Goal: Transaction & Acquisition: Purchase product/service

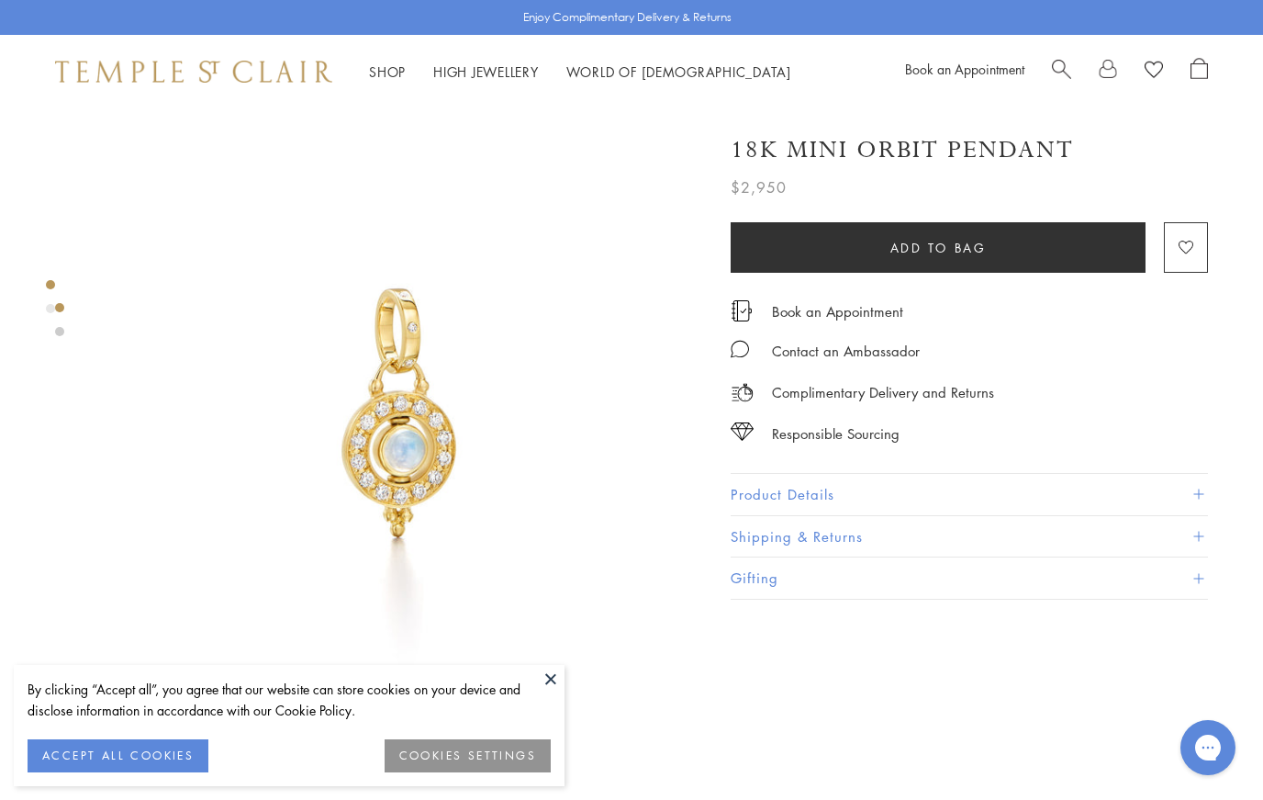
click at [57, 746] on button "ACCEPT ALL COOKIES" at bounding box center [118, 755] width 181 height 33
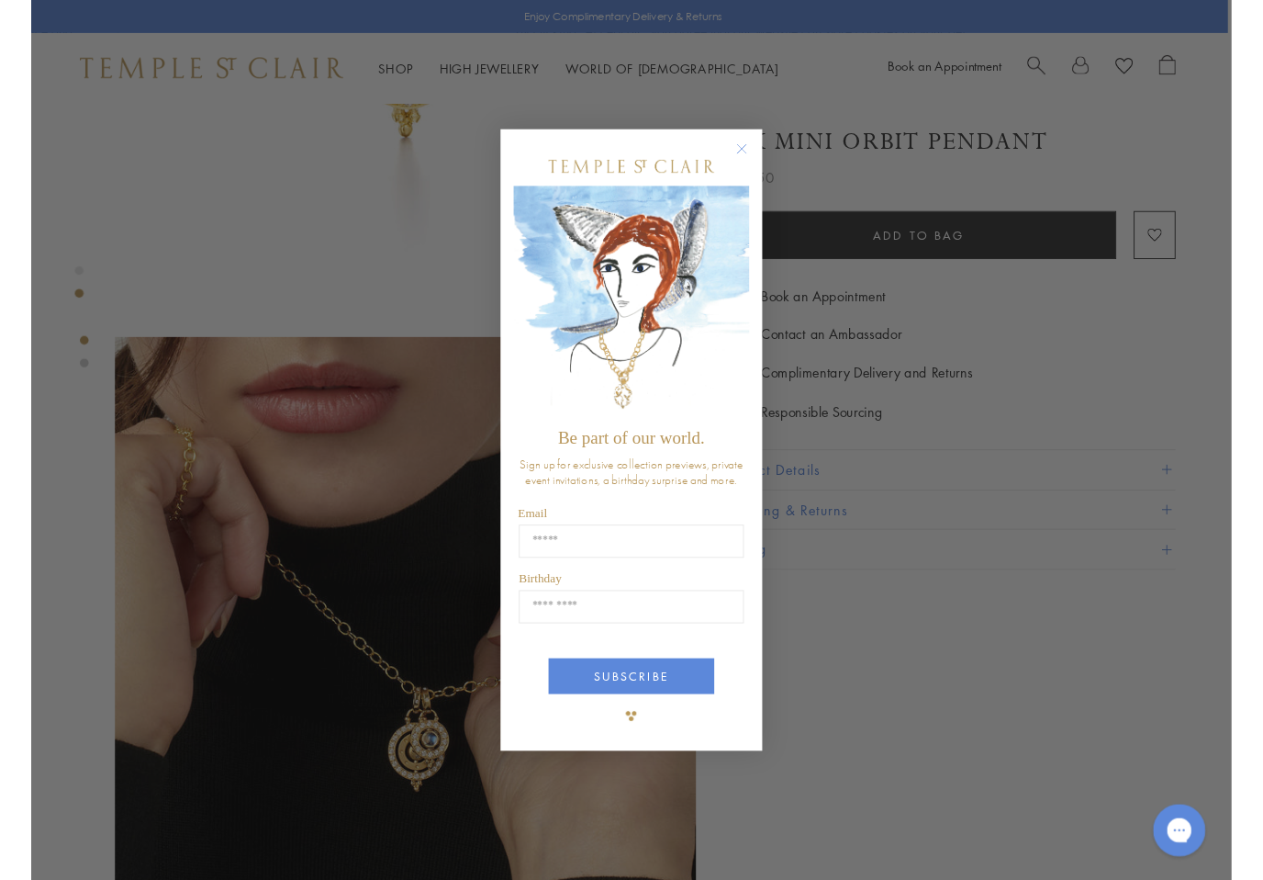
scroll to position [392, 4]
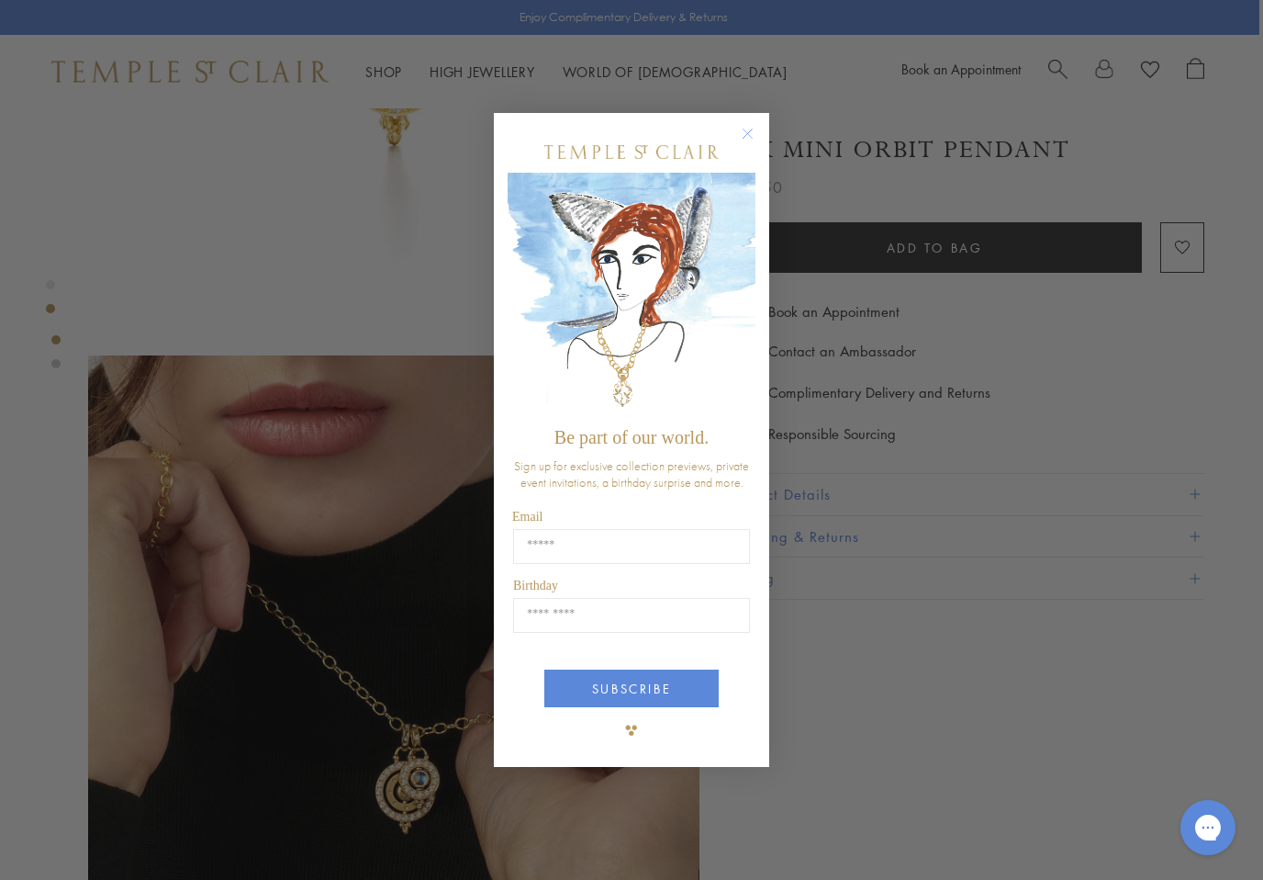
click at [745, 130] on circle "Close dialog" at bounding box center [748, 134] width 22 height 22
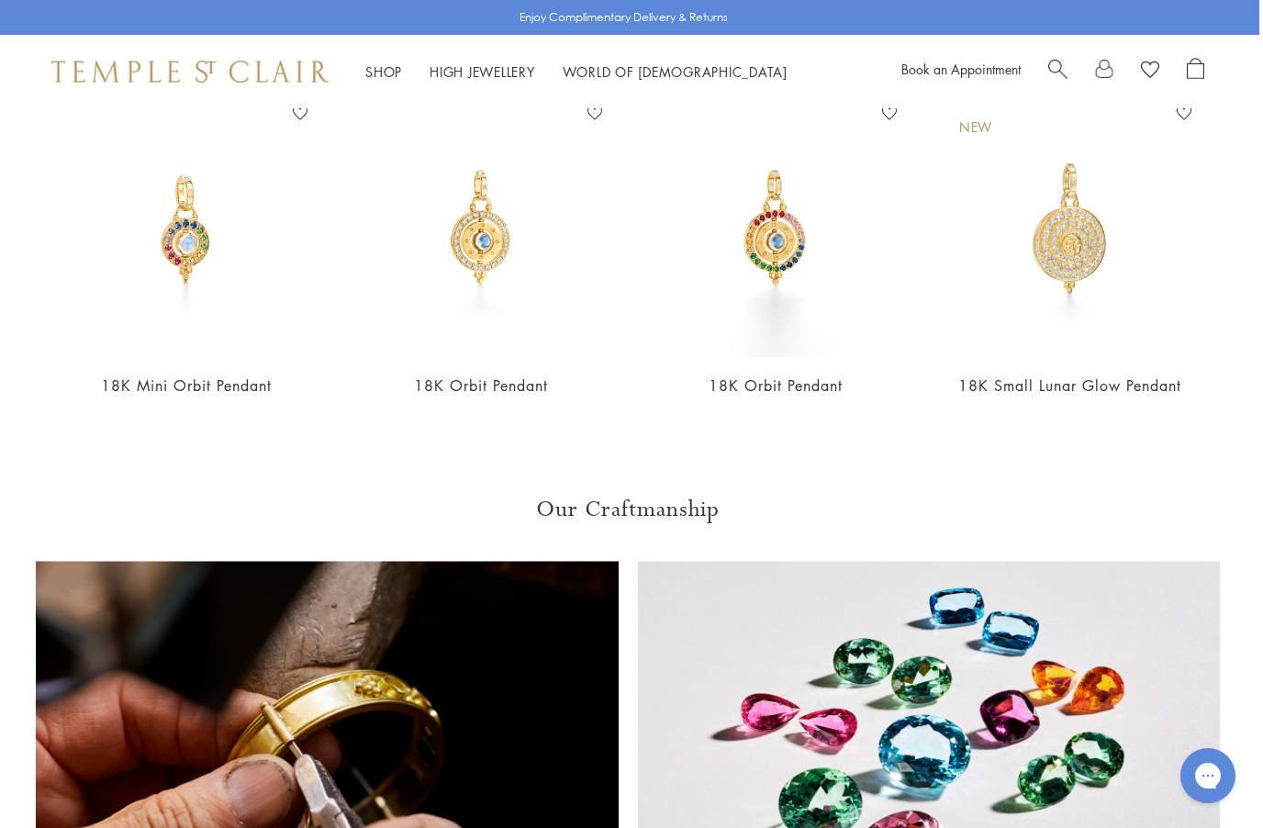
scroll to position [1339, 4]
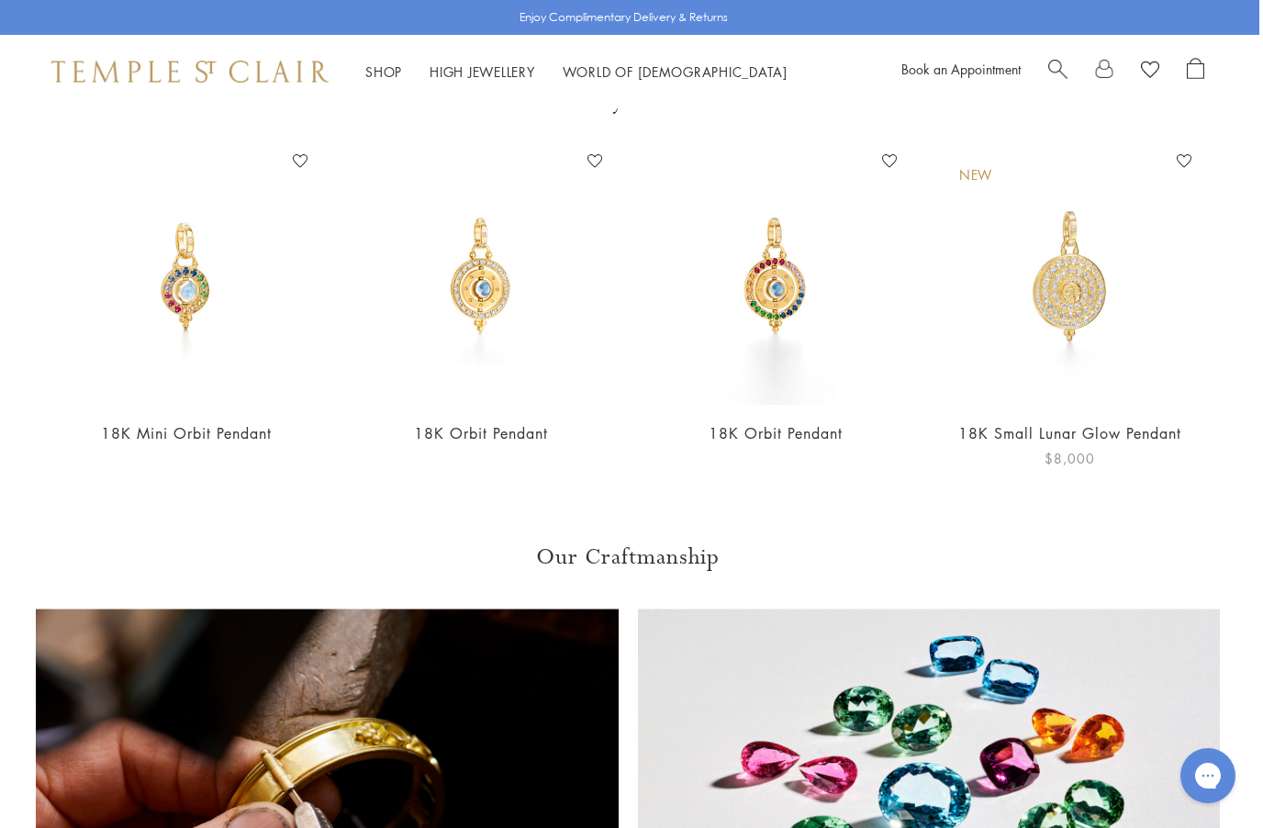
click at [1071, 286] on img at bounding box center [1070, 276] width 258 height 258
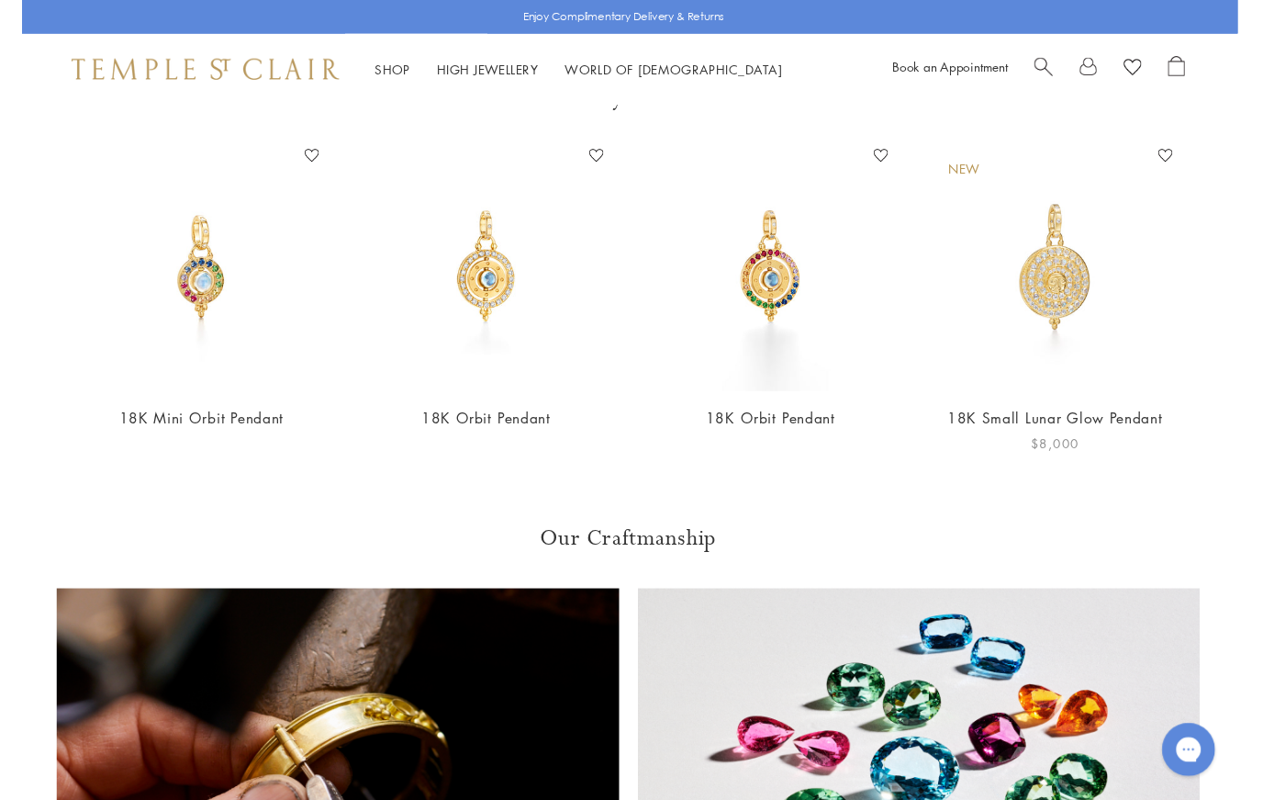
scroll to position [1353, 4]
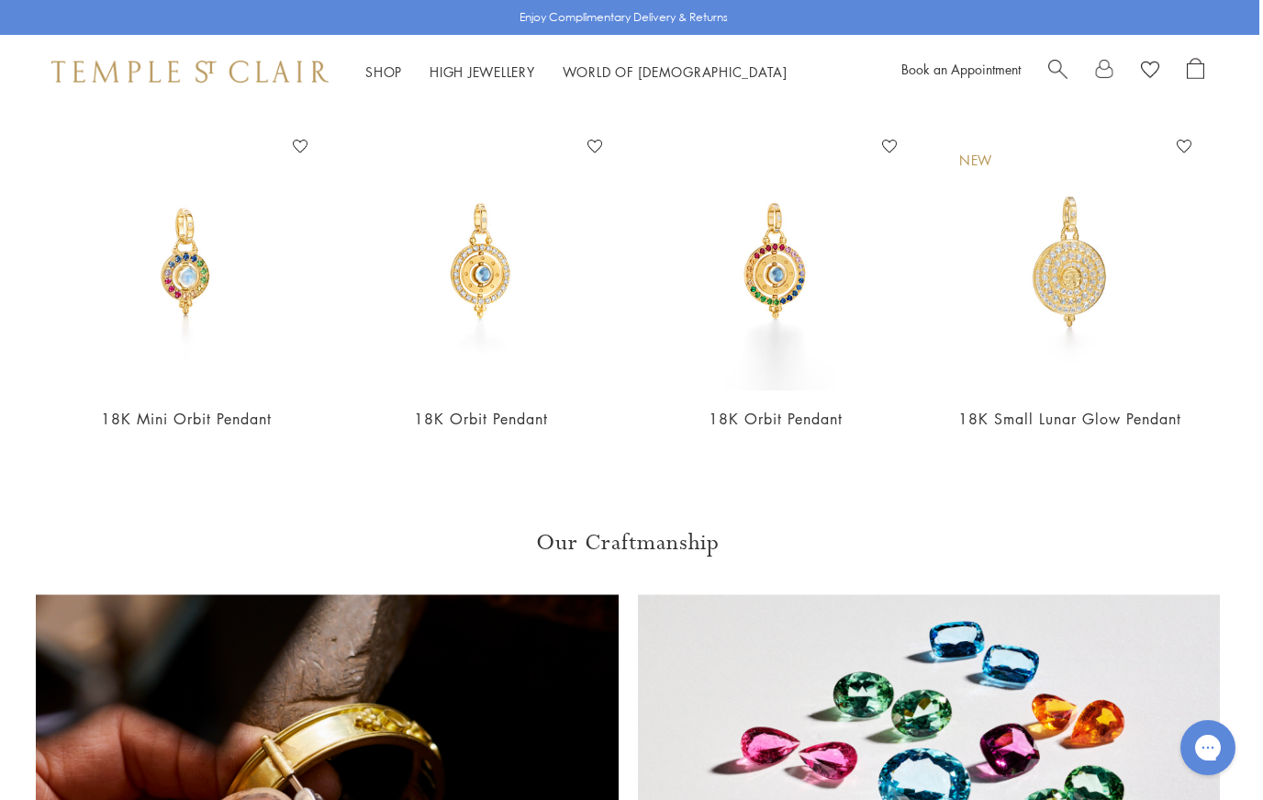
click at [406, 56] on div "Shop Shop Categories Amulets Pendants & Charms Lockets Chains & Leather Cords E…" at bounding box center [627, 71] width 1263 height 73
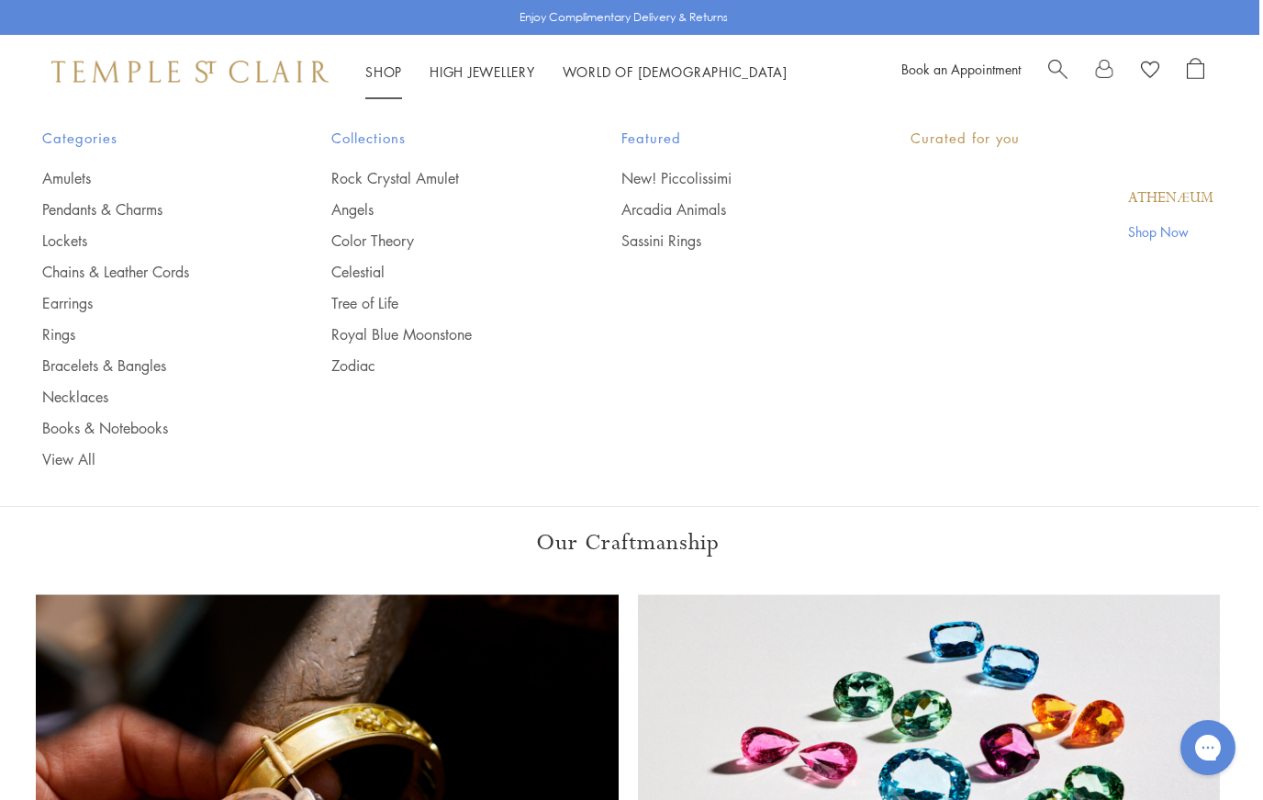
click at [385, 73] on link "Shop Shop" at bounding box center [383, 71] width 37 height 18
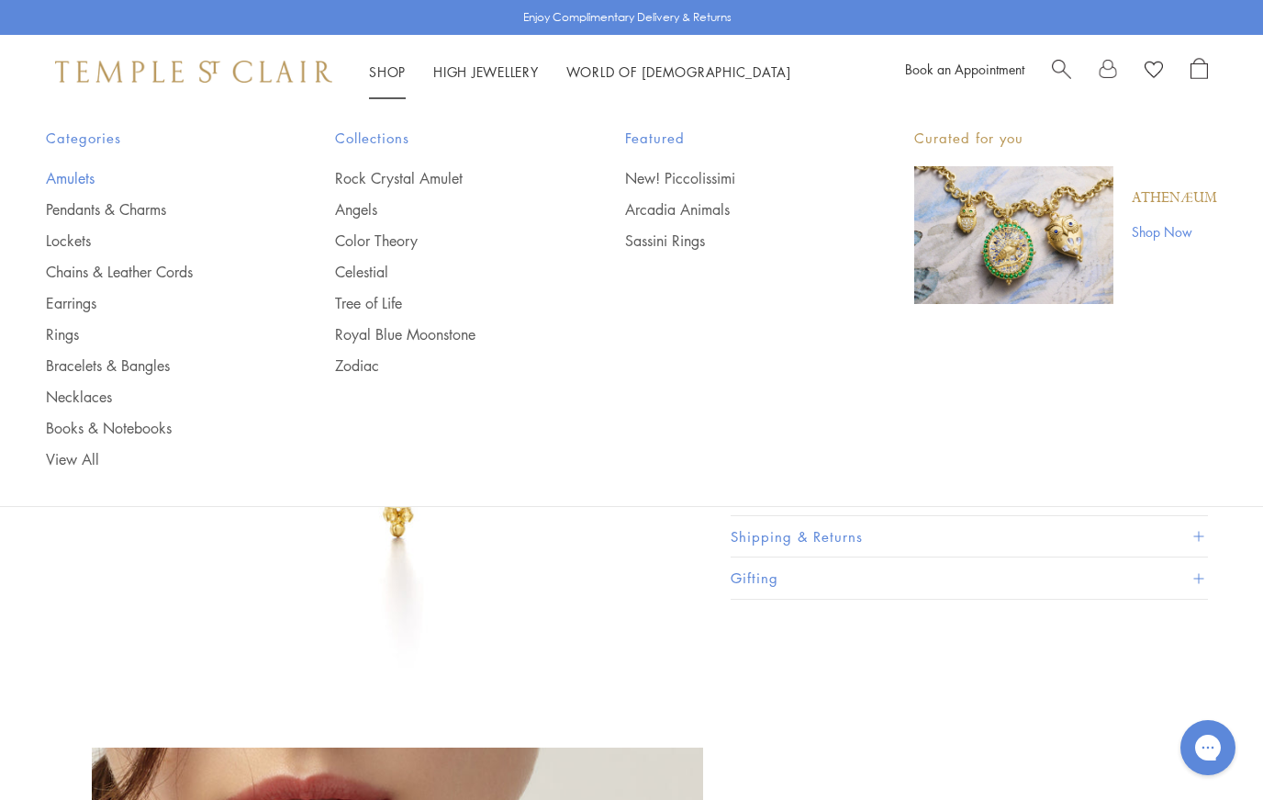
click at [68, 172] on link "Amulets" at bounding box center [154, 178] width 216 height 20
click at [58, 205] on link "Pendants & Charms" at bounding box center [154, 209] width 216 height 20
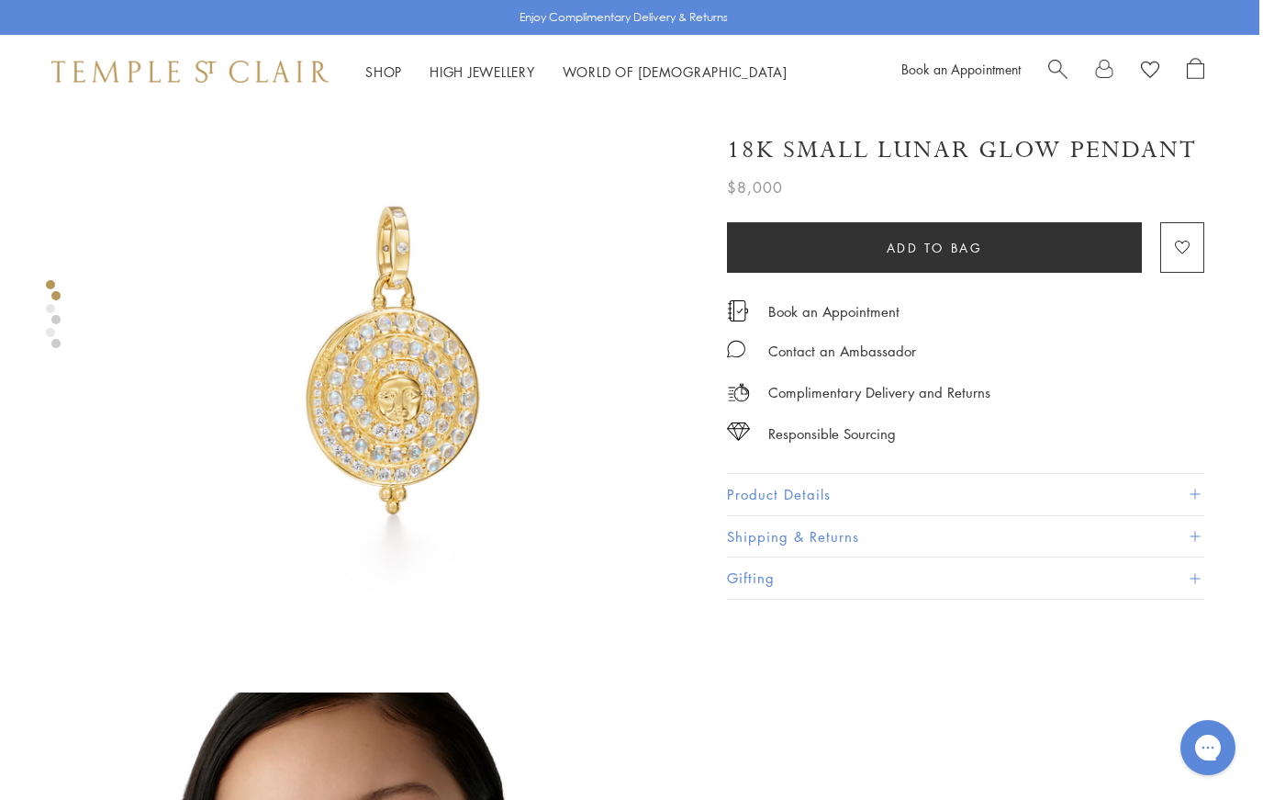
scroll to position [0, 4]
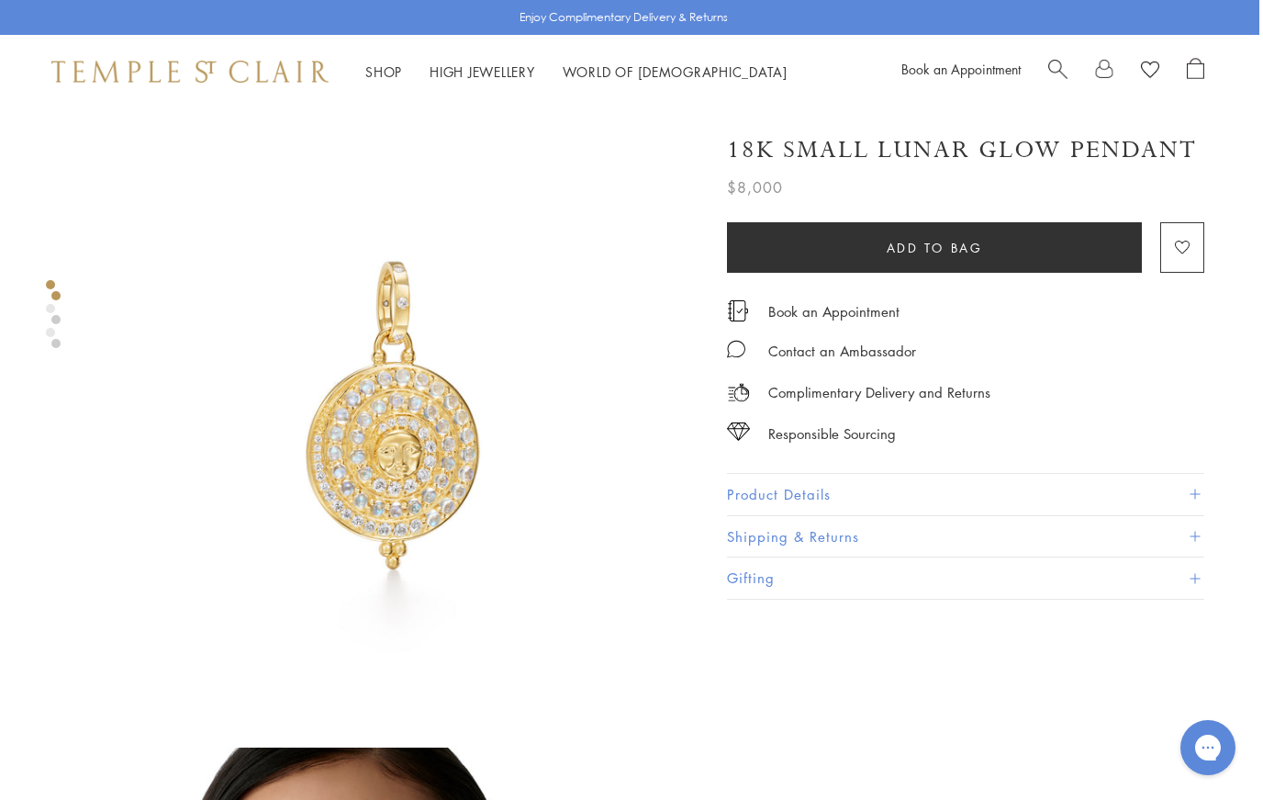
click at [109, 533] on img at bounding box center [394, 414] width 612 height 612
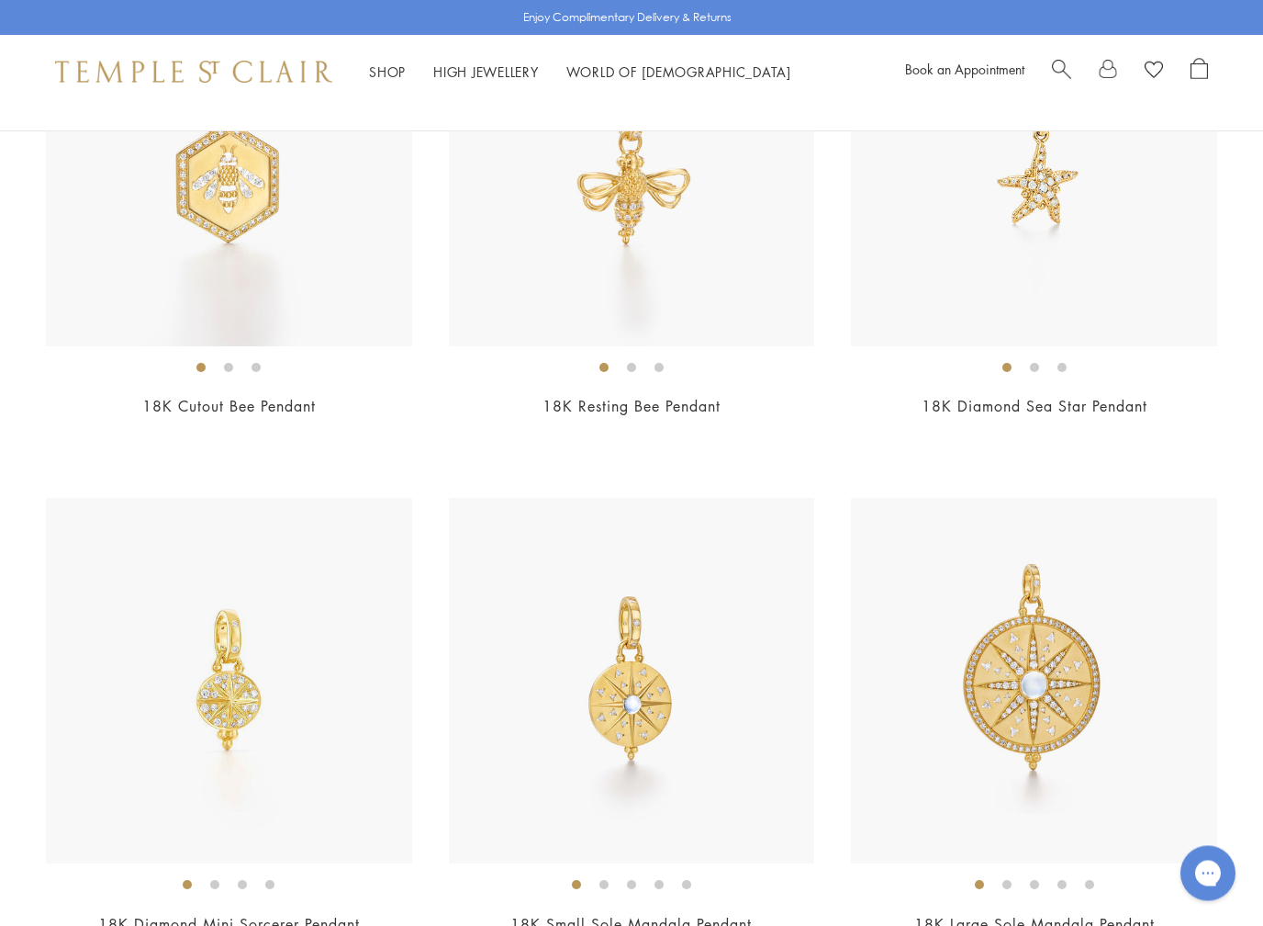
scroll to position [10301, 0]
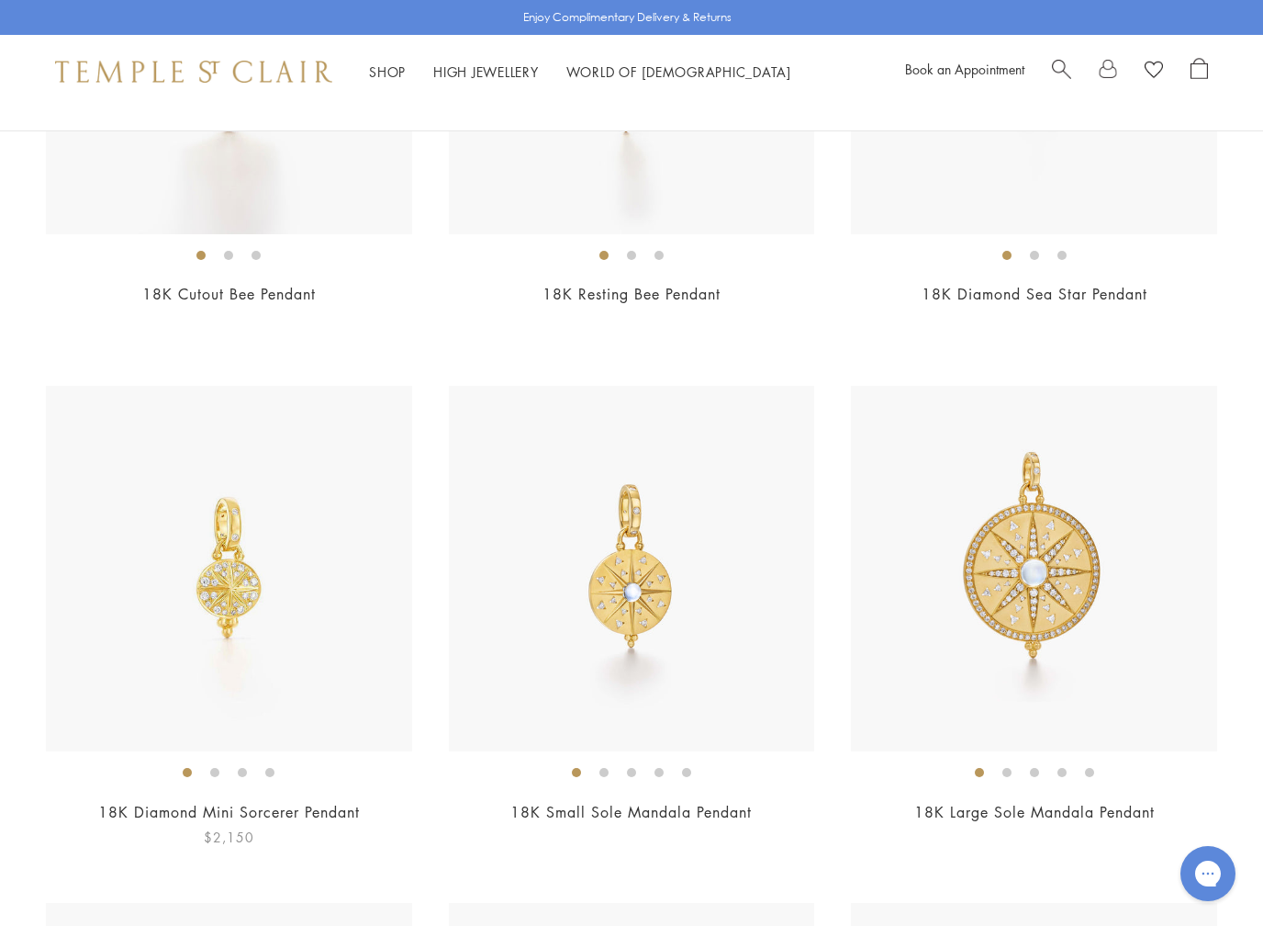
click at [223, 577] on img at bounding box center [229, 569] width 366 height 366
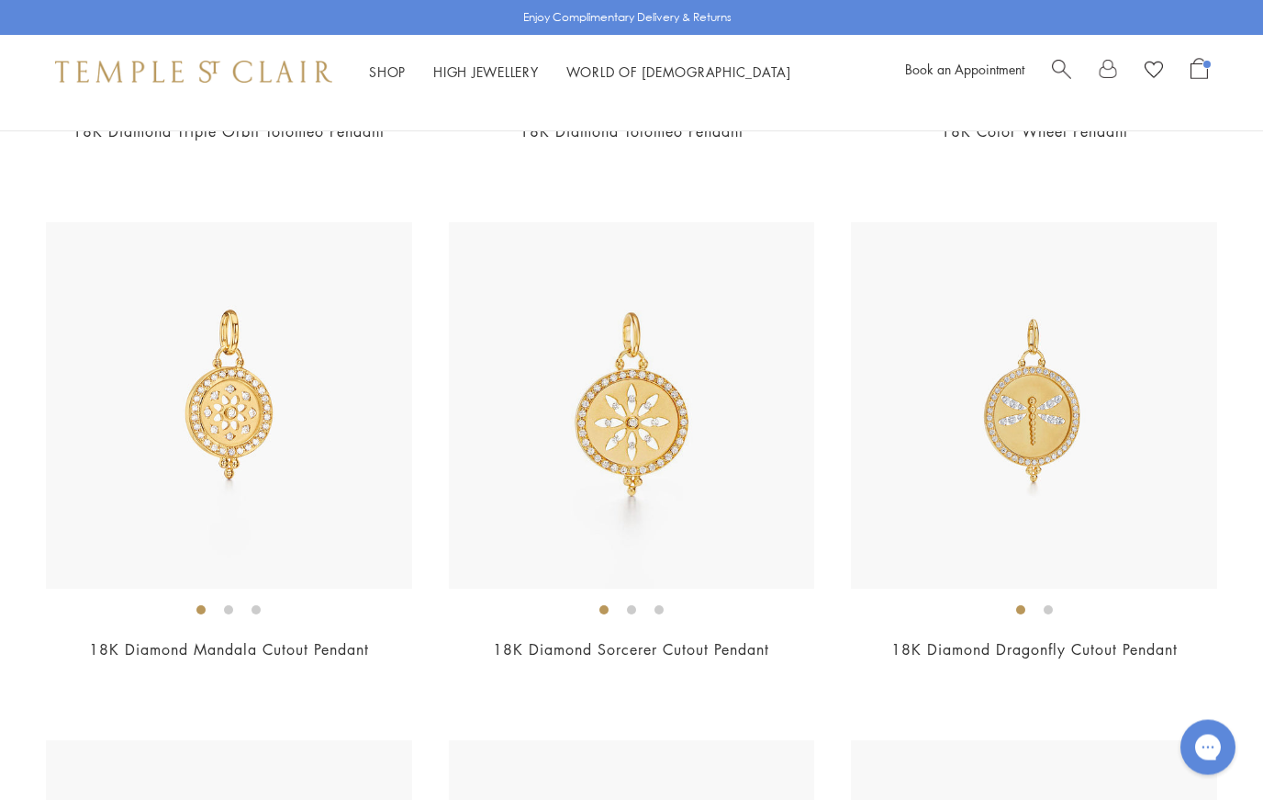
scroll to position [9311, 0]
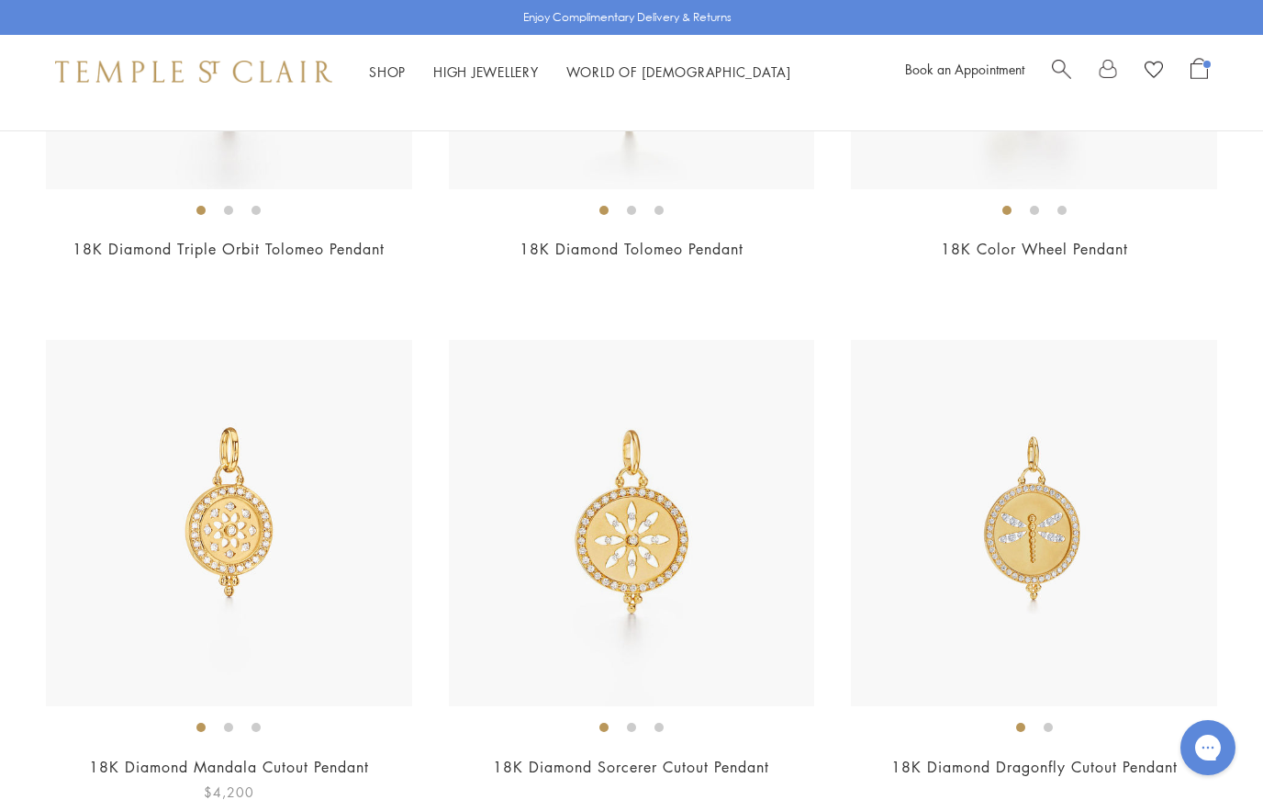
click at [212, 508] on img at bounding box center [229, 523] width 366 height 366
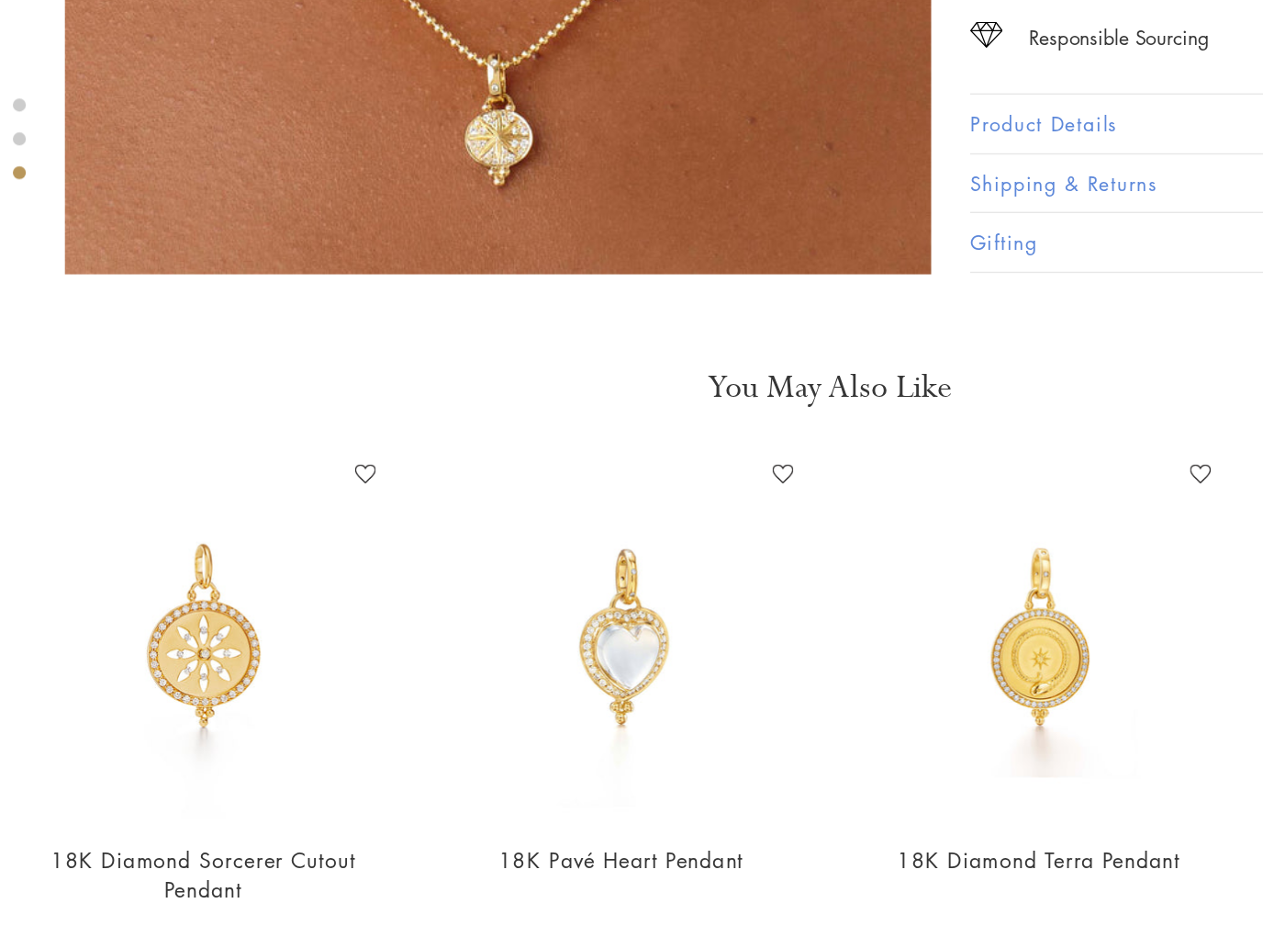
scroll to position [1549, 0]
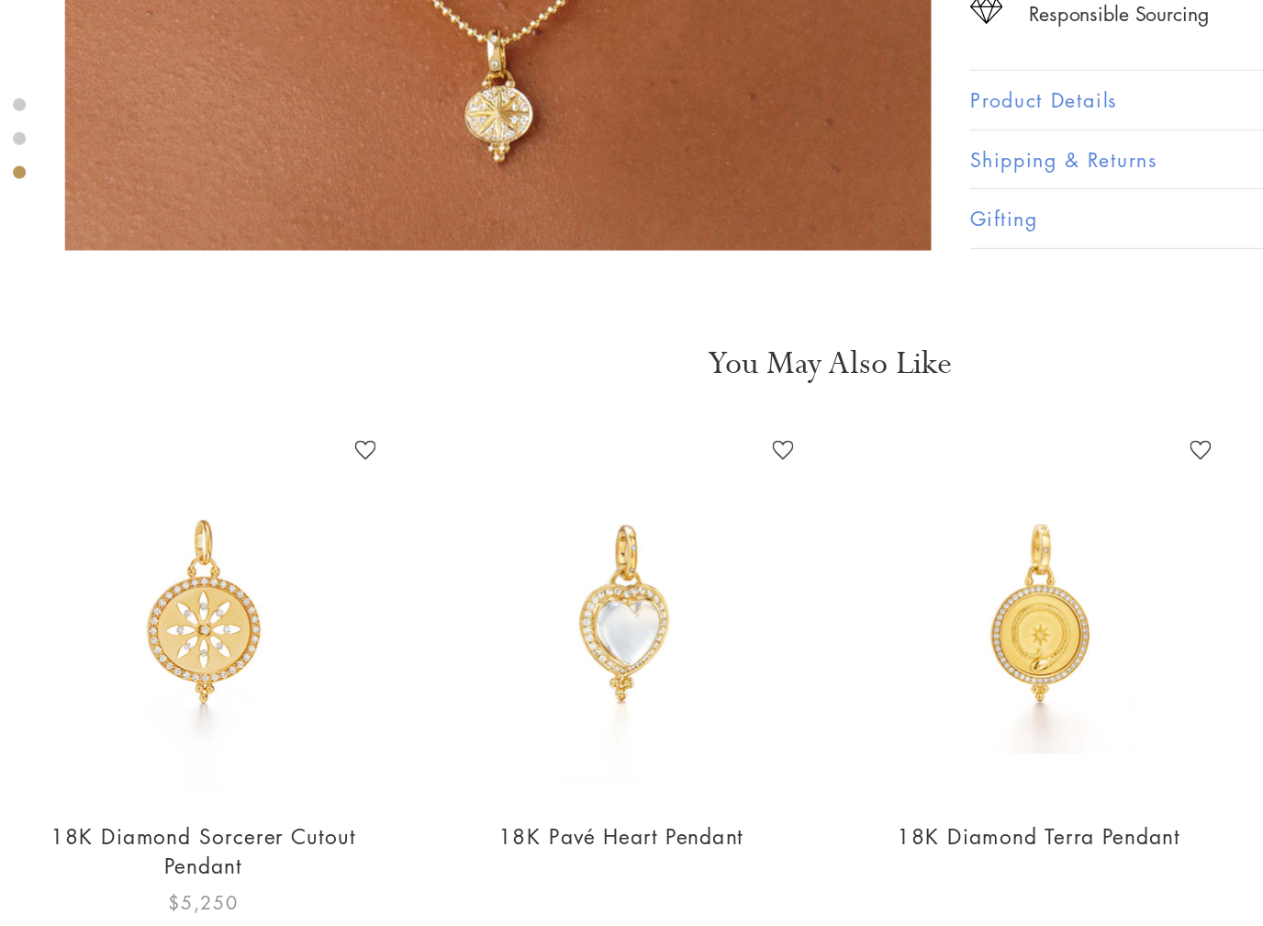
click at [126, 576] on img at bounding box center [190, 705] width 258 height 258
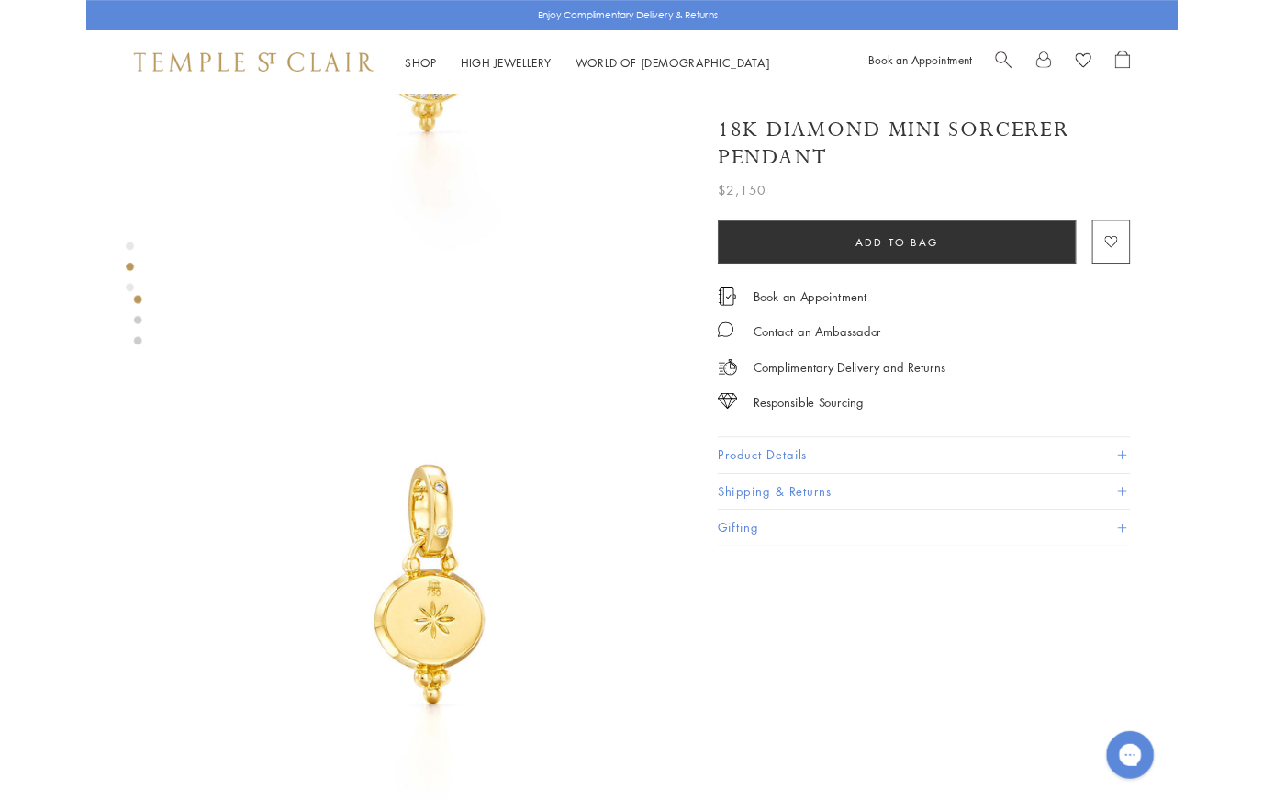
scroll to position [376, 0]
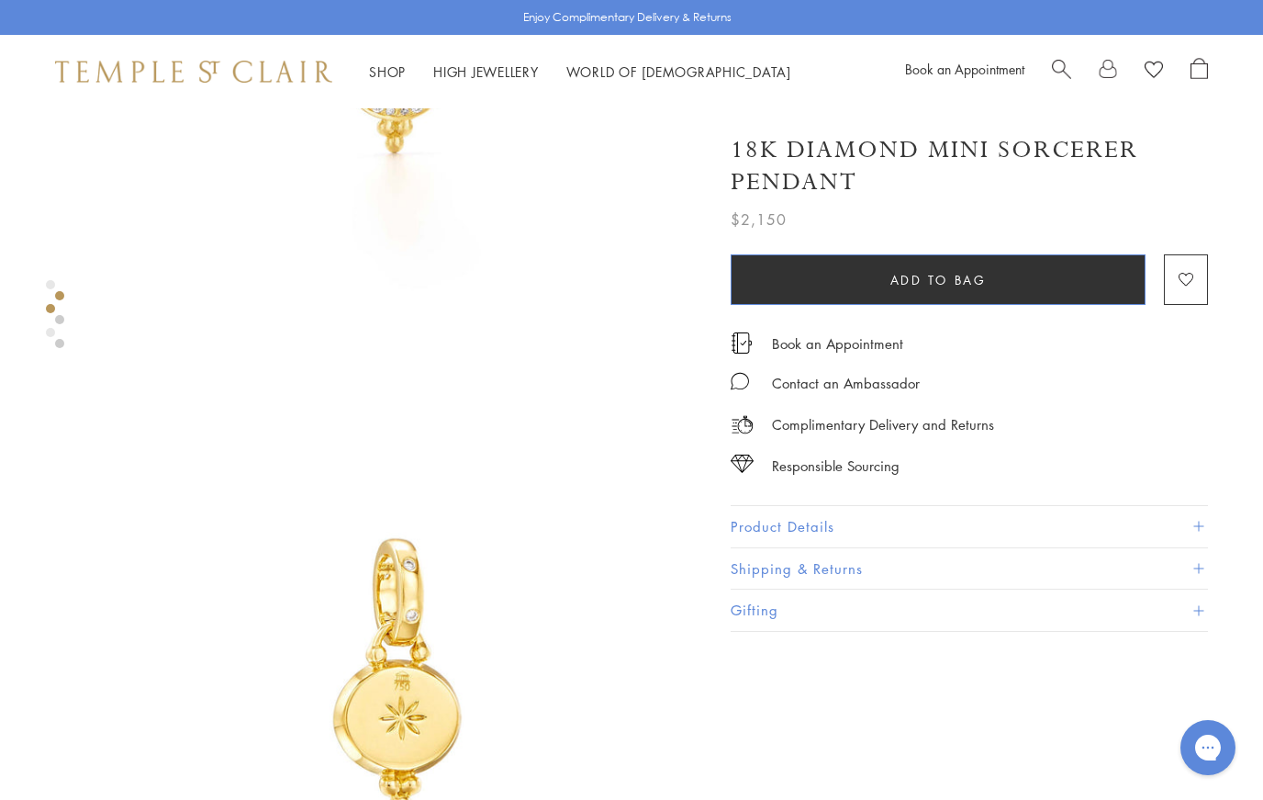
click at [774, 291] on button "Add to bag" at bounding box center [938, 279] width 415 height 50
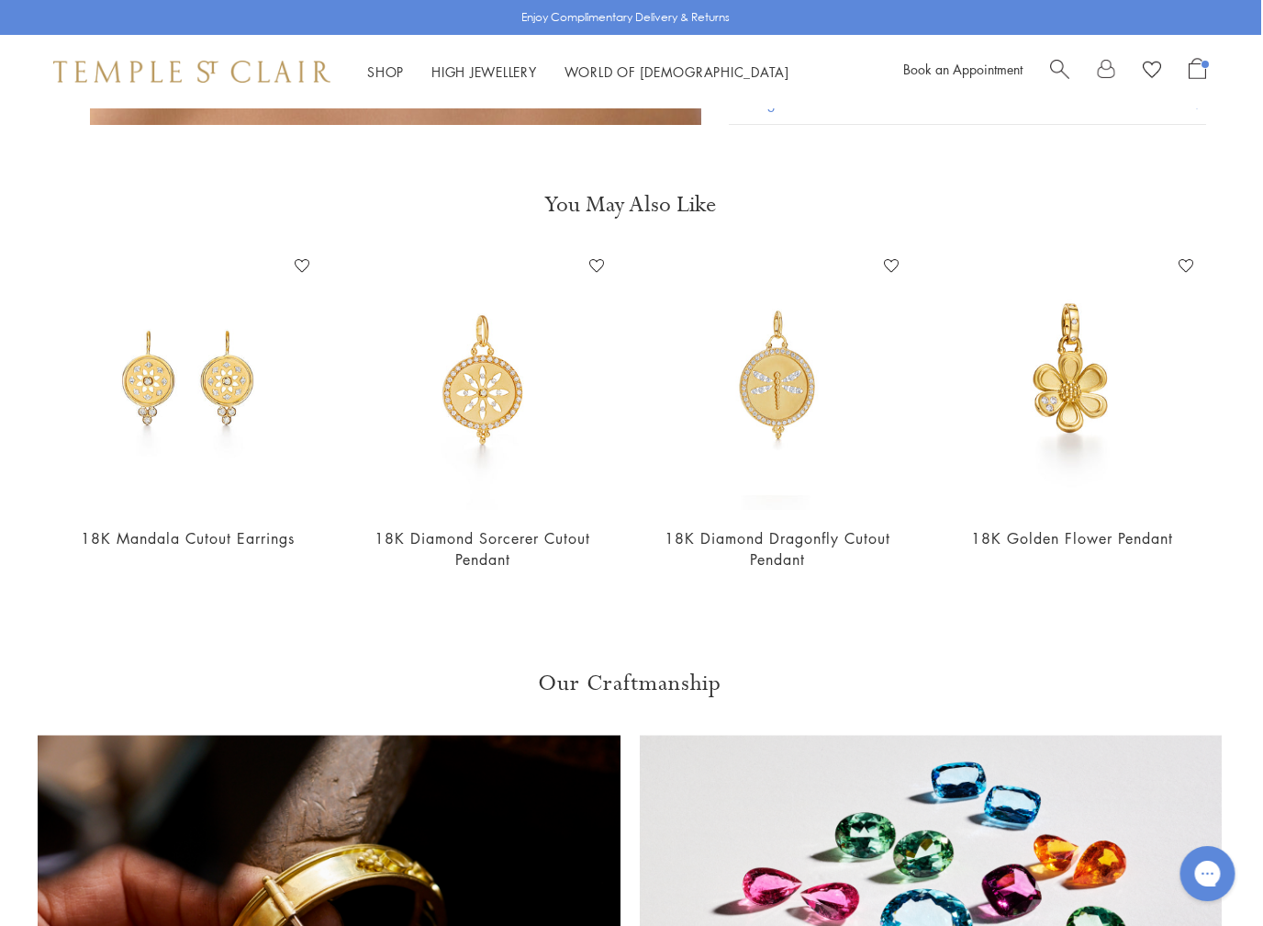
scroll to position [1234, 2]
click at [132, 388] on img at bounding box center [188, 381] width 258 height 258
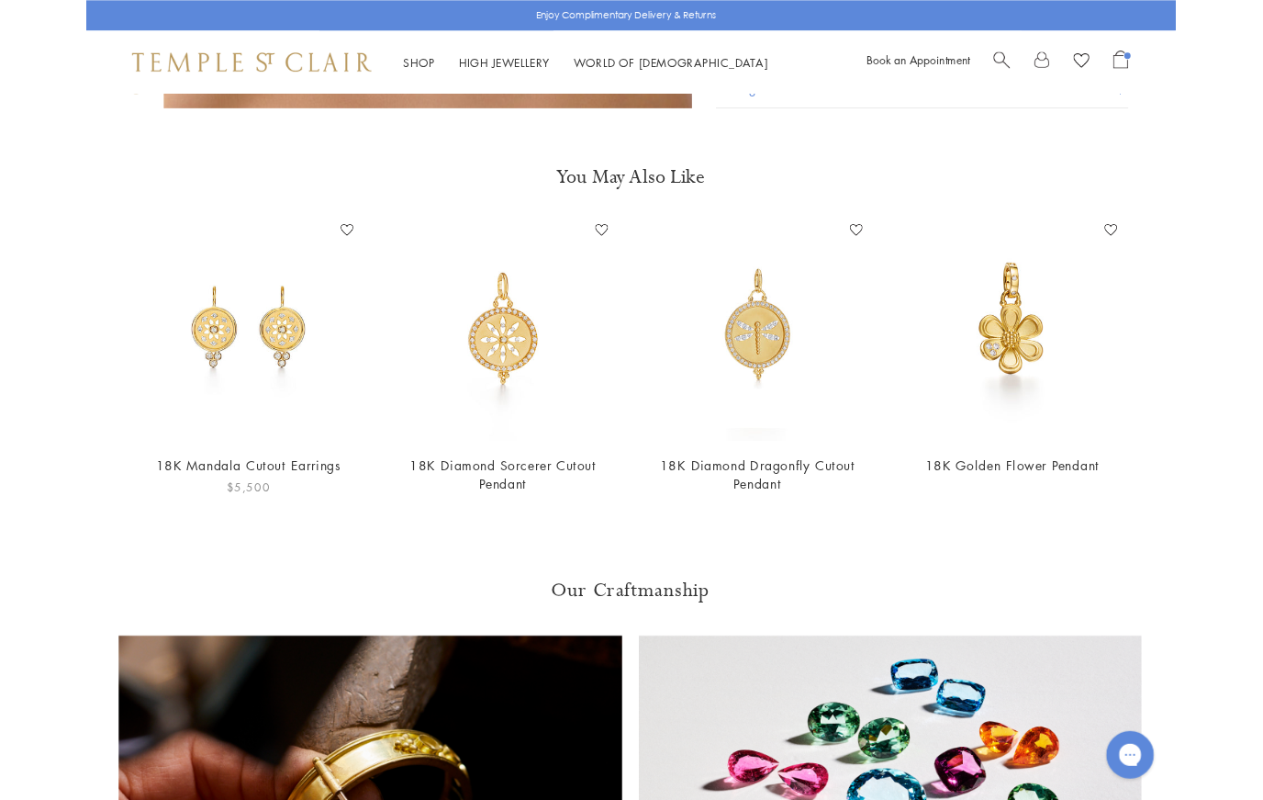
scroll to position [1285, 2]
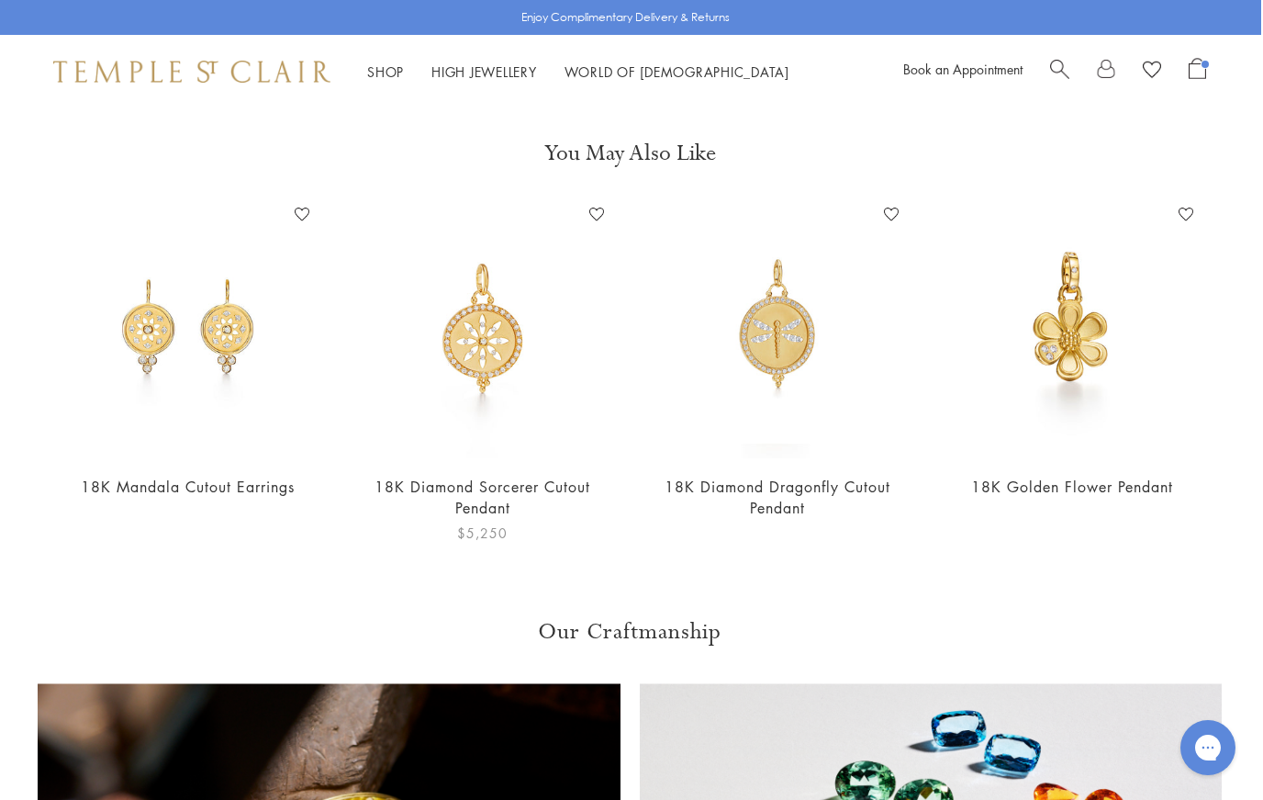
click at [469, 342] on img at bounding box center [482, 329] width 258 height 258
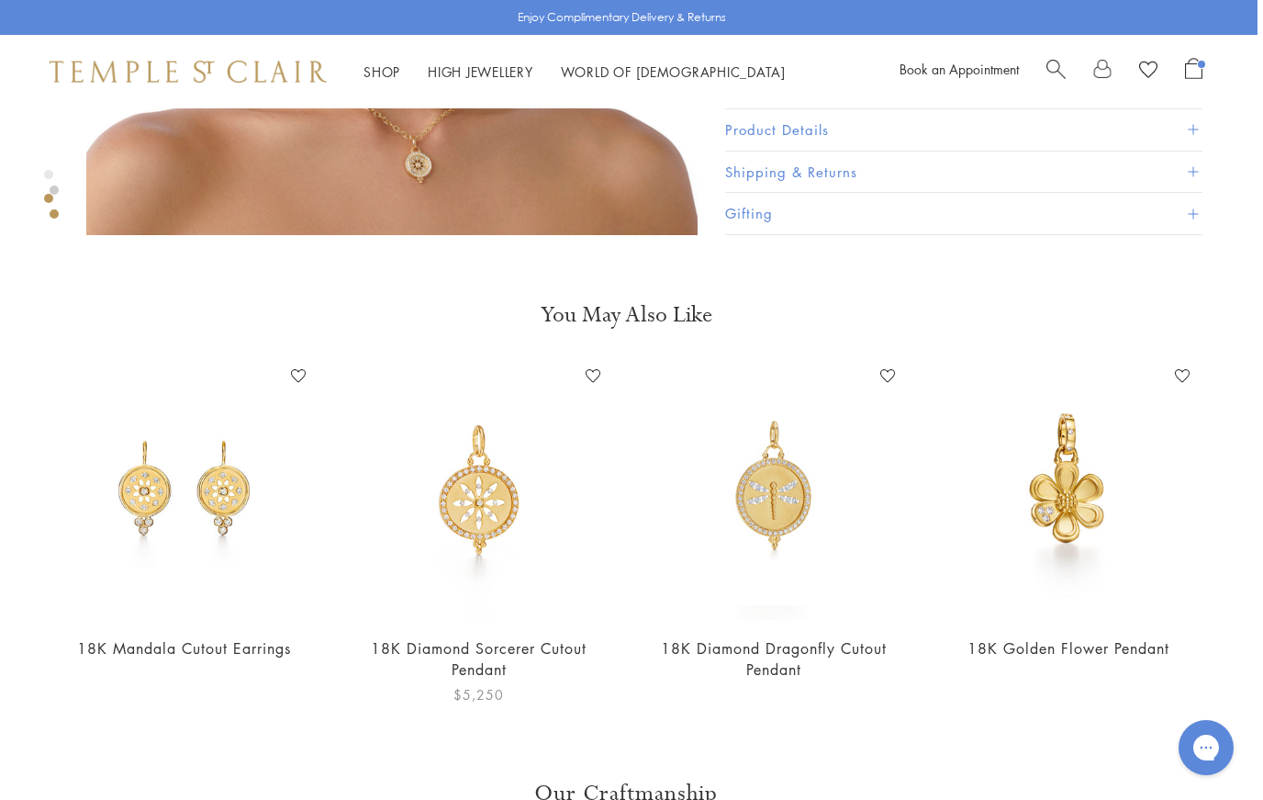
scroll to position [1122, 4]
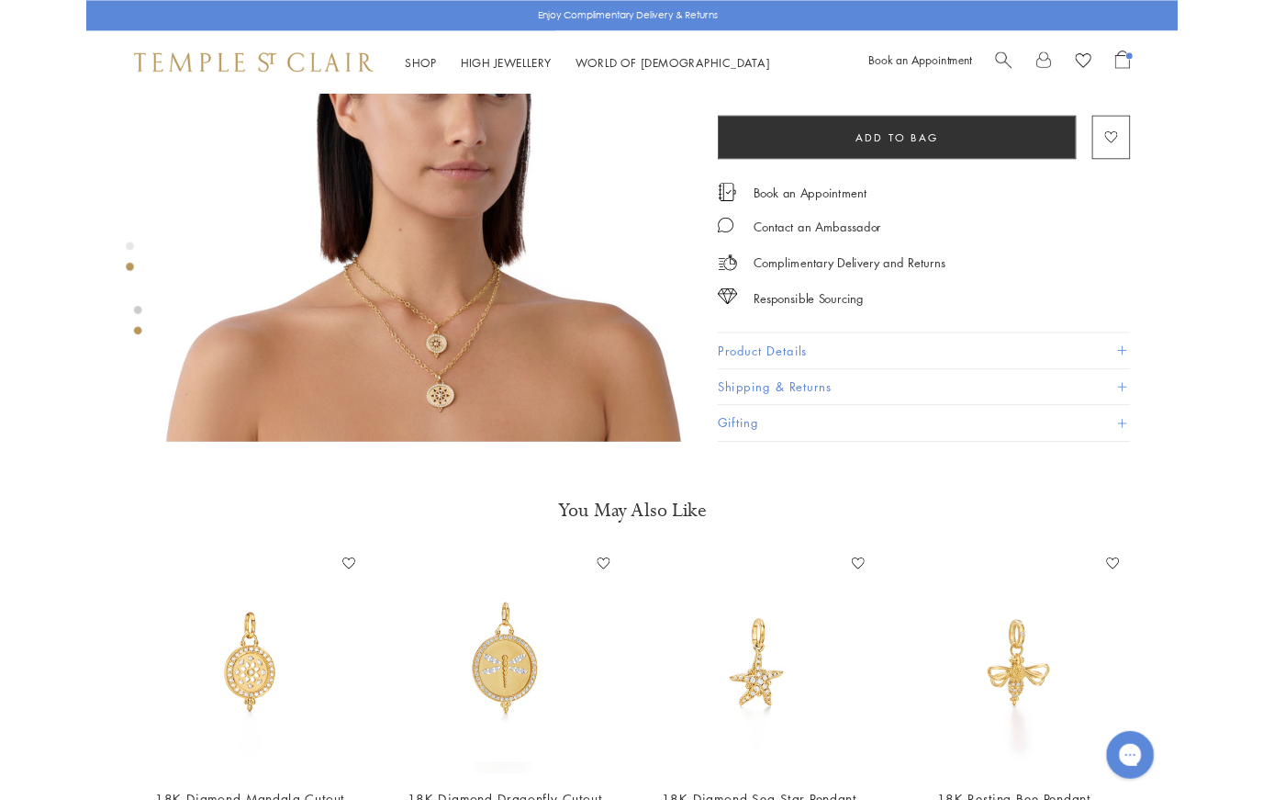
scroll to position [847, 0]
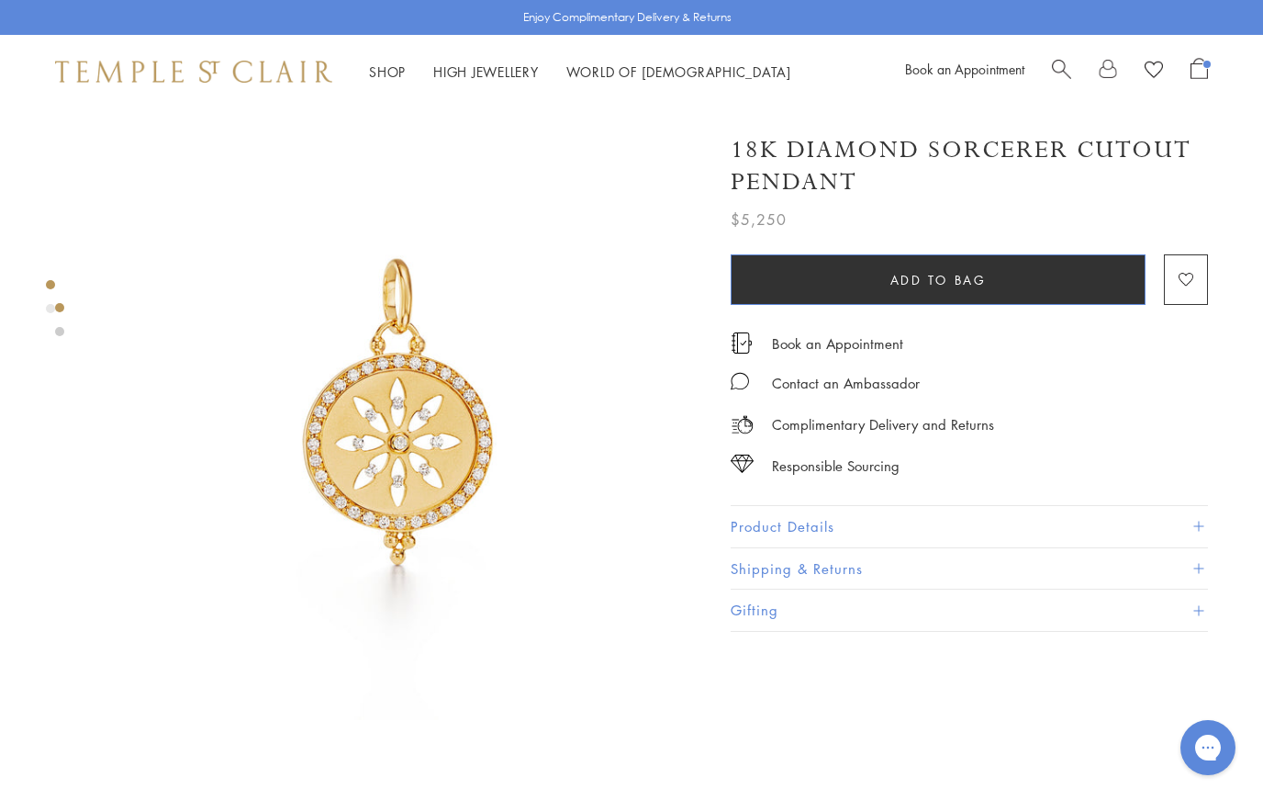
click at [782, 279] on button "Add to bag" at bounding box center [938, 279] width 415 height 50
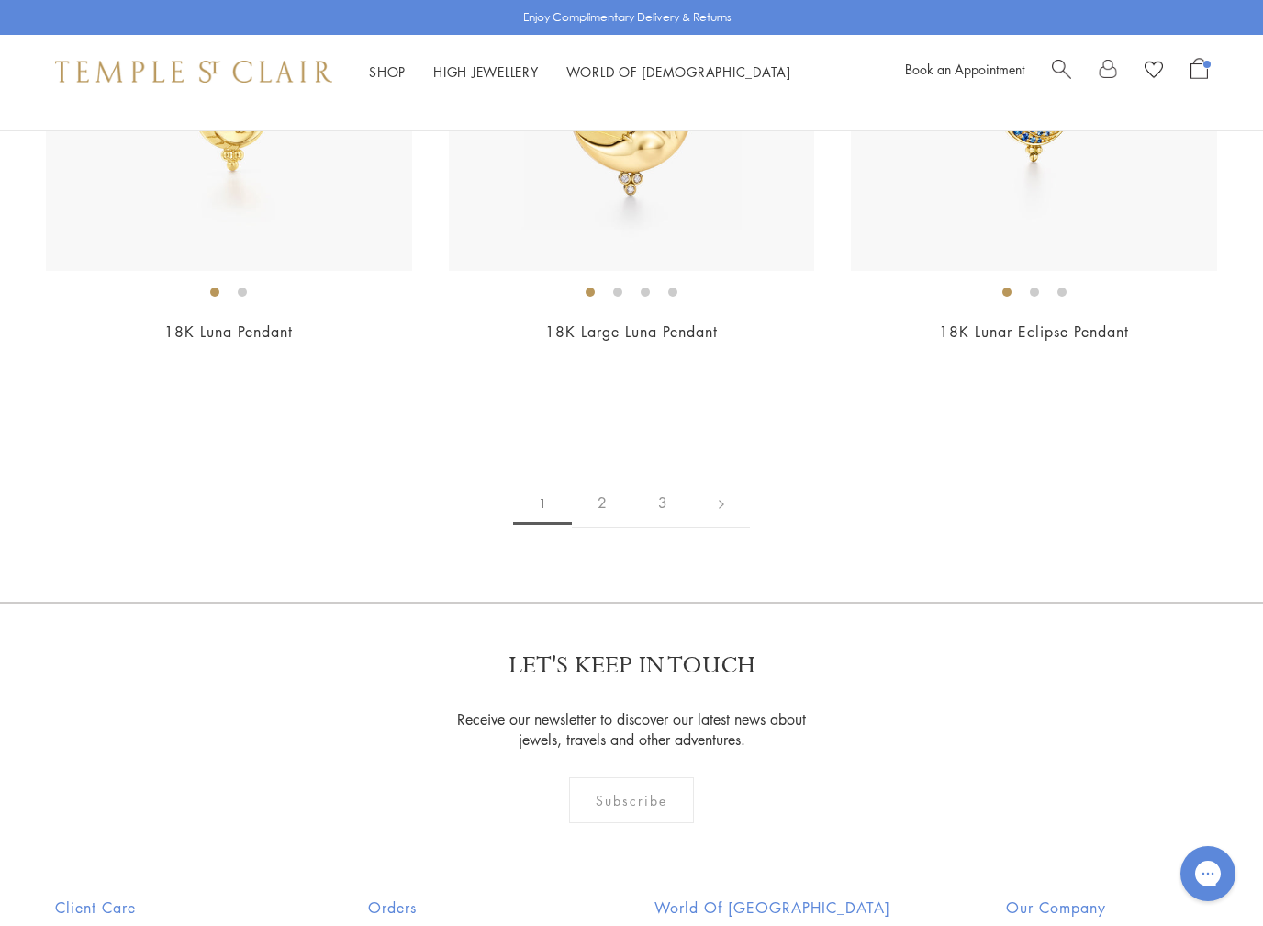
scroll to position [11354, 0]
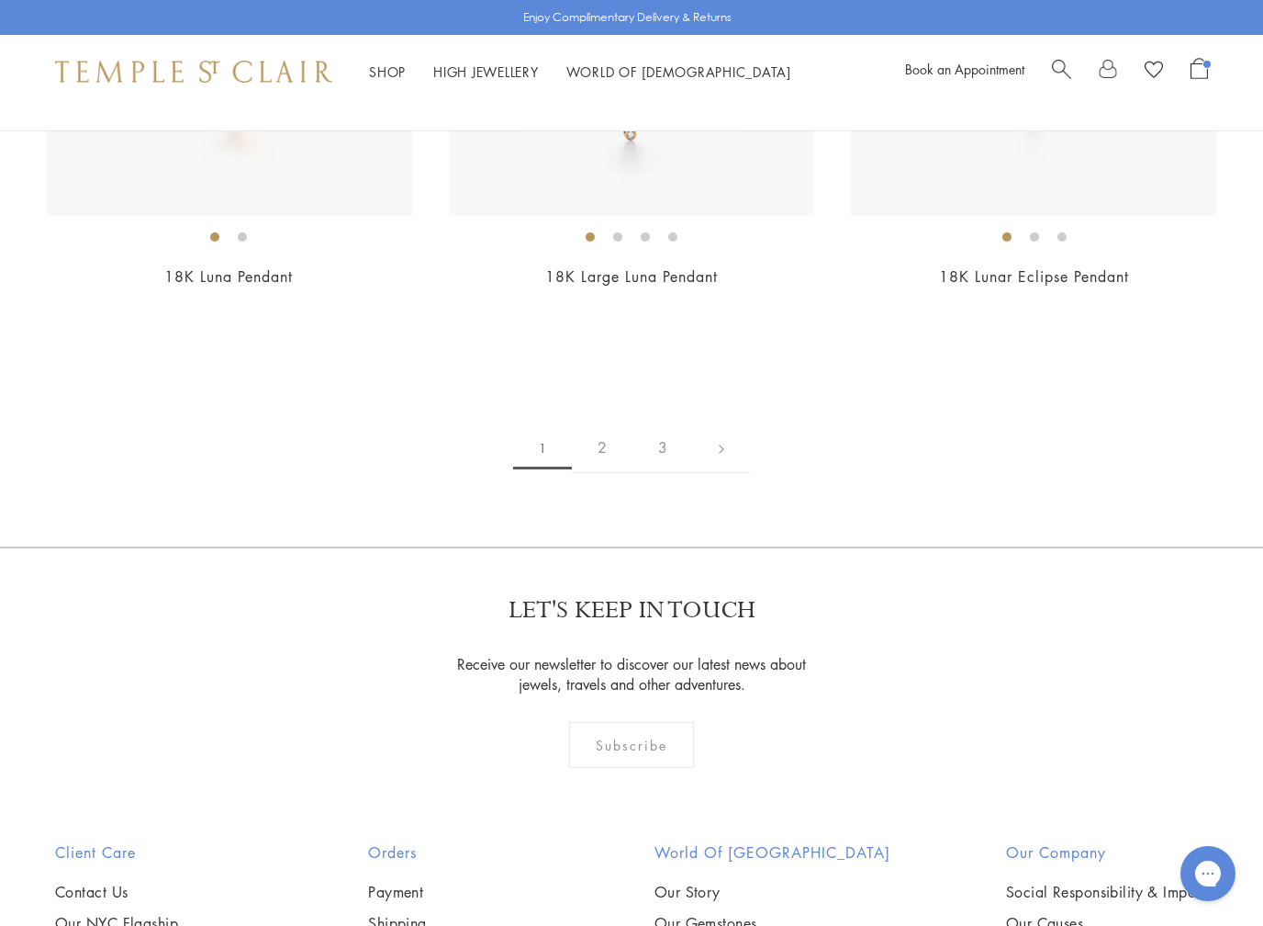
click at [600, 428] on link "2" at bounding box center [602, 447] width 61 height 50
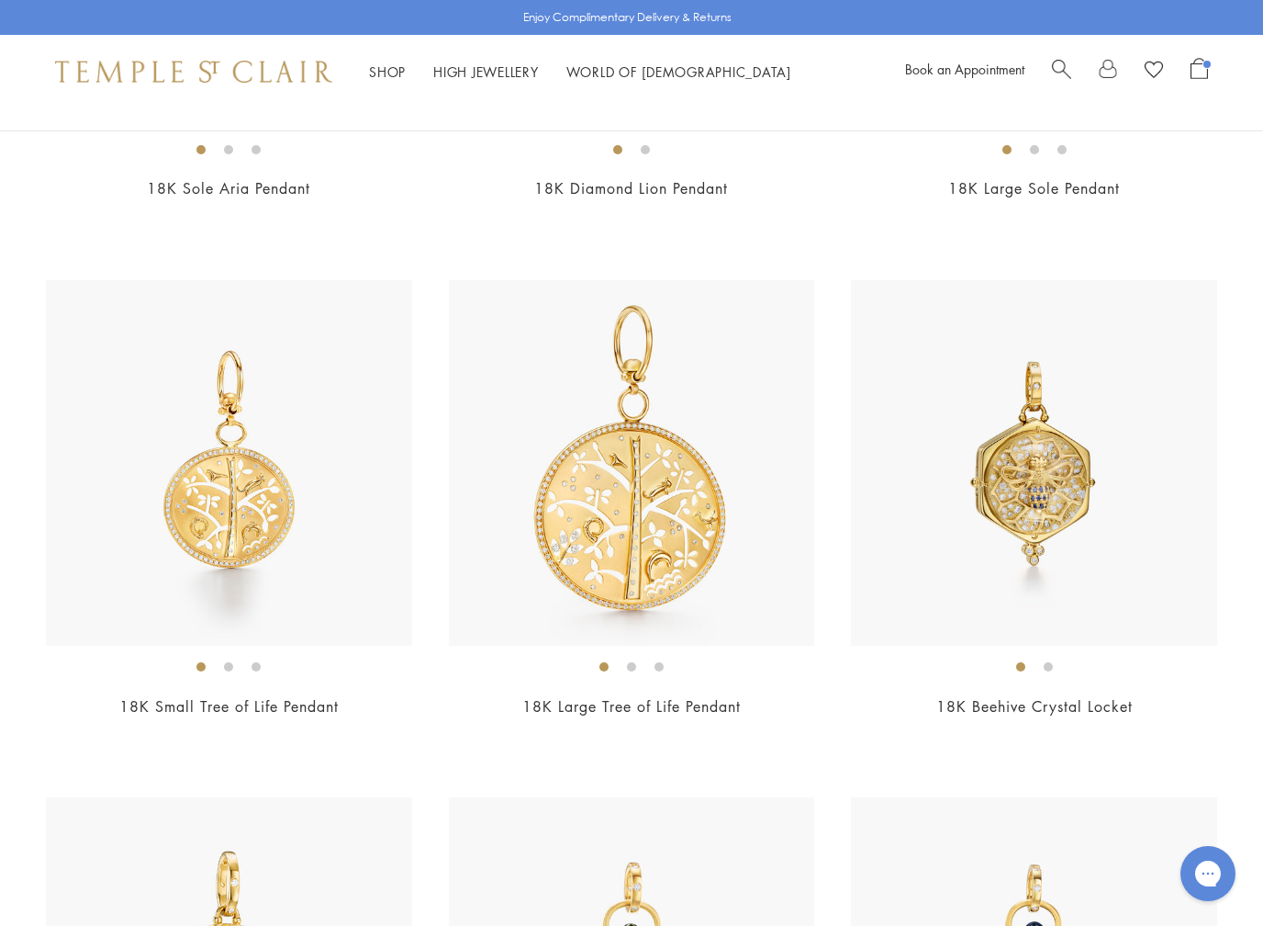
scroll to position [7818, 0]
click at [193, 481] on img at bounding box center [229, 464] width 366 height 366
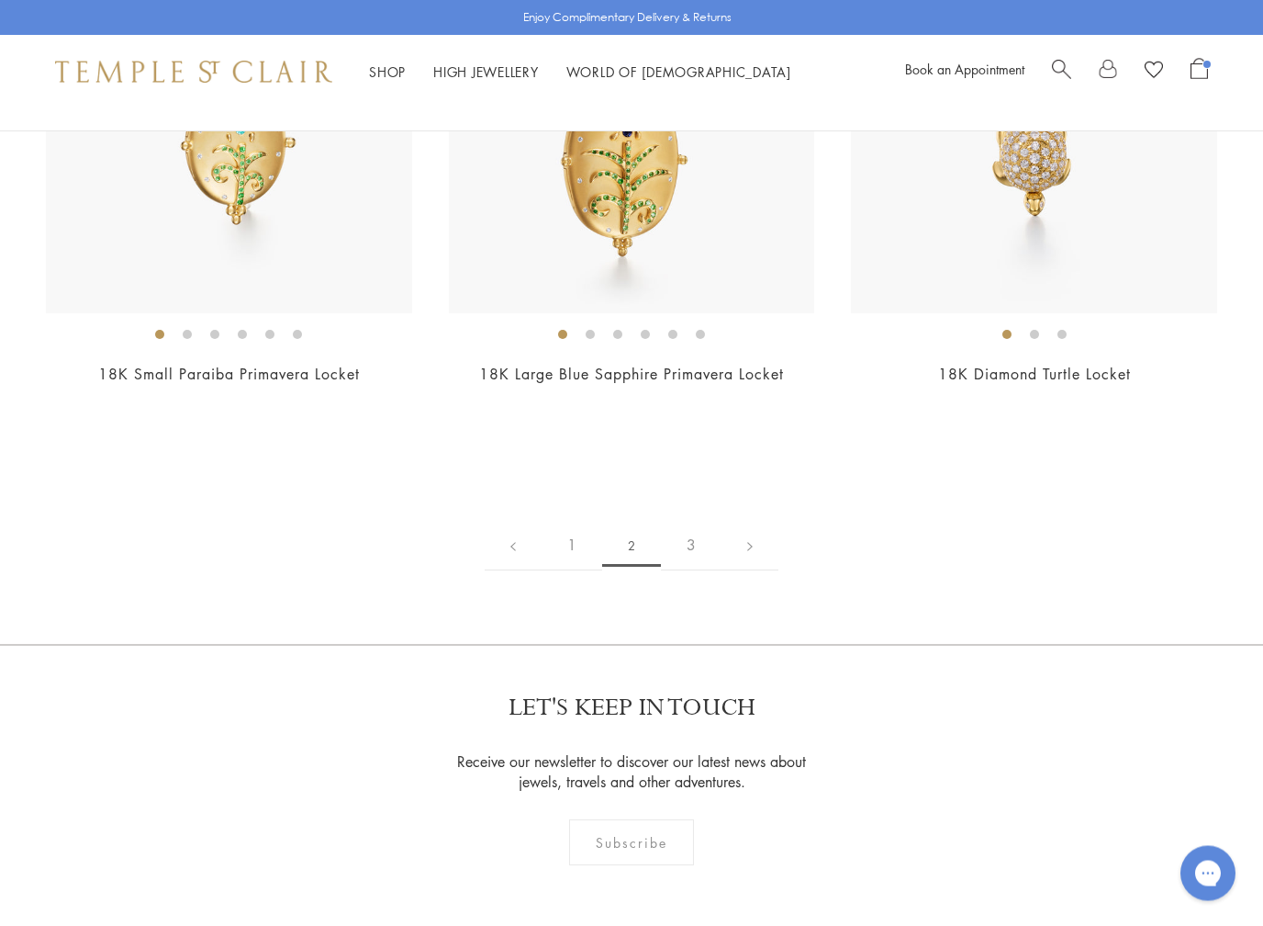
scroll to position [9704, 0]
click at [690, 523] on link "3" at bounding box center [691, 545] width 61 height 50
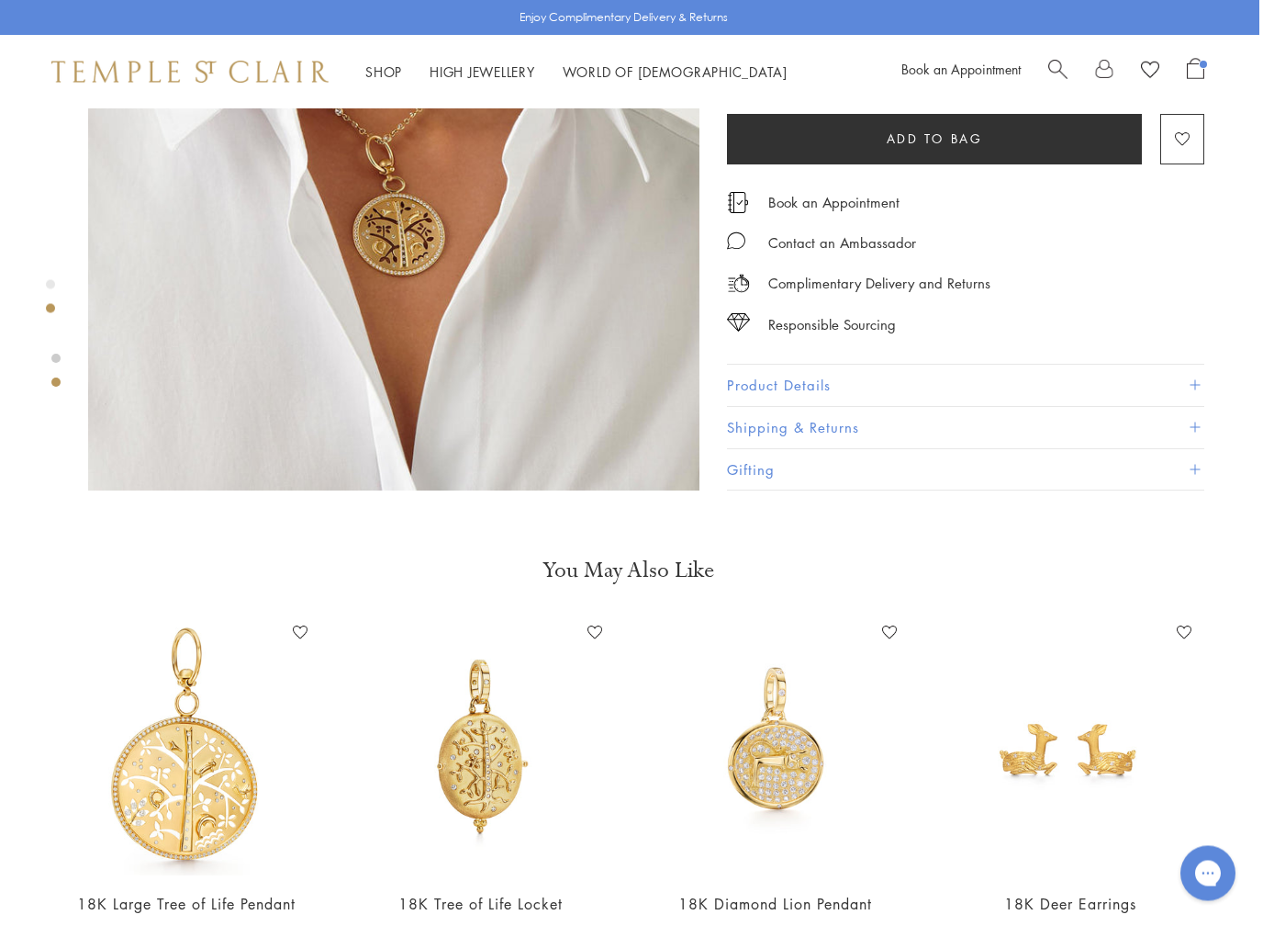
scroll to position [869, 4]
click at [175, 749] on img at bounding box center [186, 746] width 258 height 258
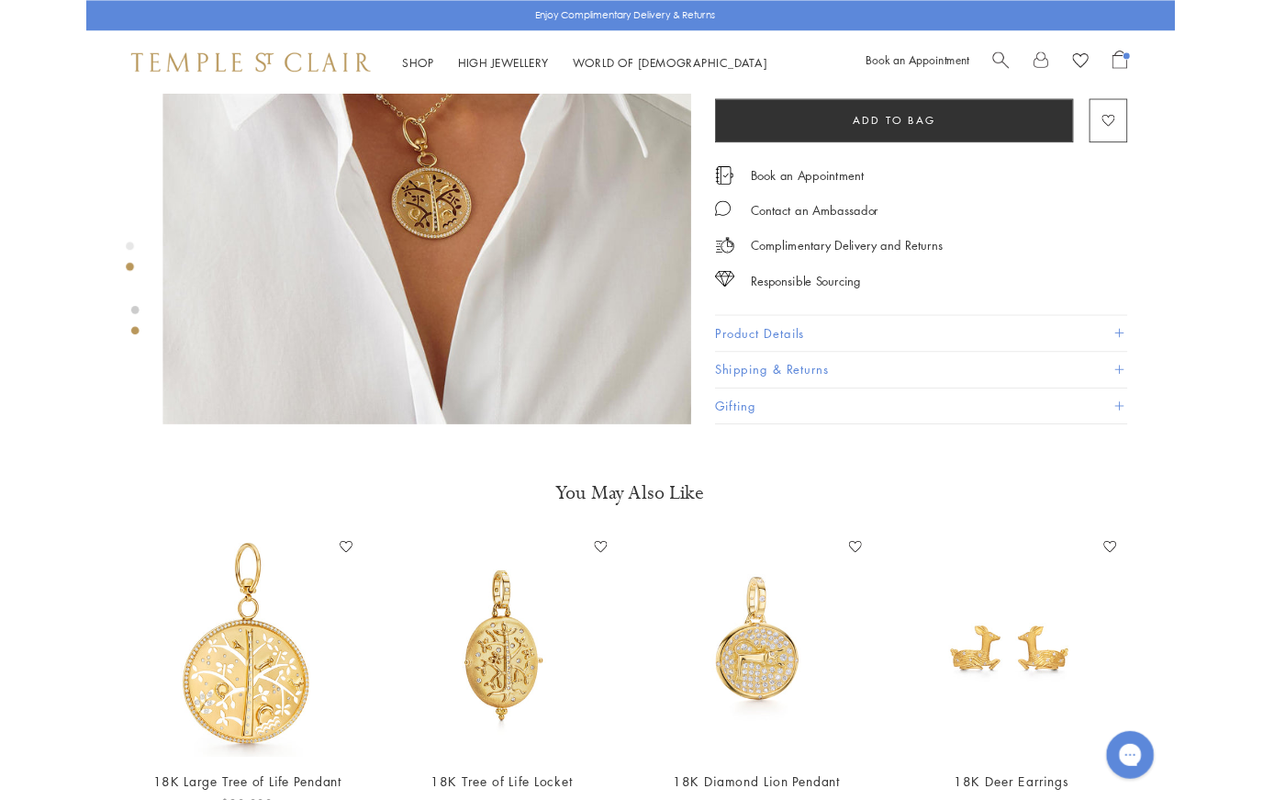
scroll to position [920, 4]
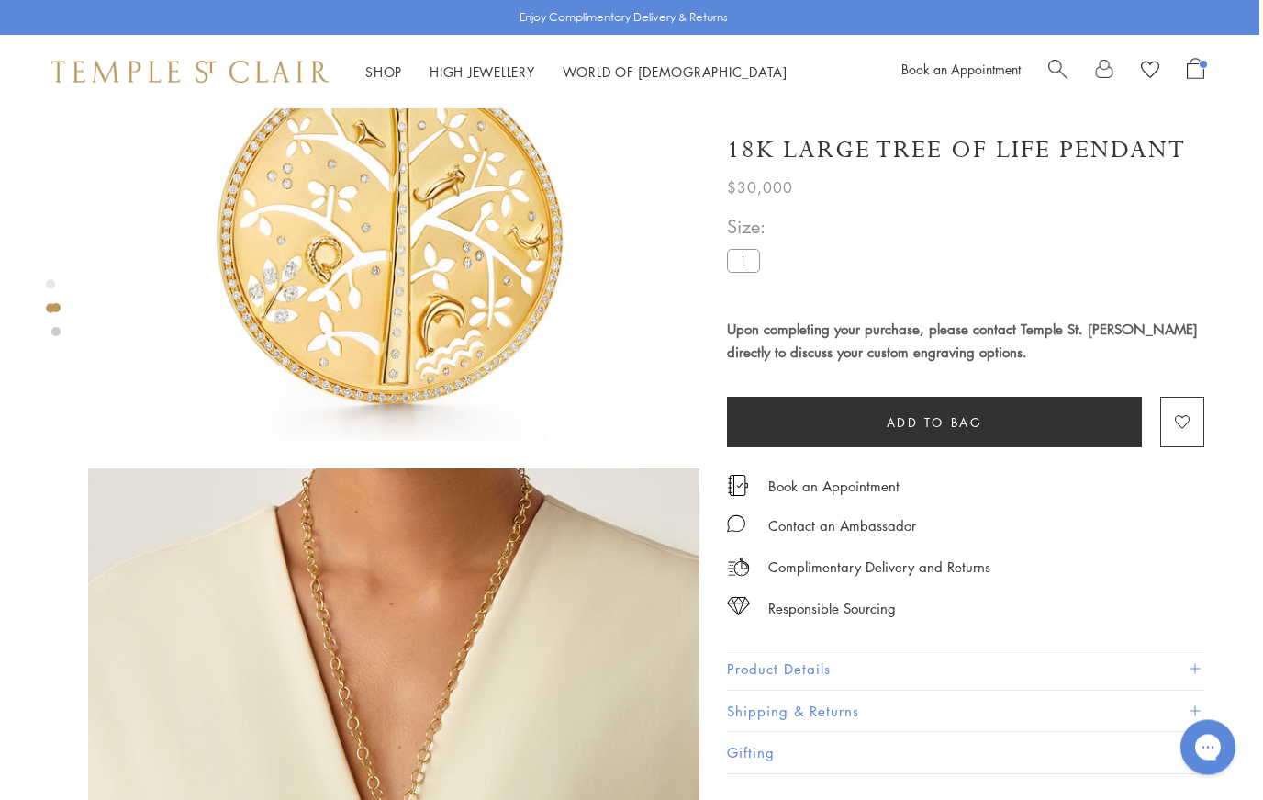
scroll to position [224, 4]
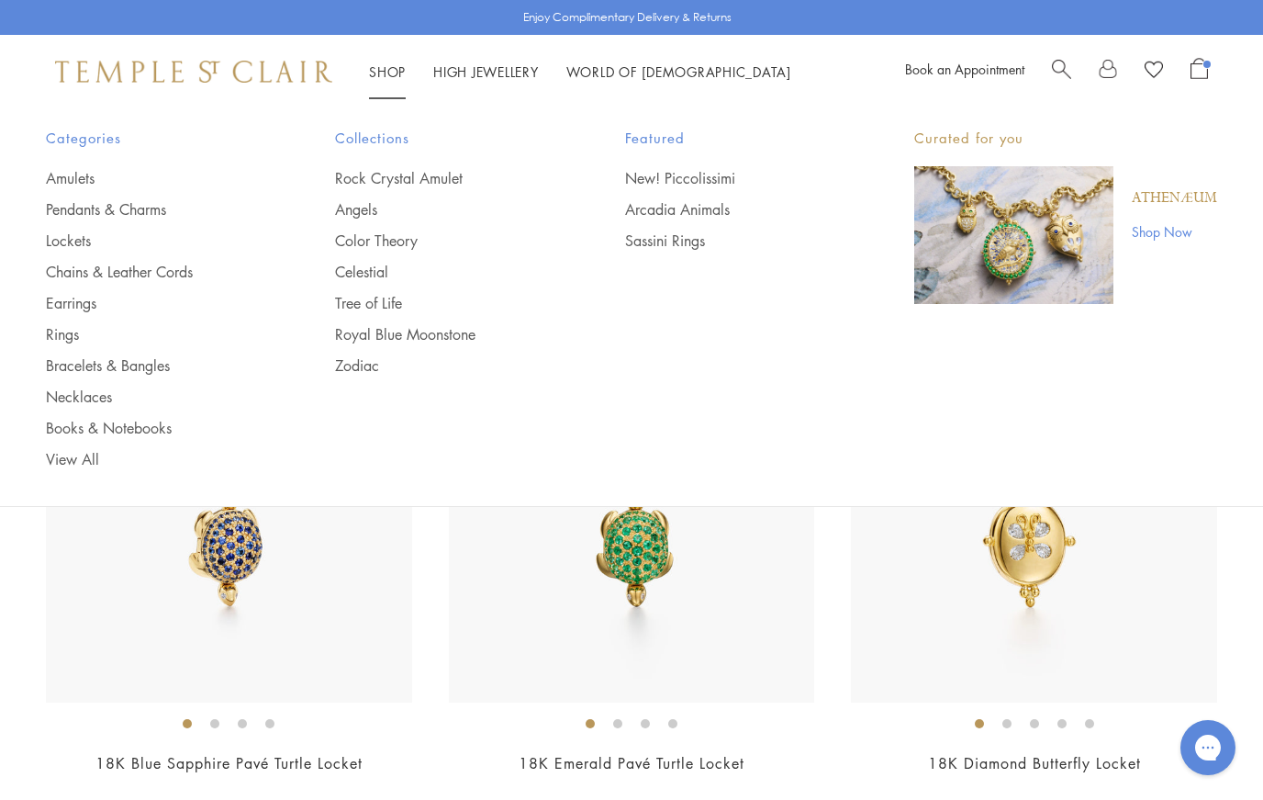
click at [1160, 229] on link "Shop Now" at bounding box center [1174, 231] width 85 height 20
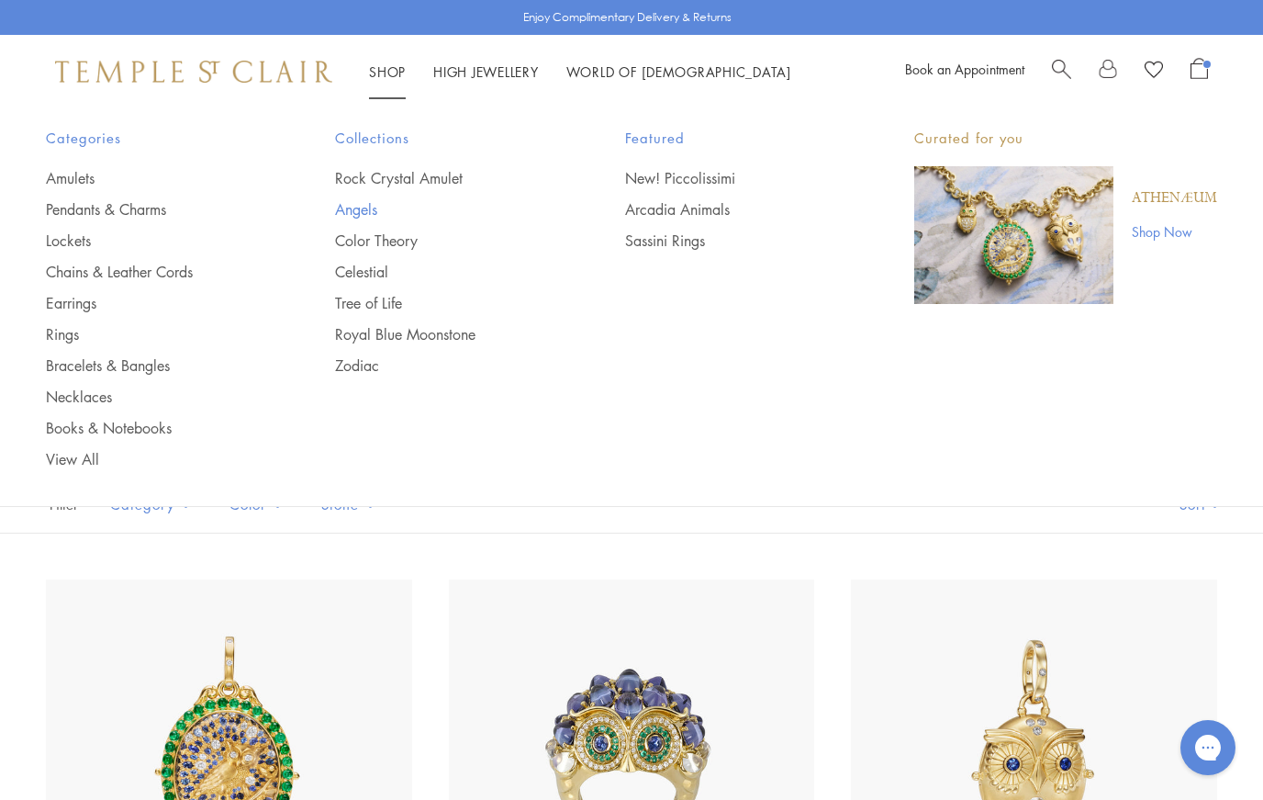
click at [344, 218] on link "Angels" at bounding box center [443, 209] width 216 height 20
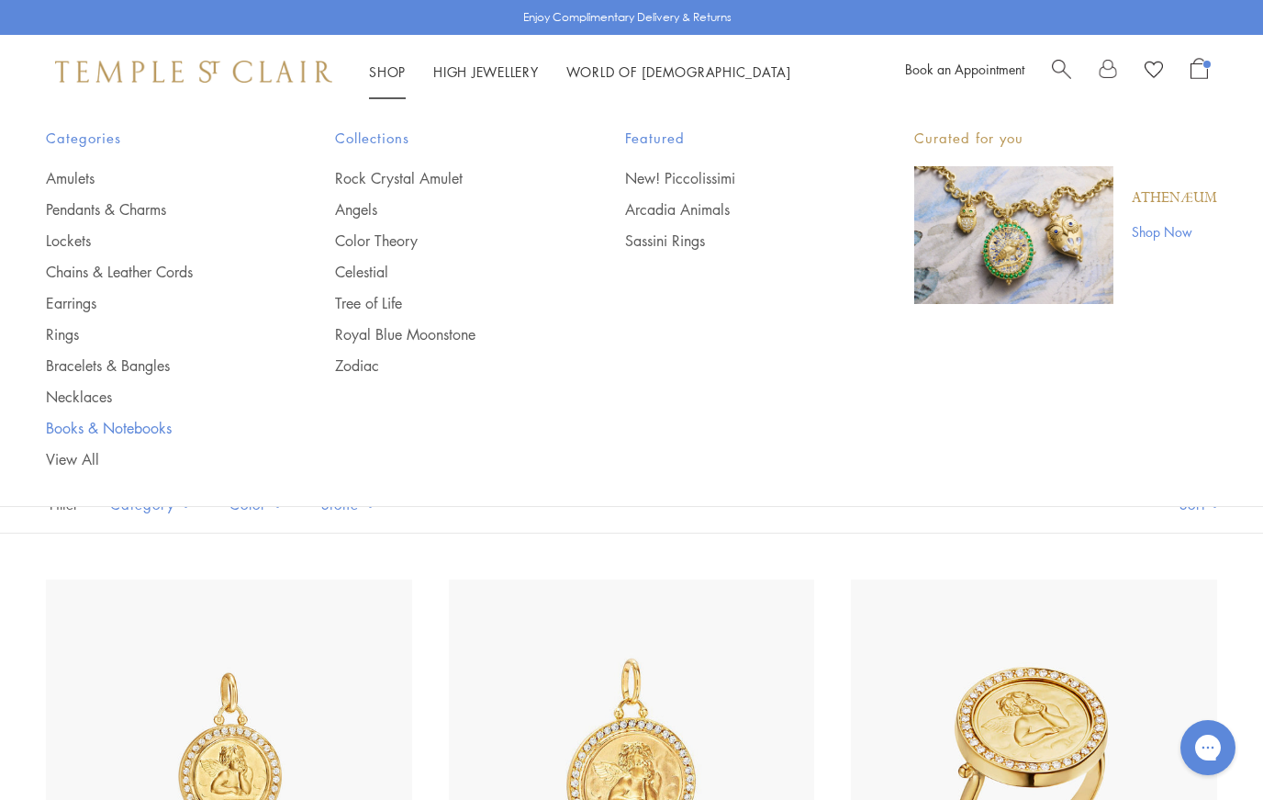
click at [63, 421] on link "Books & Notebooks" at bounding box center [154, 428] width 216 height 20
click at [643, 181] on link "New! Piccolissimi" at bounding box center [733, 178] width 216 height 20
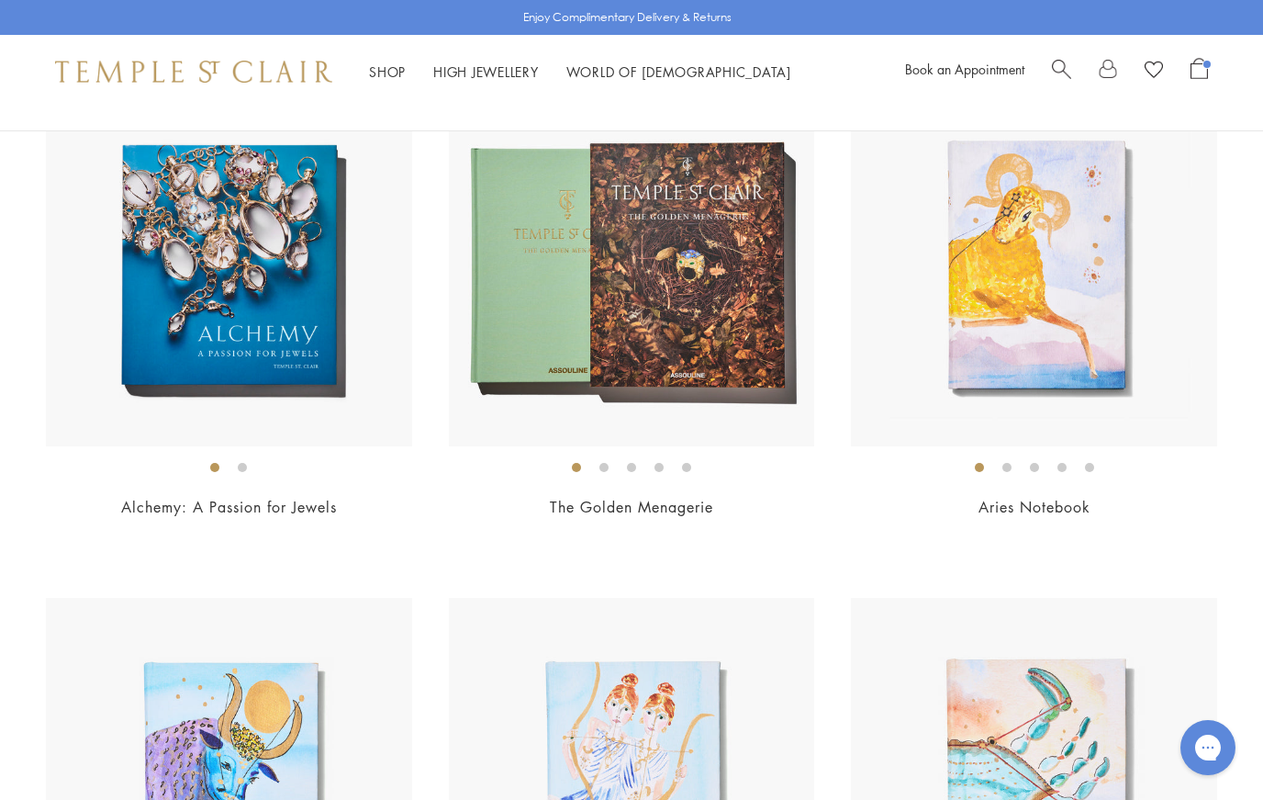
scroll to position [68, 0]
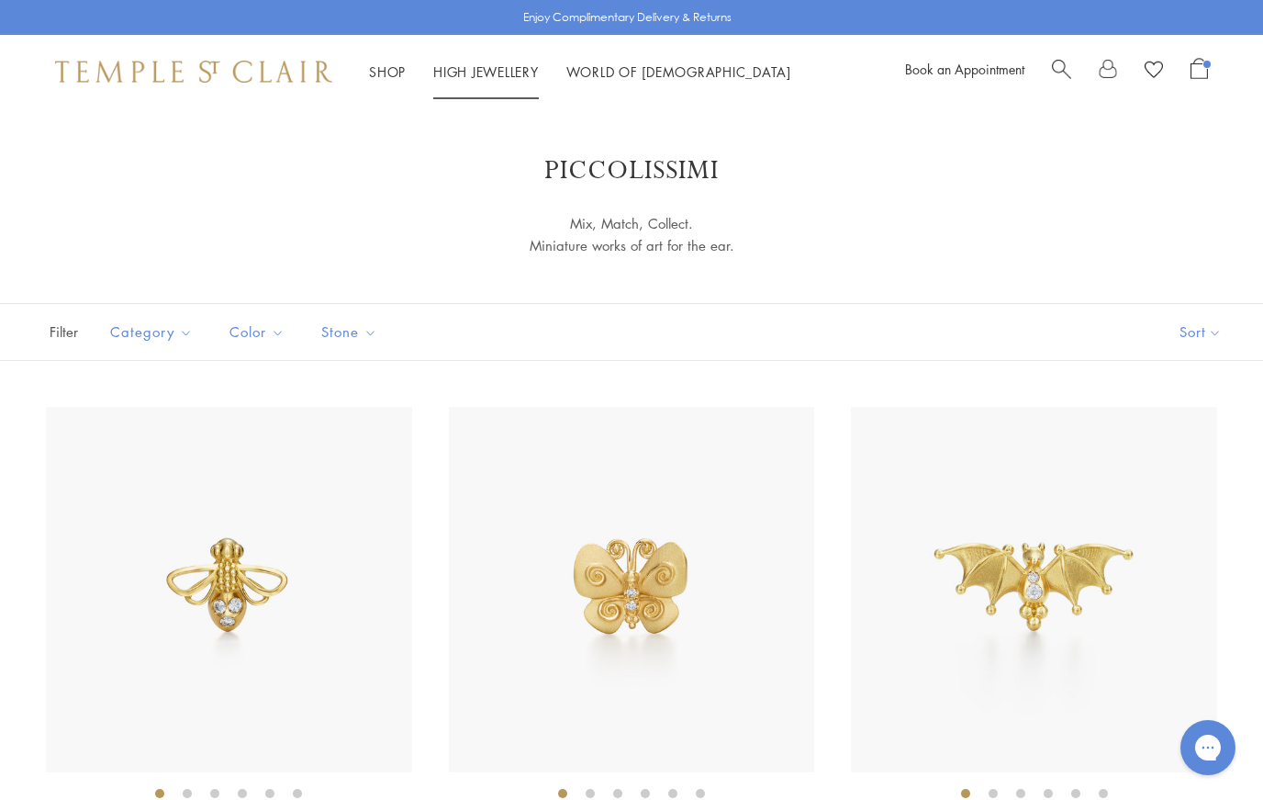
click at [478, 78] on link "High Jewellery High Jewellery" at bounding box center [486, 71] width 106 height 18
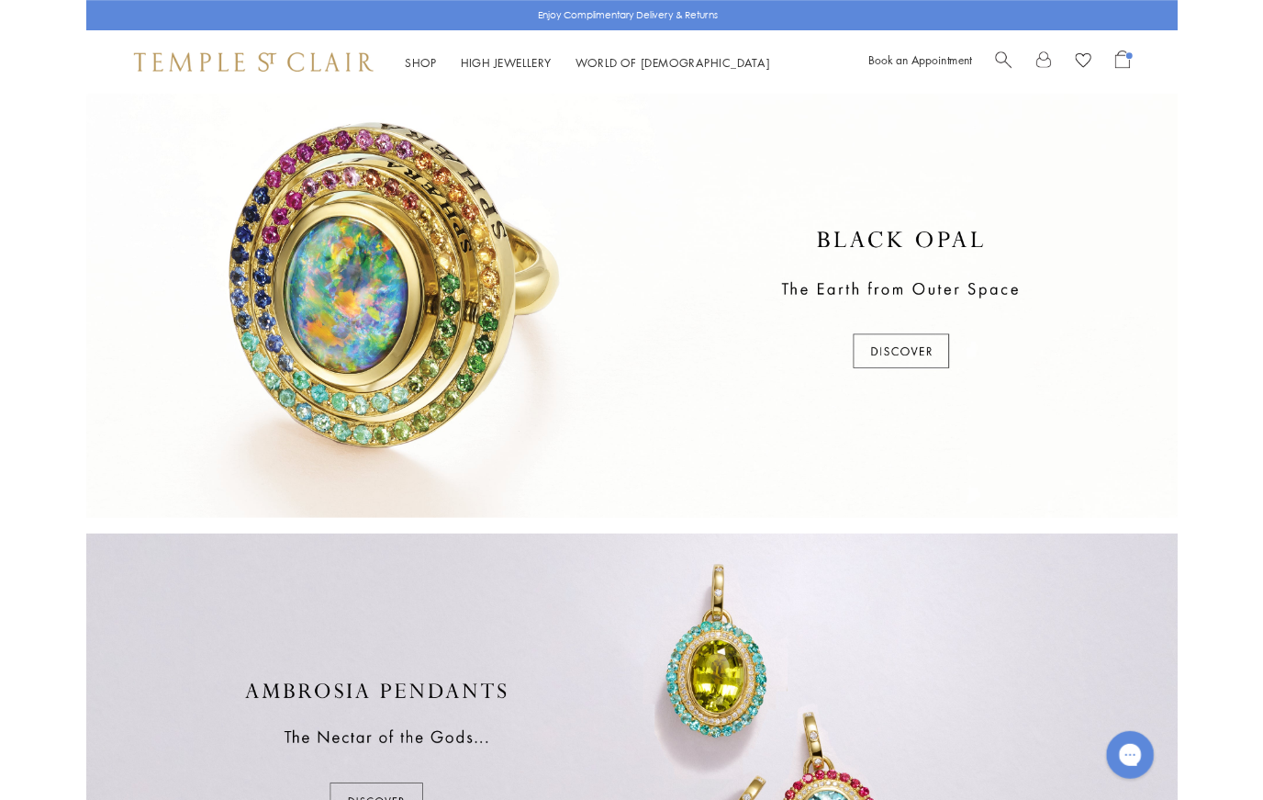
scroll to position [521, 0]
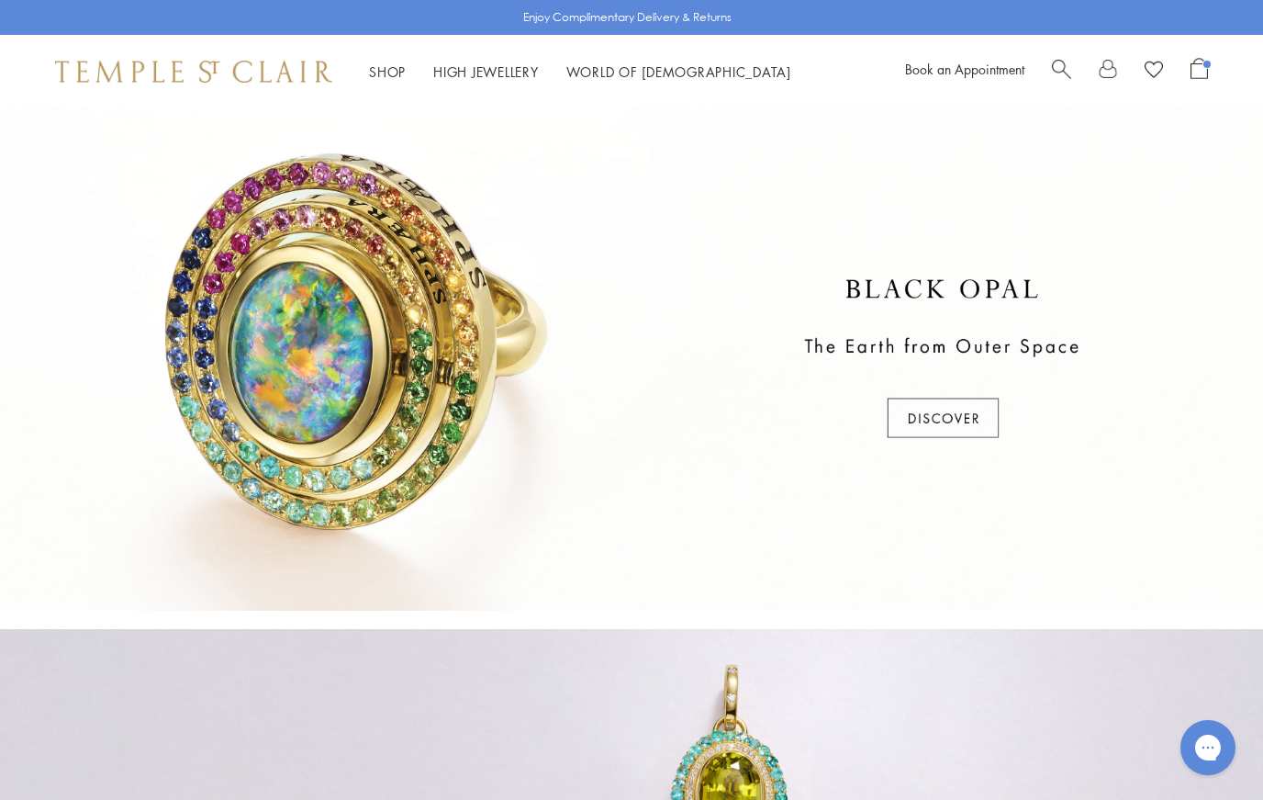
click at [923, 405] on div at bounding box center [631, 359] width 1263 height 502
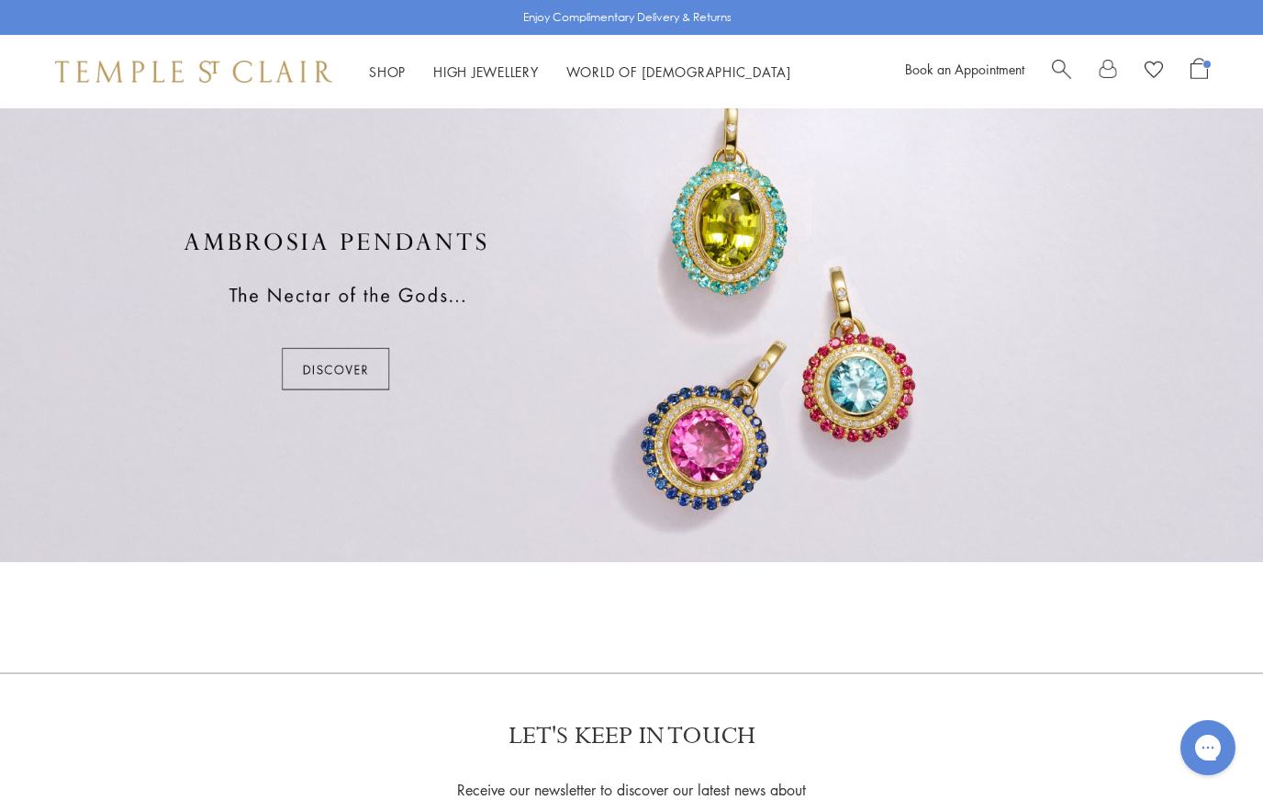
scroll to position [1072, 0]
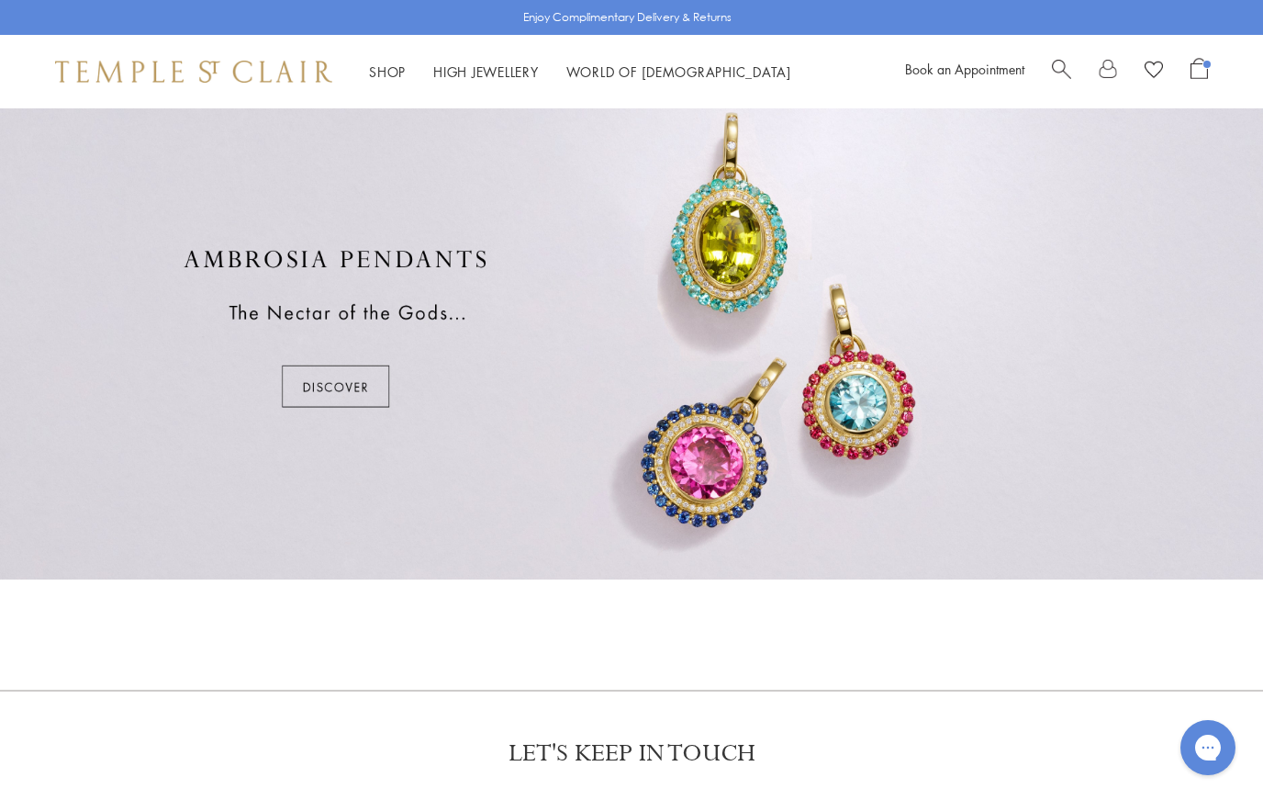
click at [324, 379] on div at bounding box center [631, 328] width 1263 height 502
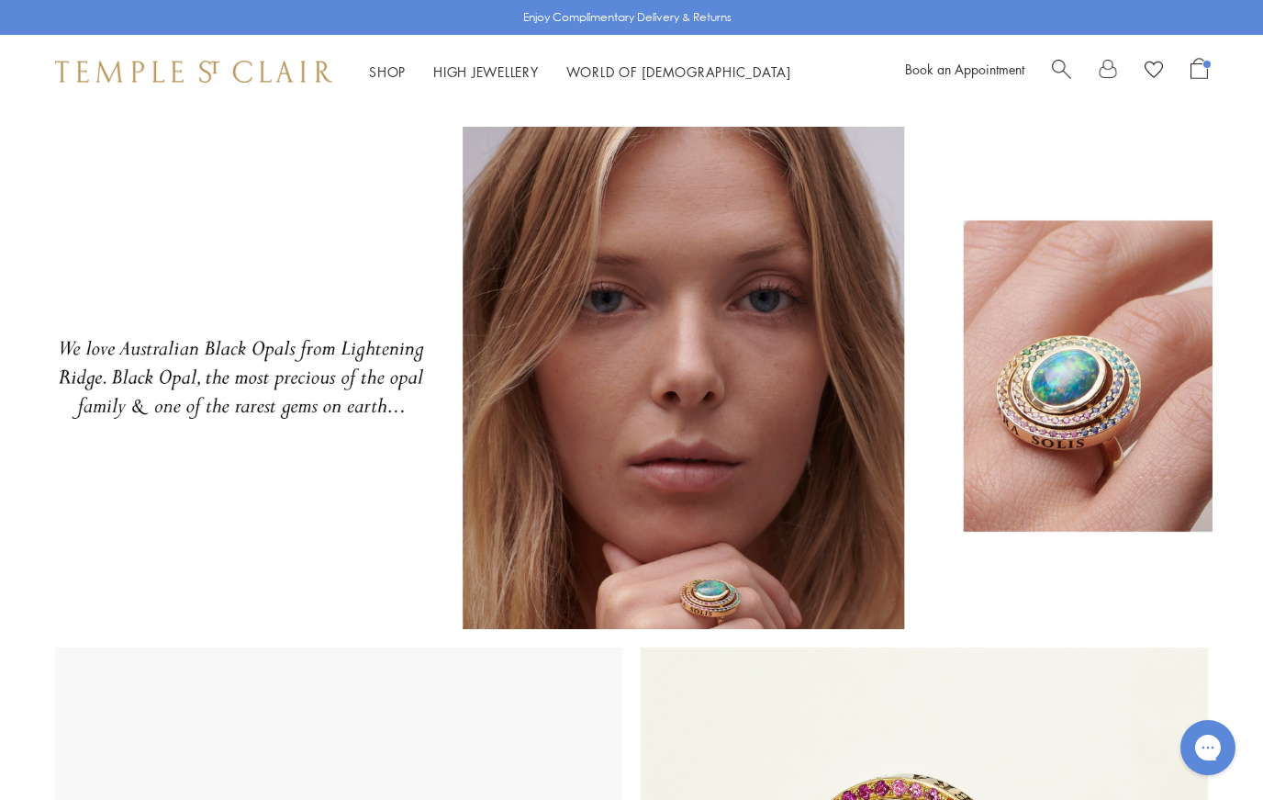
click at [631, 527] on img at bounding box center [631, 378] width 1263 height 502
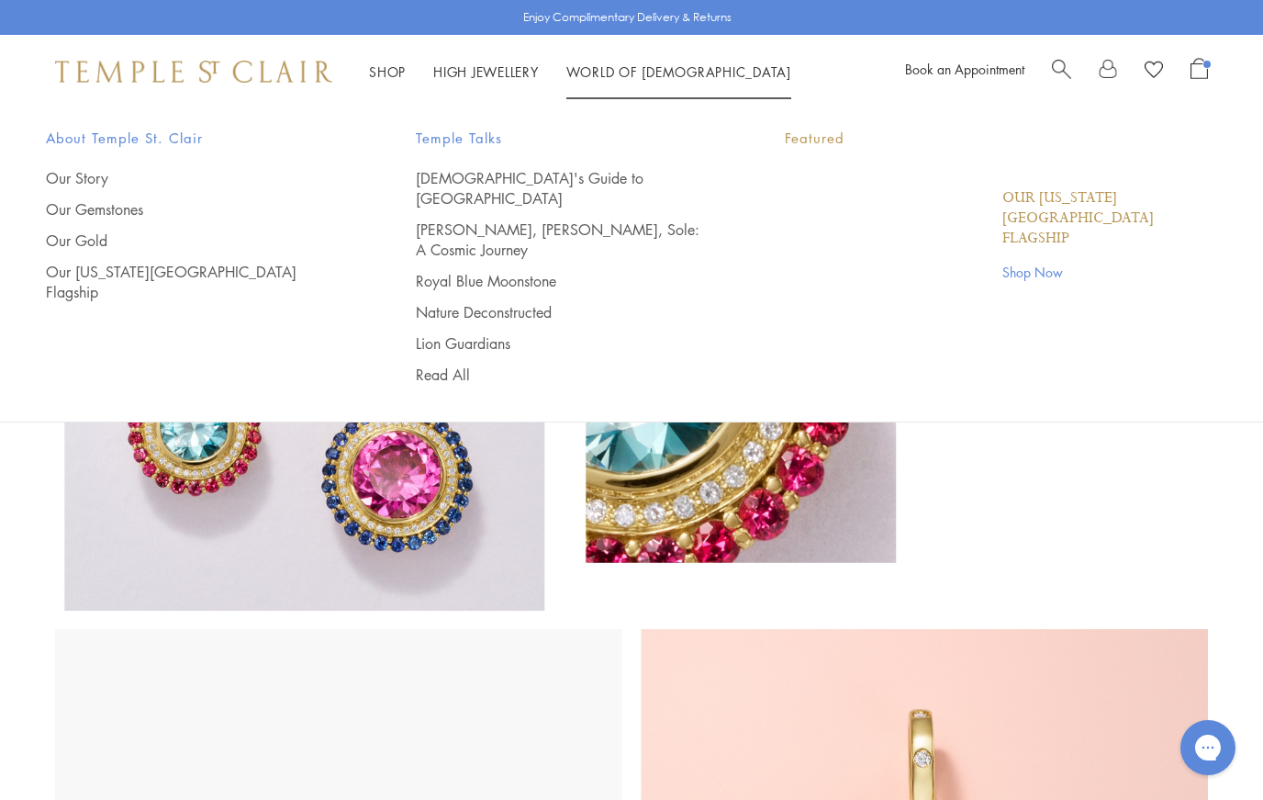
click at [613, 73] on link "World of Temple World of Temple" at bounding box center [679, 71] width 225 height 18
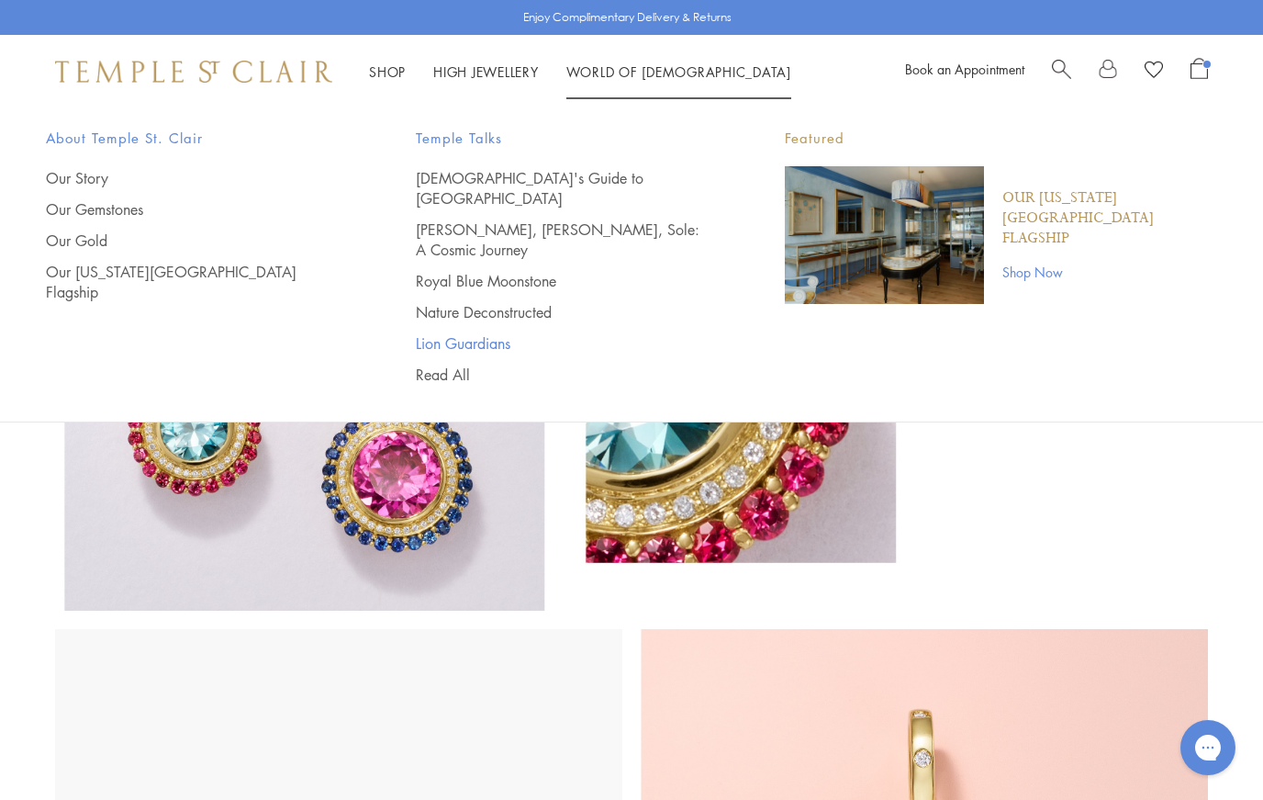
click at [438, 333] on link "Lion Guardians" at bounding box center [564, 343] width 297 height 20
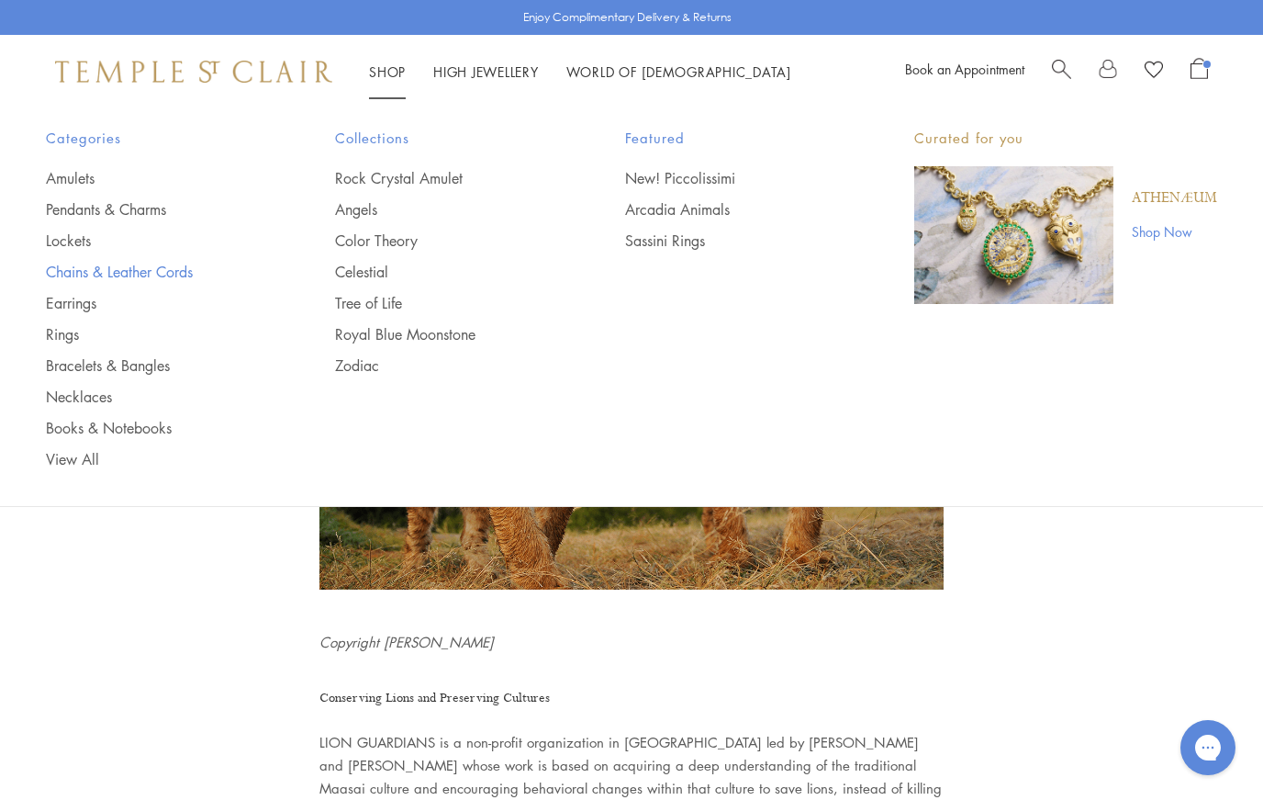
click at [84, 264] on link "Chains & Leather Cords" at bounding box center [154, 272] width 216 height 20
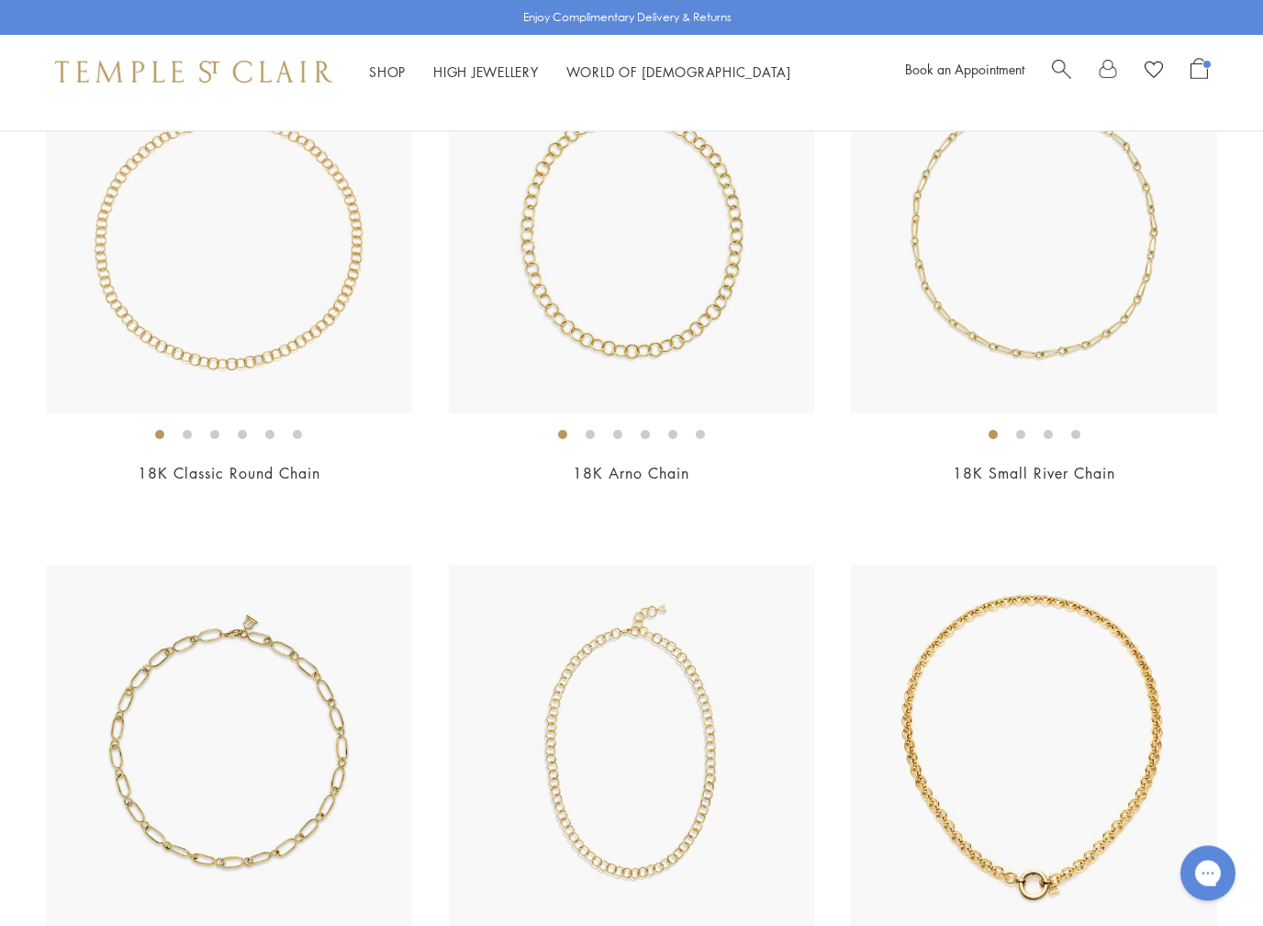
scroll to position [1325, 0]
click at [577, 331] on img at bounding box center [632, 230] width 366 height 366
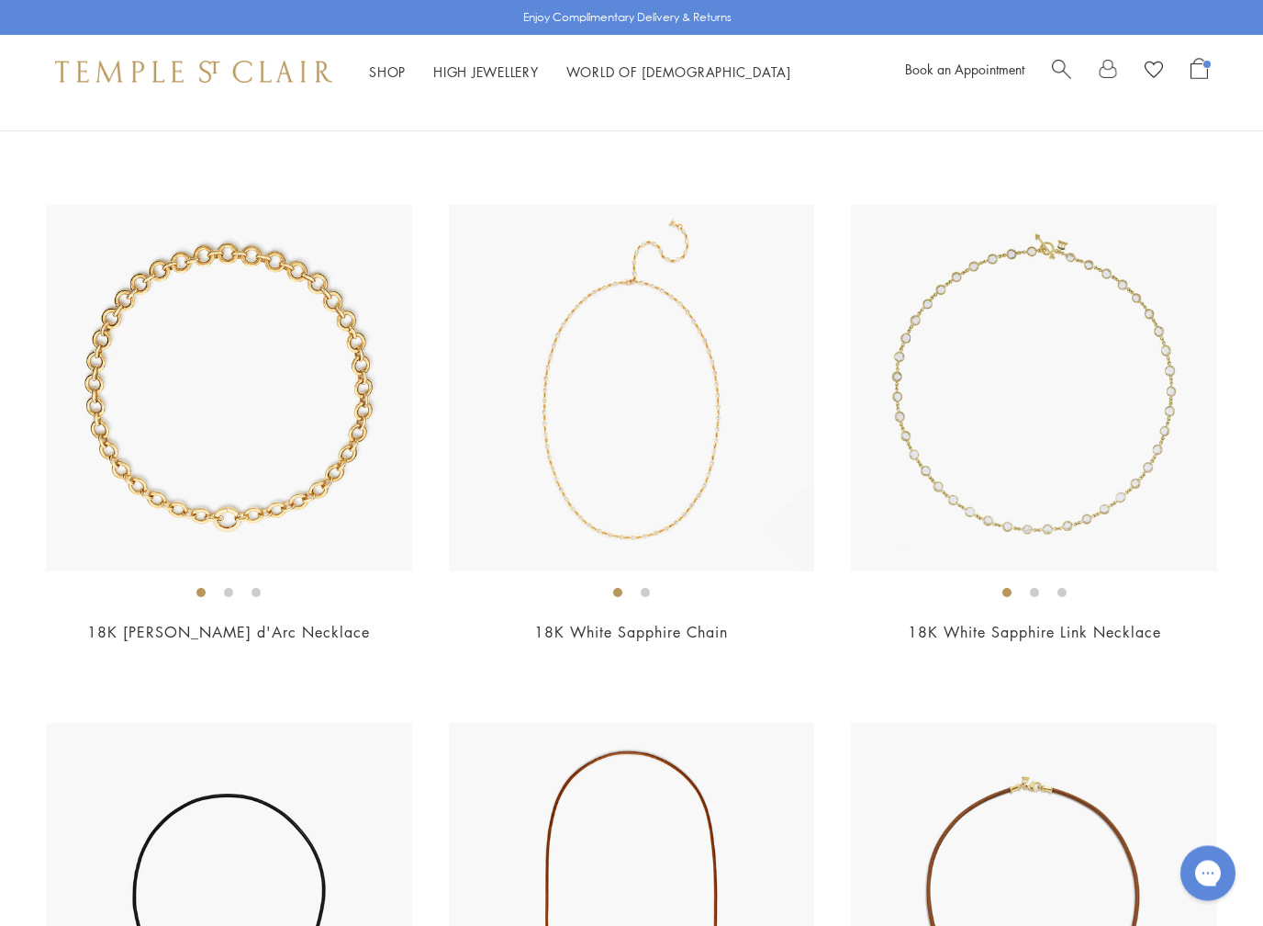
scroll to position [2202, 0]
click at [153, 473] on img at bounding box center [229, 388] width 366 height 366
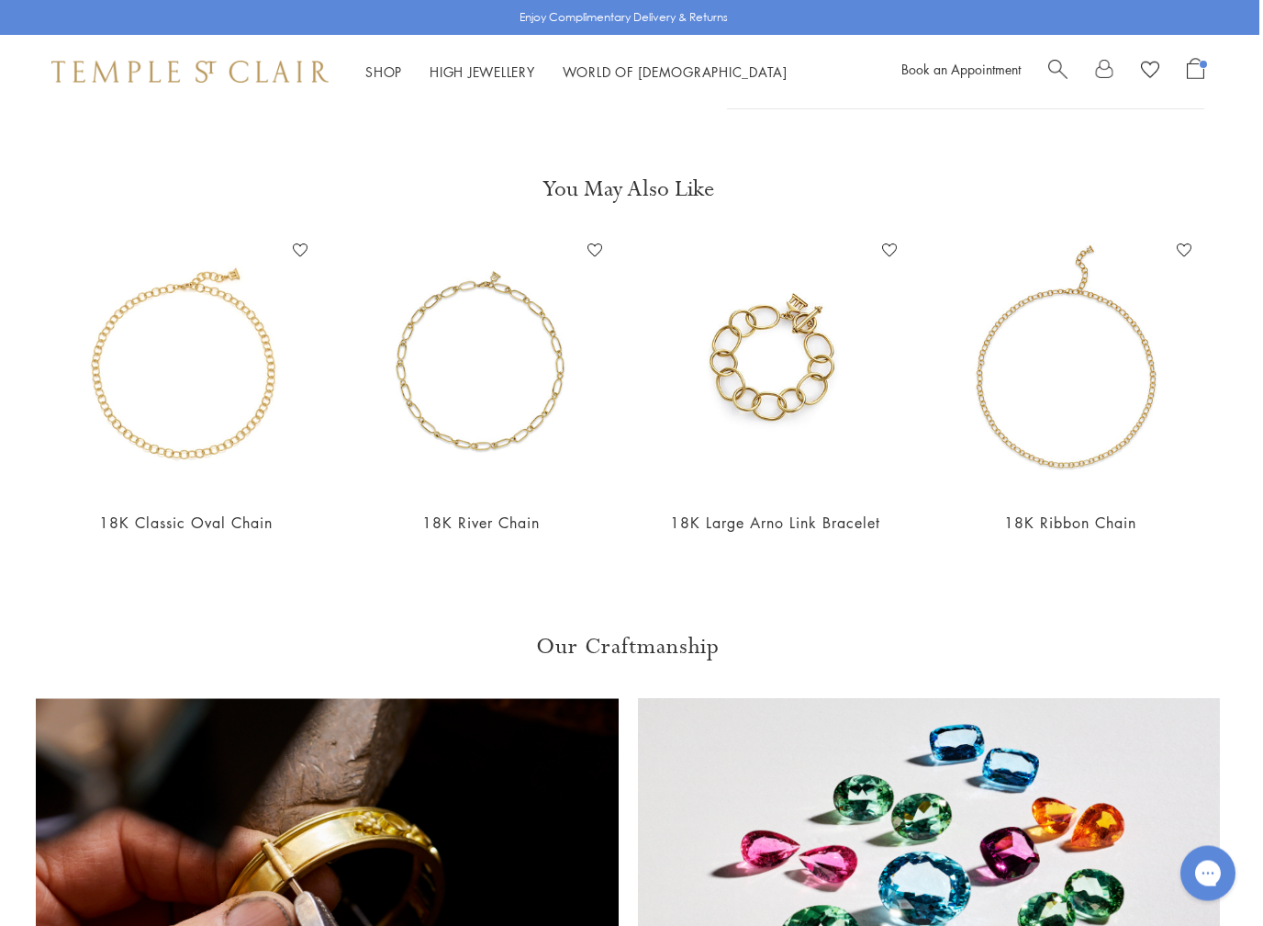
scroll to position [634, 4]
click at [121, 396] on img at bounding box center [186, 365] width 258 height 258
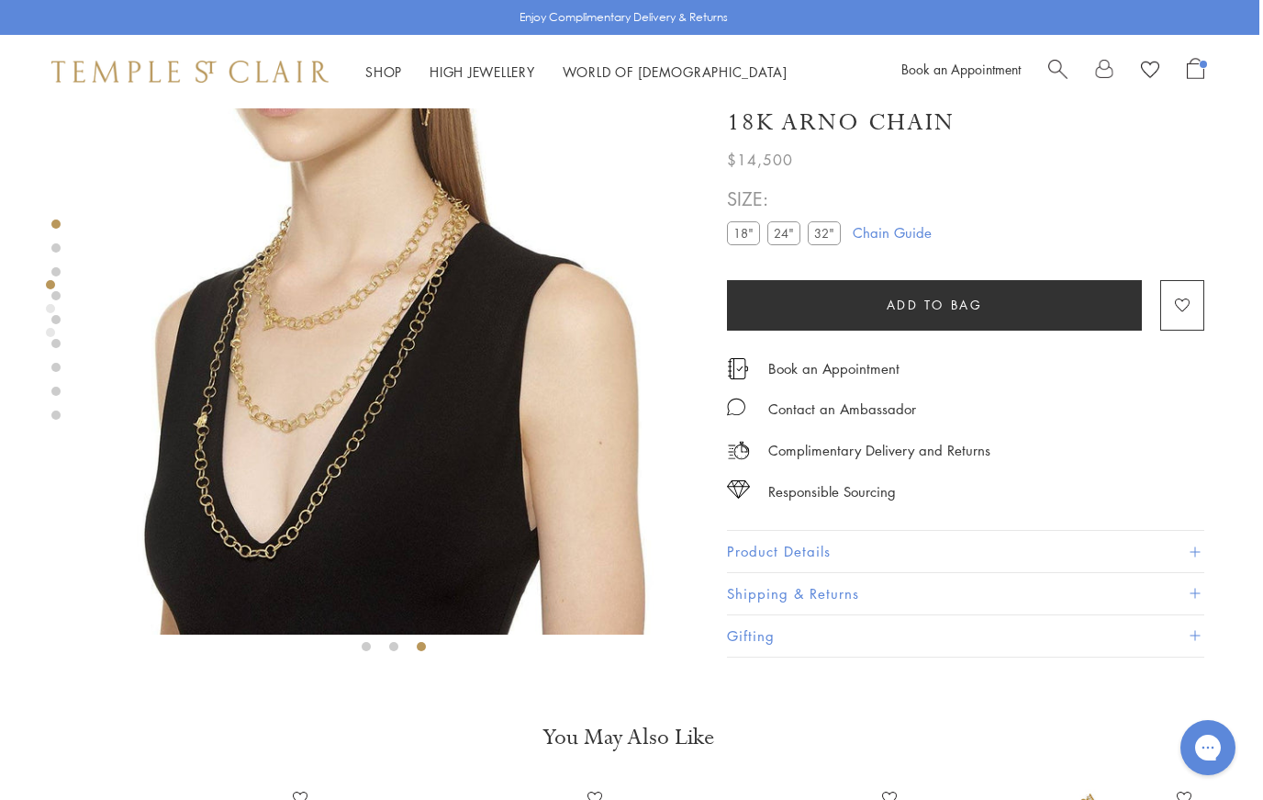
scroll to position [0, 4]
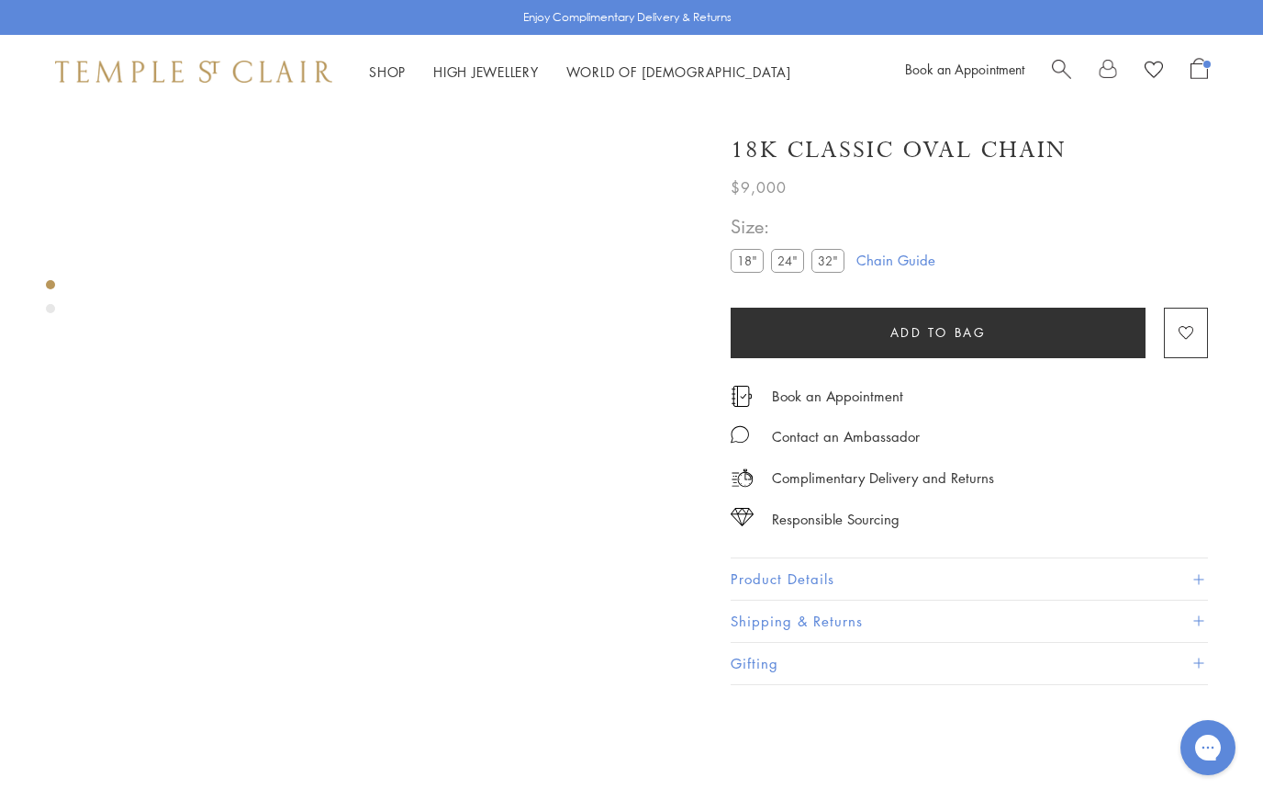
scroll to position [108, 0]
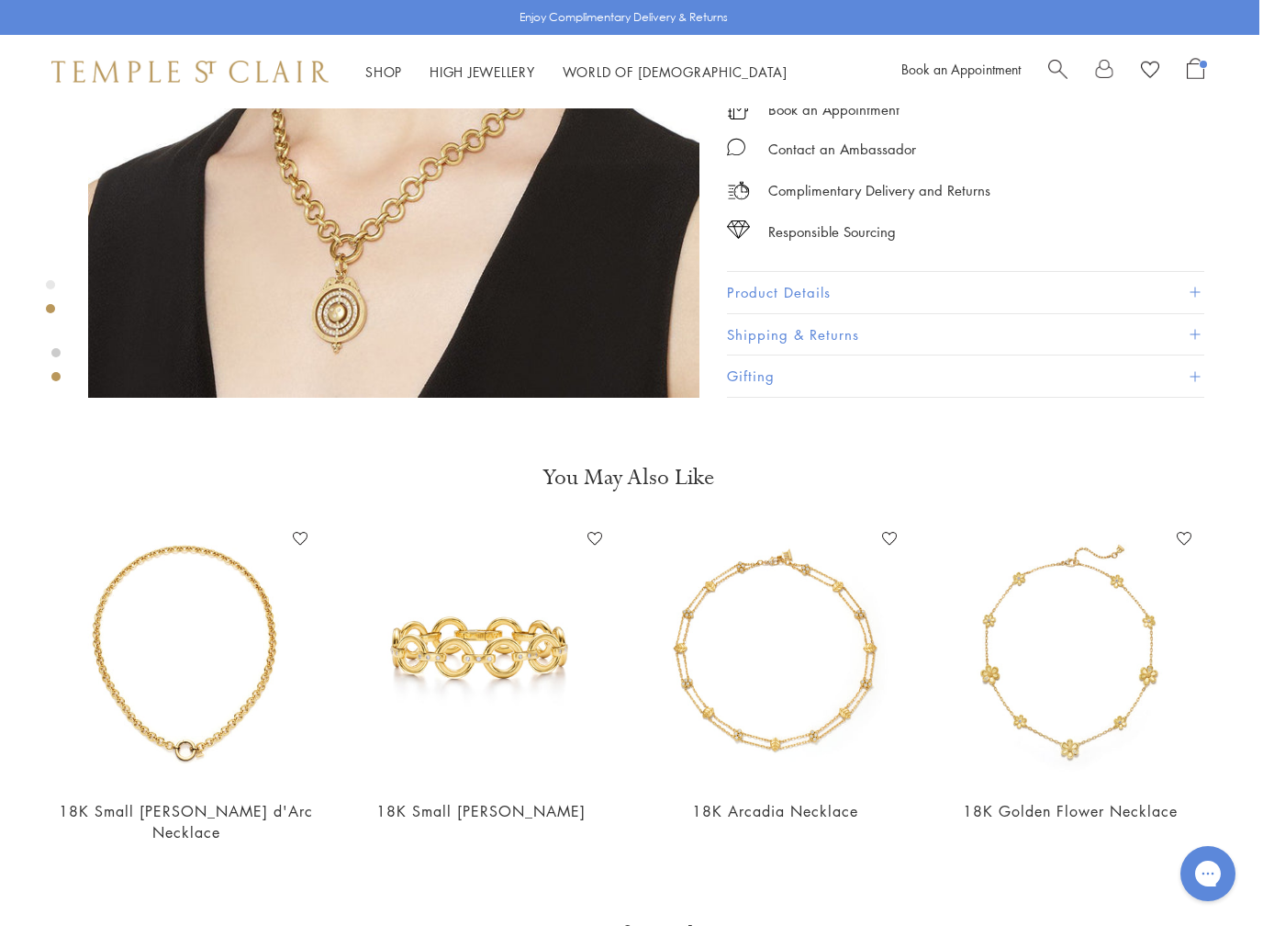
scroll to position [969, 4]
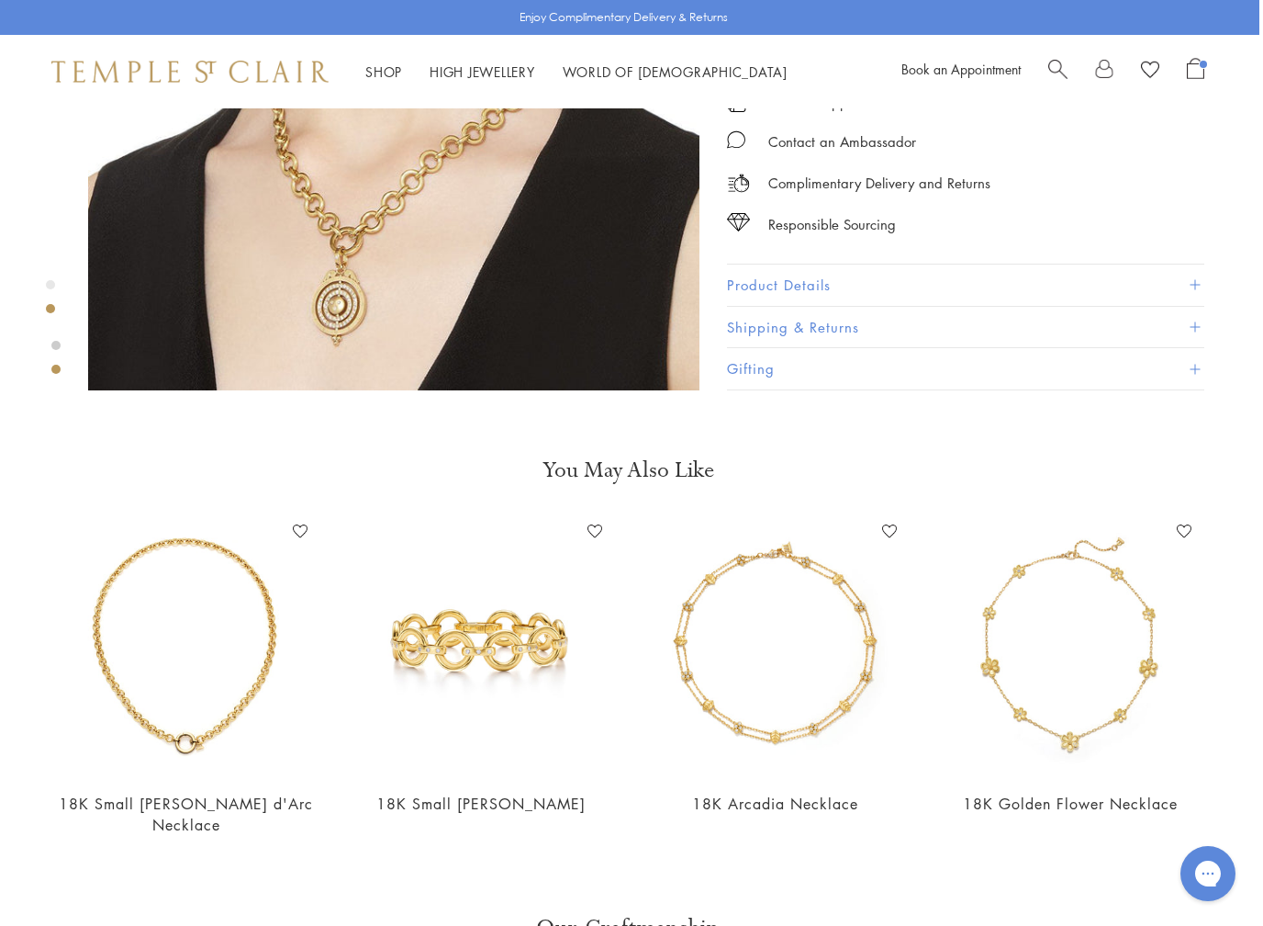
click at [140, 637] on img at bounding box center [186, 646] width 258 height 258
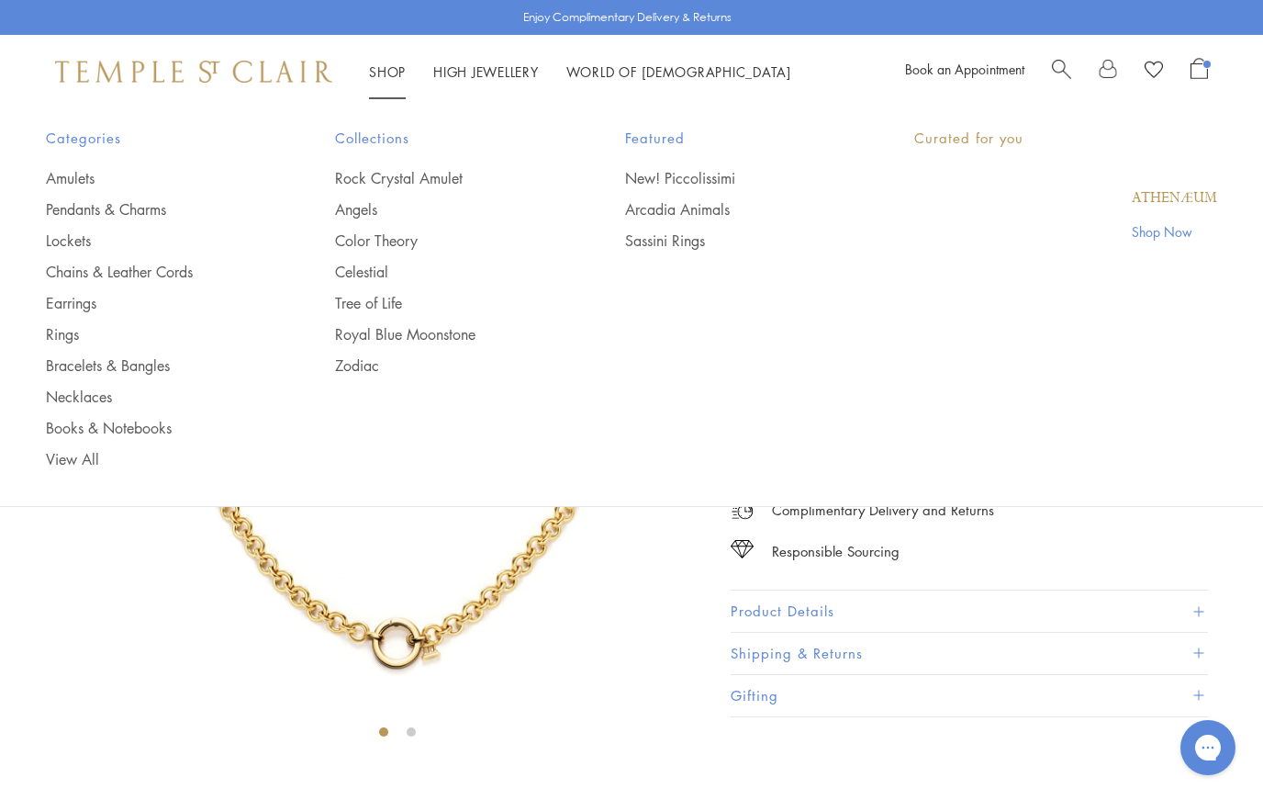
click at [394, 73] on link "Shop Shop" at bounding box center [387, 71] width 37 height 18
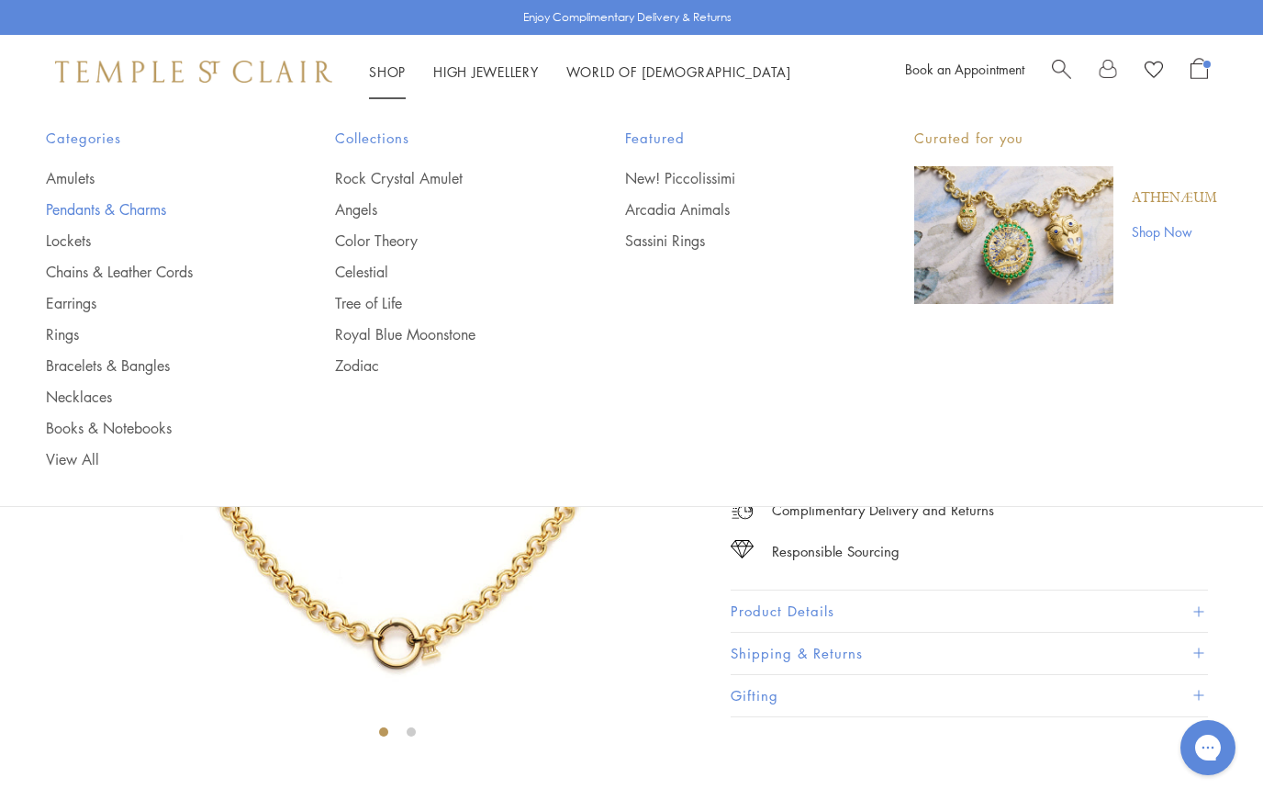
click at [102, 203] on link "Pendants & Charms" at bounding box center [154, 209] width 216 height 20
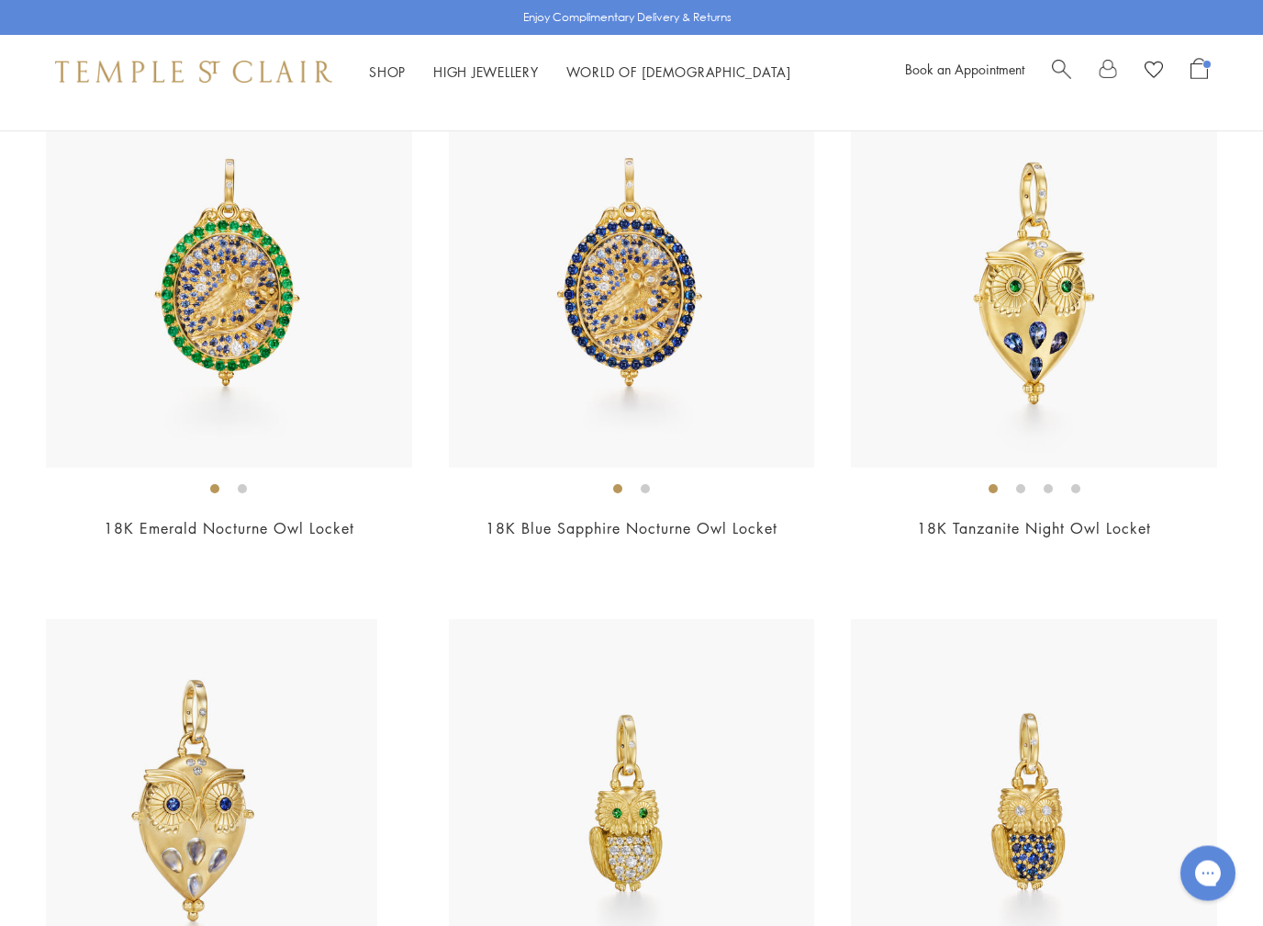
scroll to position [235, 0]
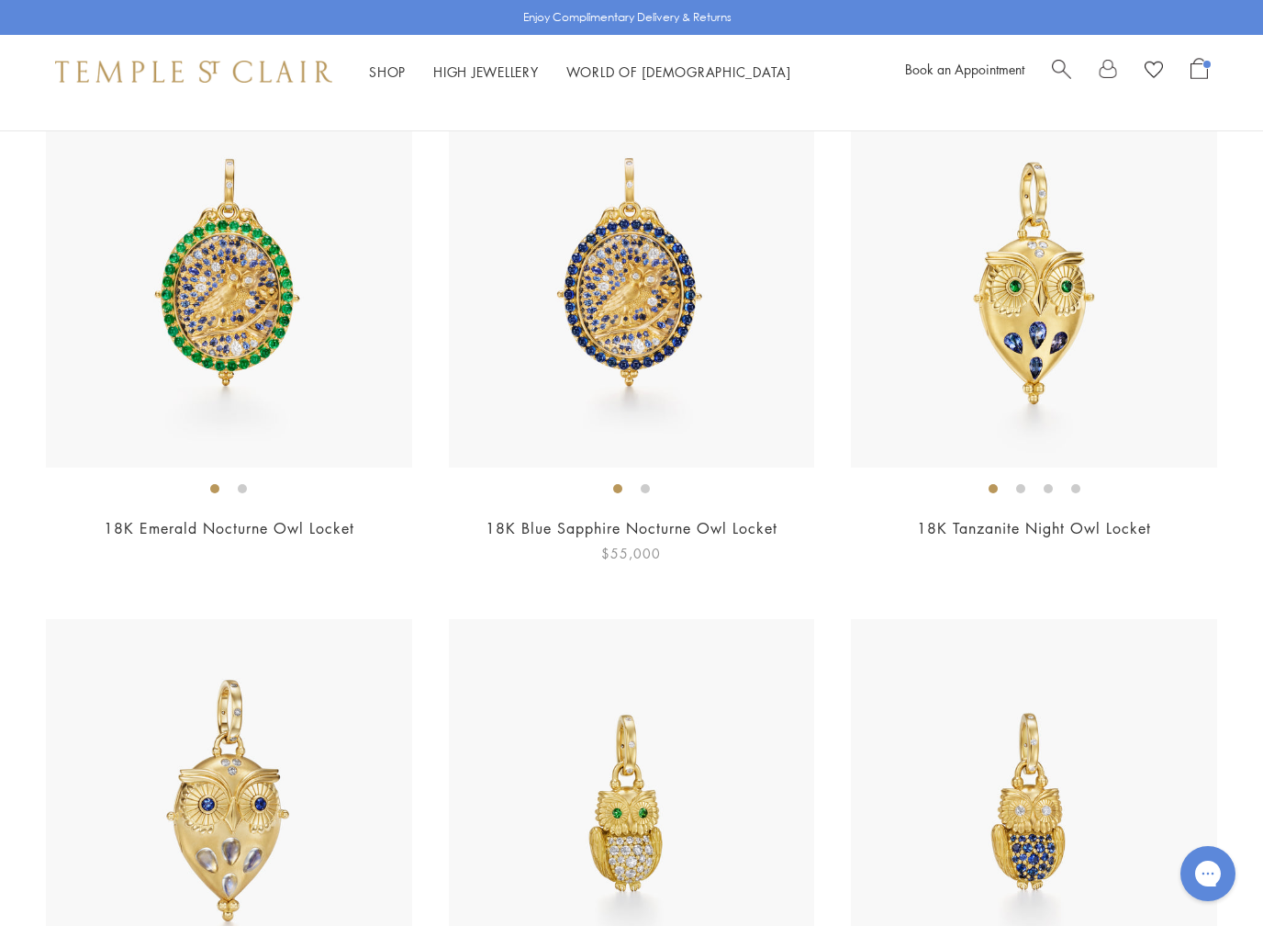
click at [602, 271] on img at bounding box center [632, 285] width 366 height 366
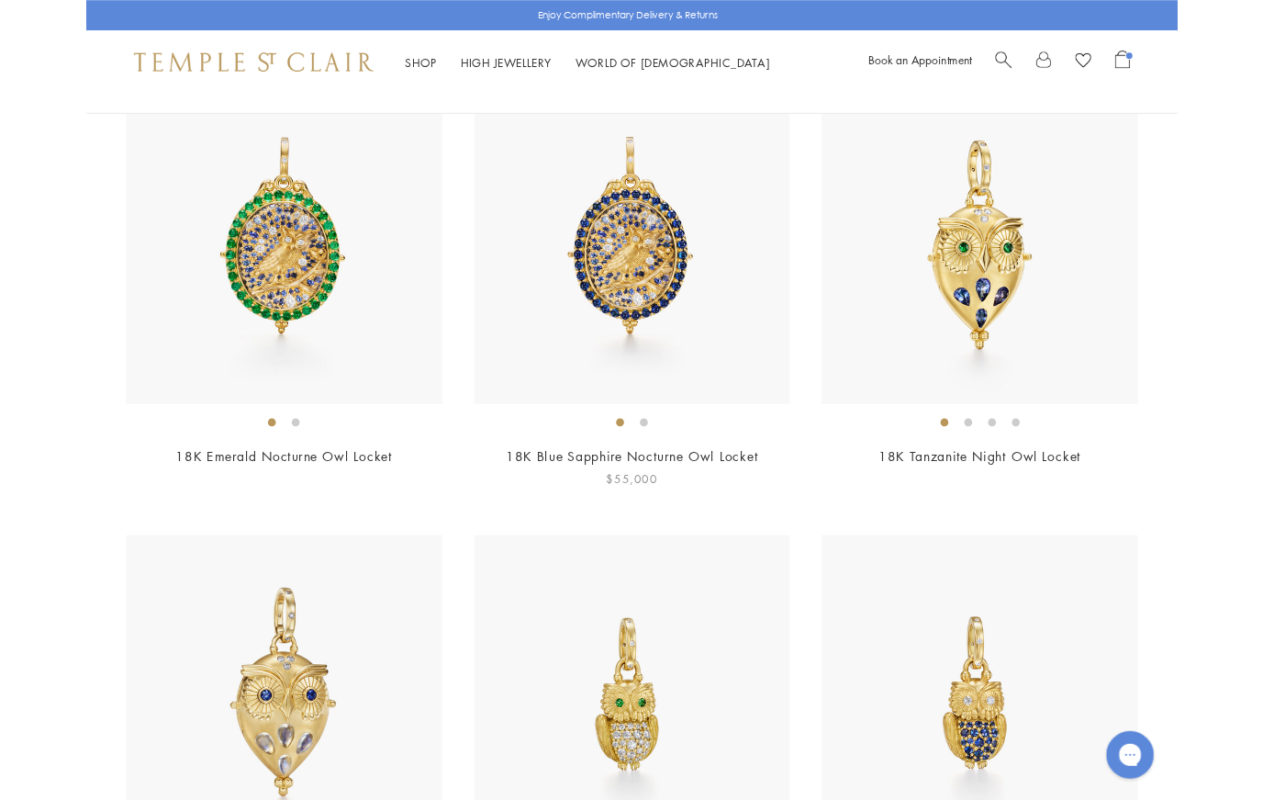
scroll to position [286, 0]
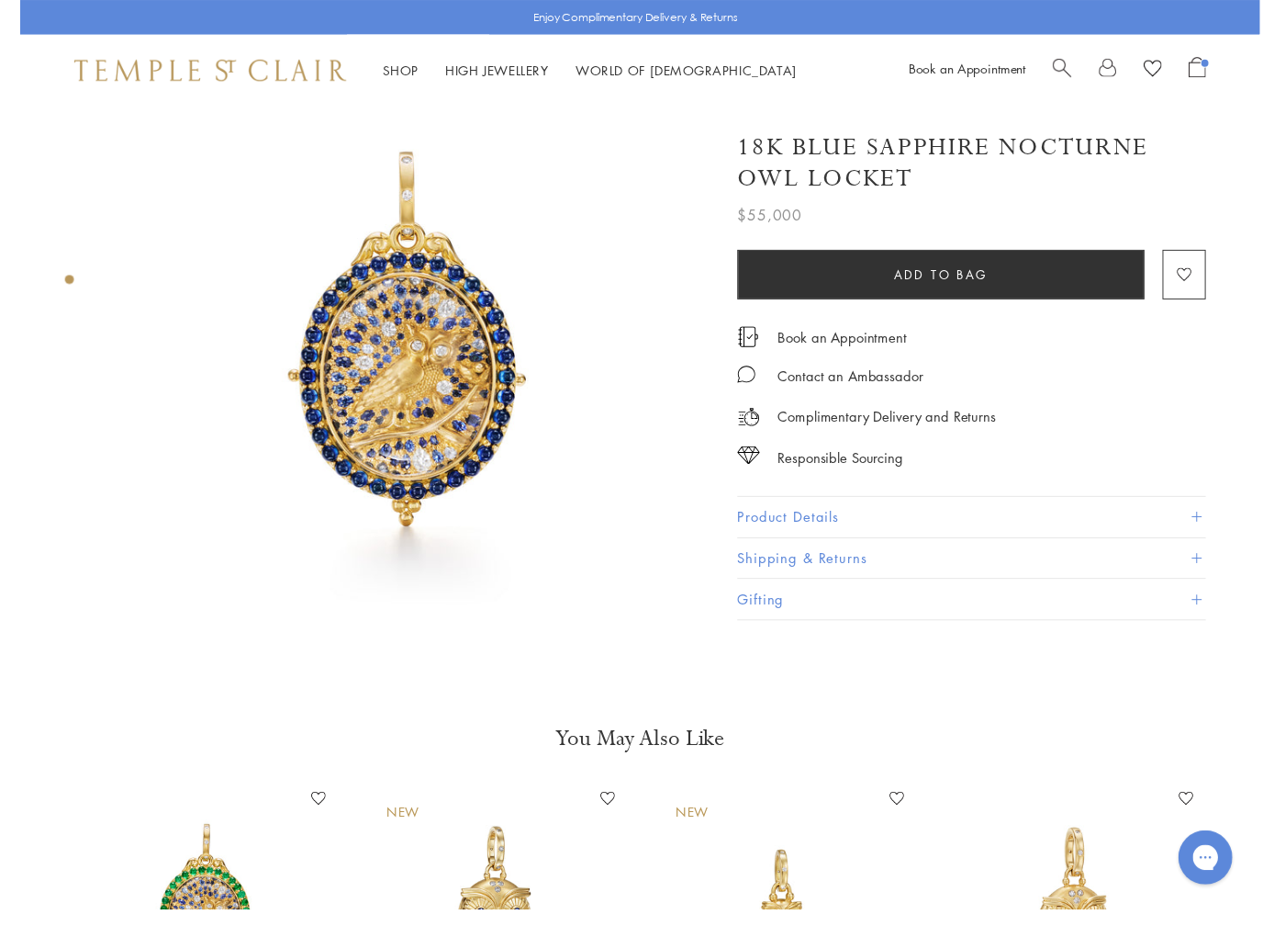
scroll to position [110, 4]
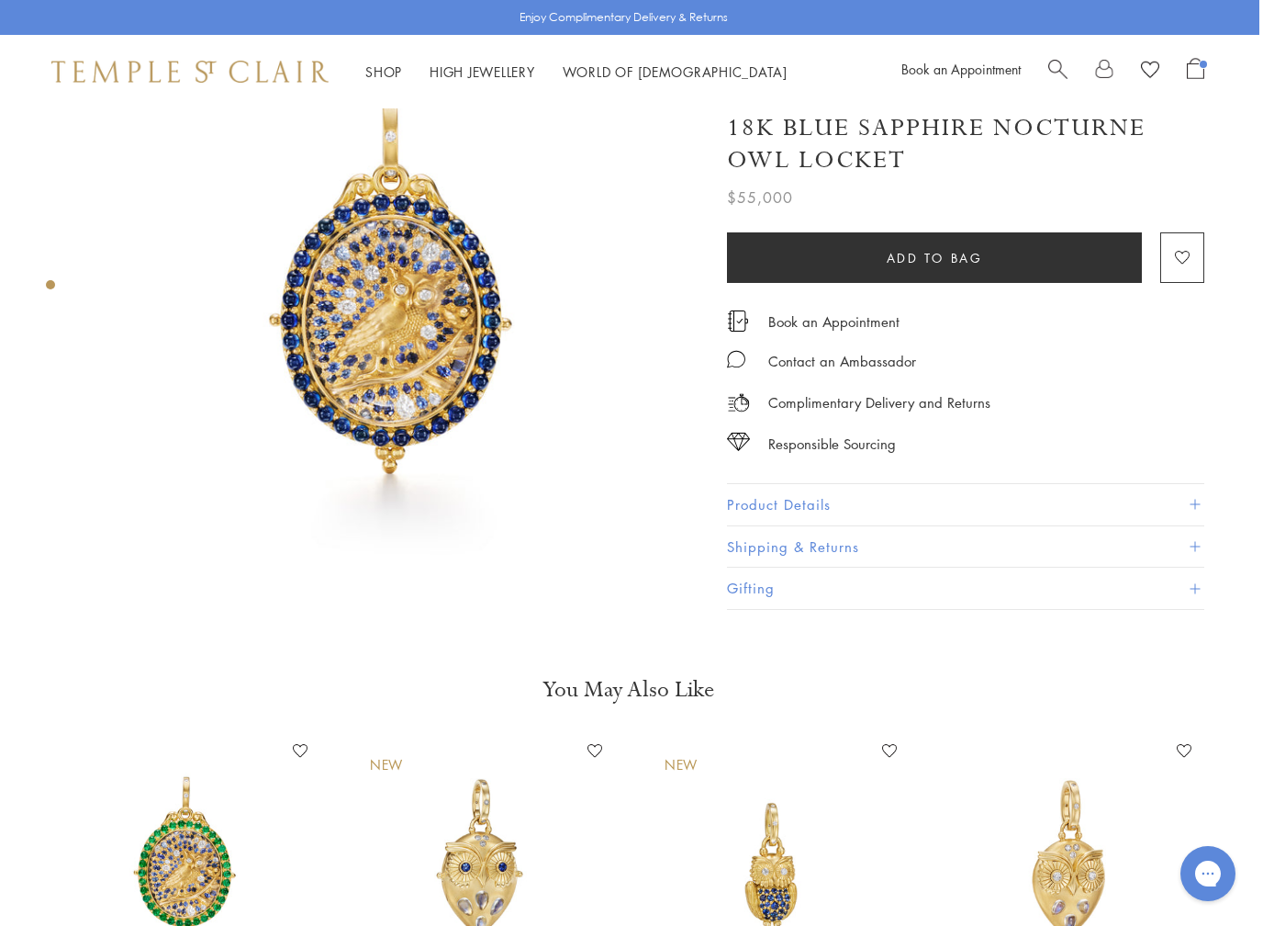
click at [165, 799] on img at bounding box center [186, 865] width 258 height 258
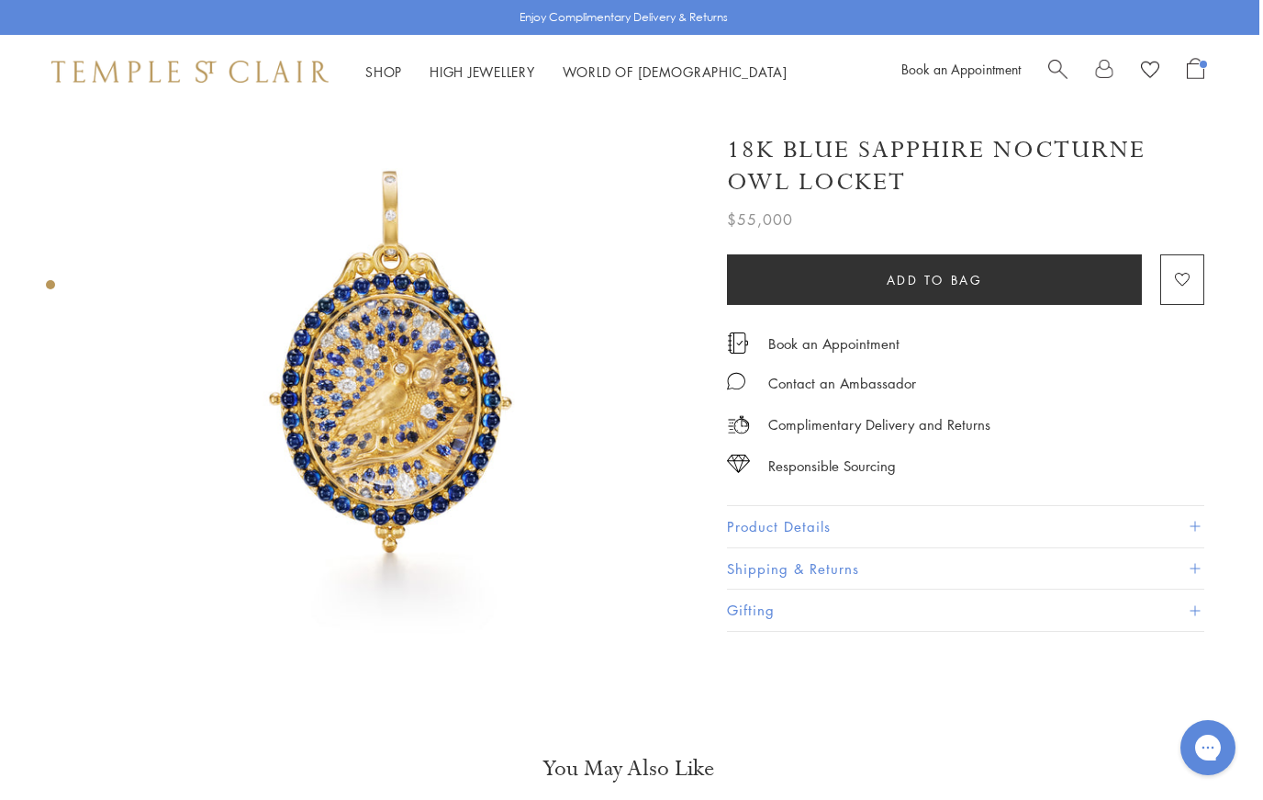
scroll to position [0, 4]
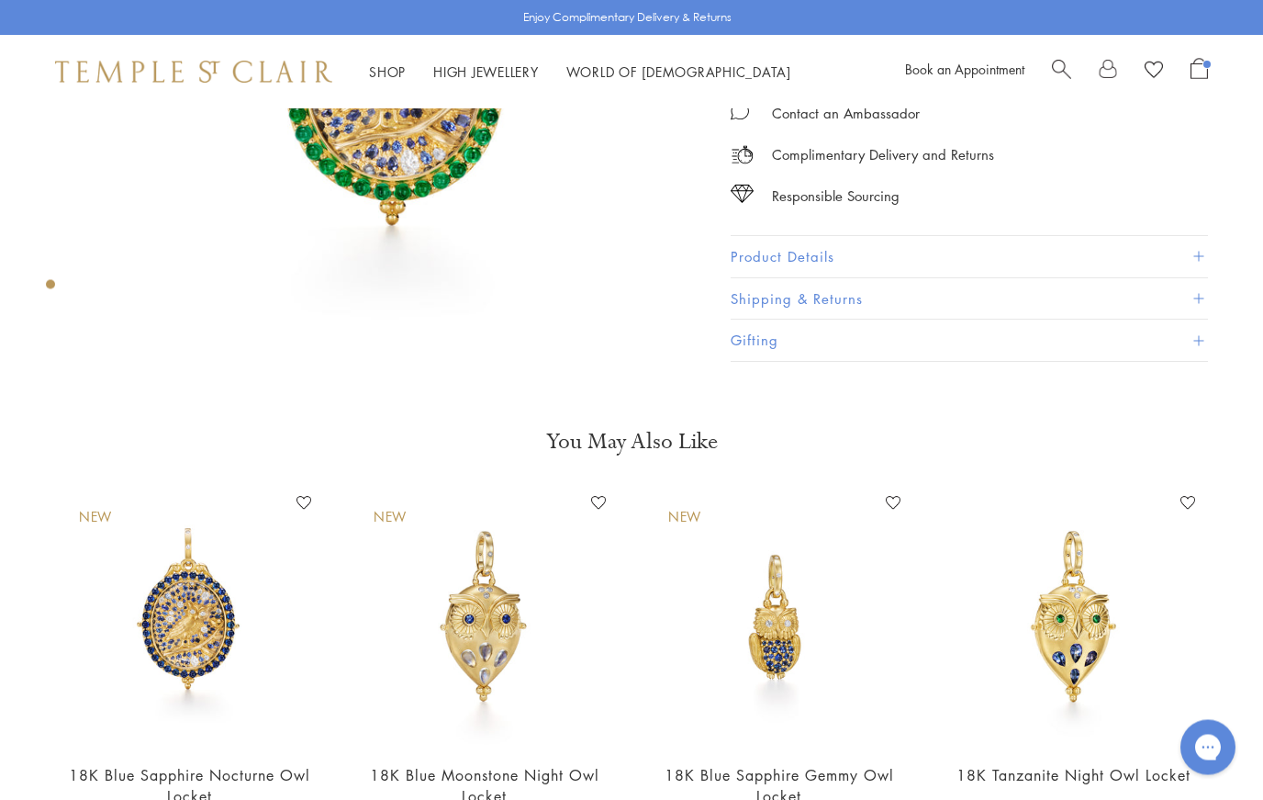
scroll to position [348, 0]
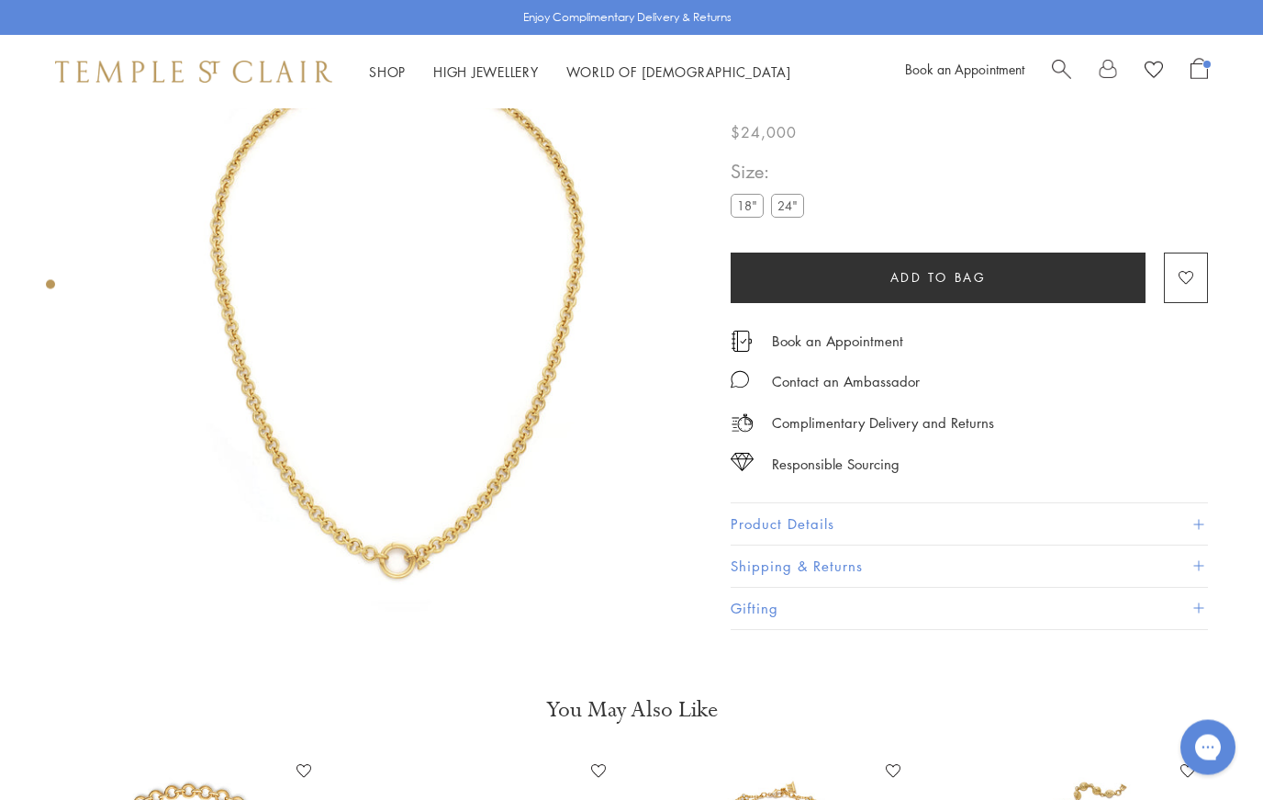
scroll to position [90, 0]
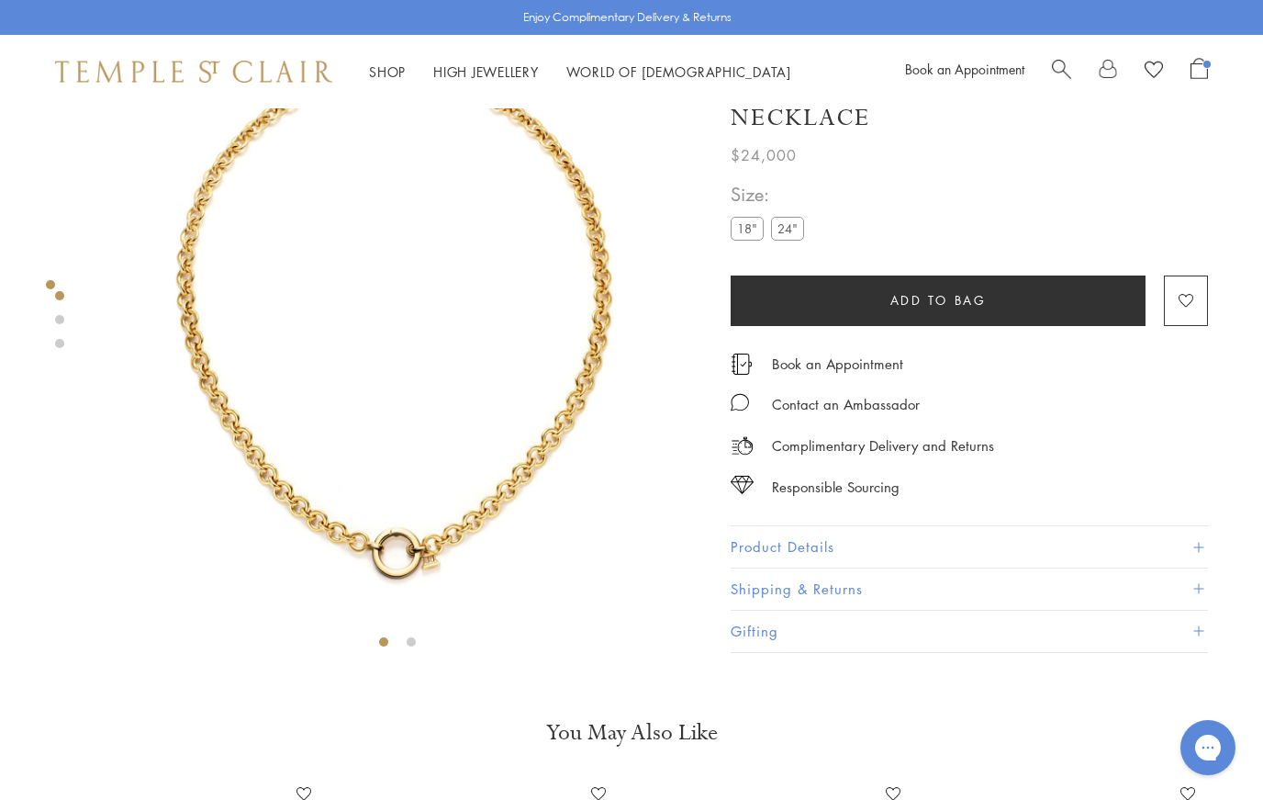
click at [399, 73] on link "Shop Shop" at bounding box center [387, 71] width 37 height 18
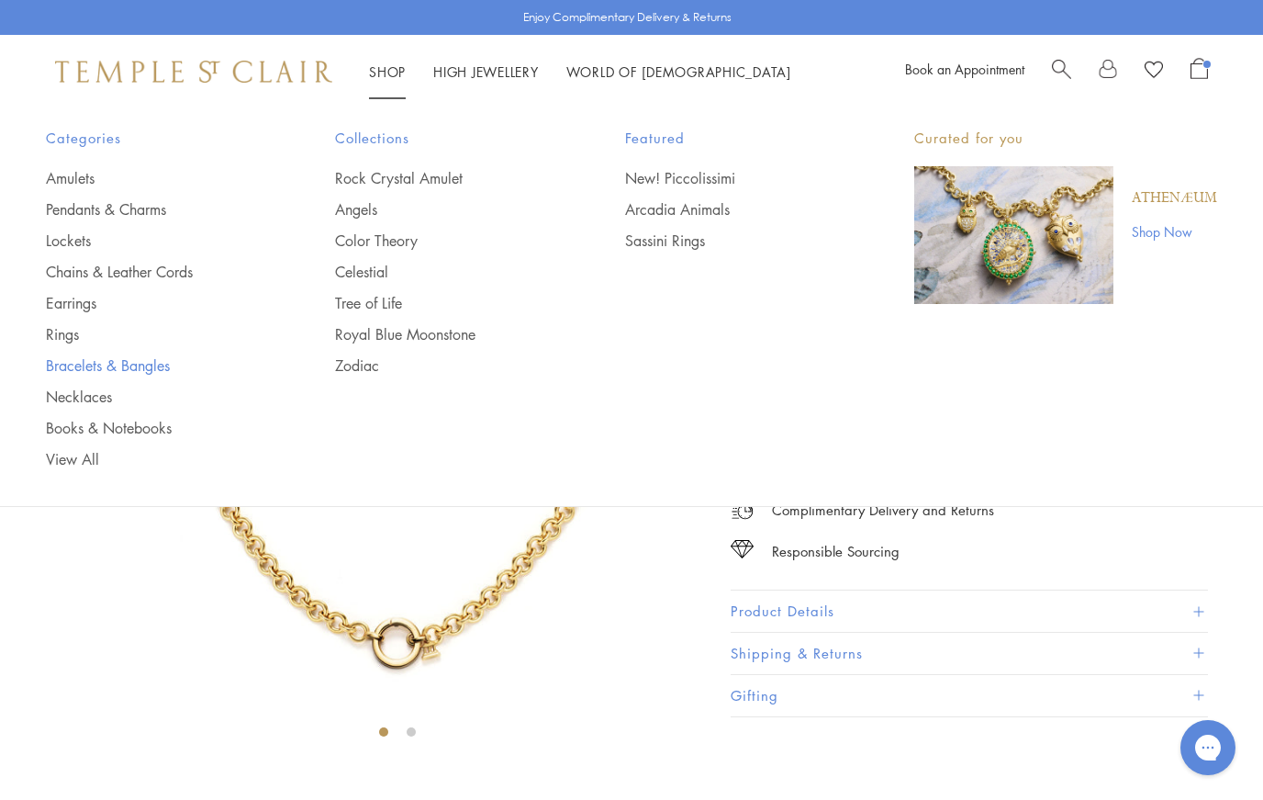
click at [55, 367] on link "Bracelets & Bangles" at bounding box center [154, 365] width 216 height 20
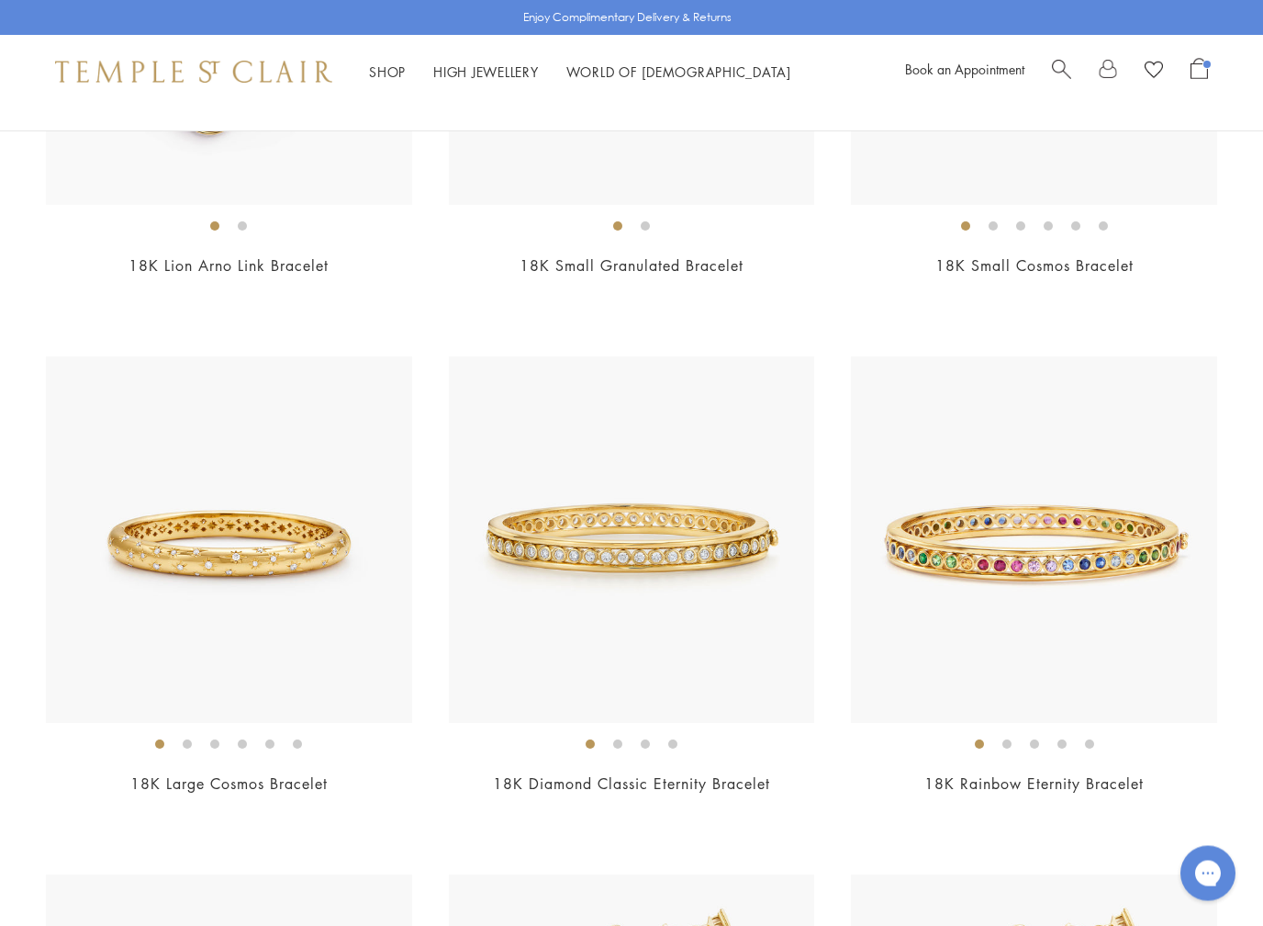
scroll to position [3208, 0]
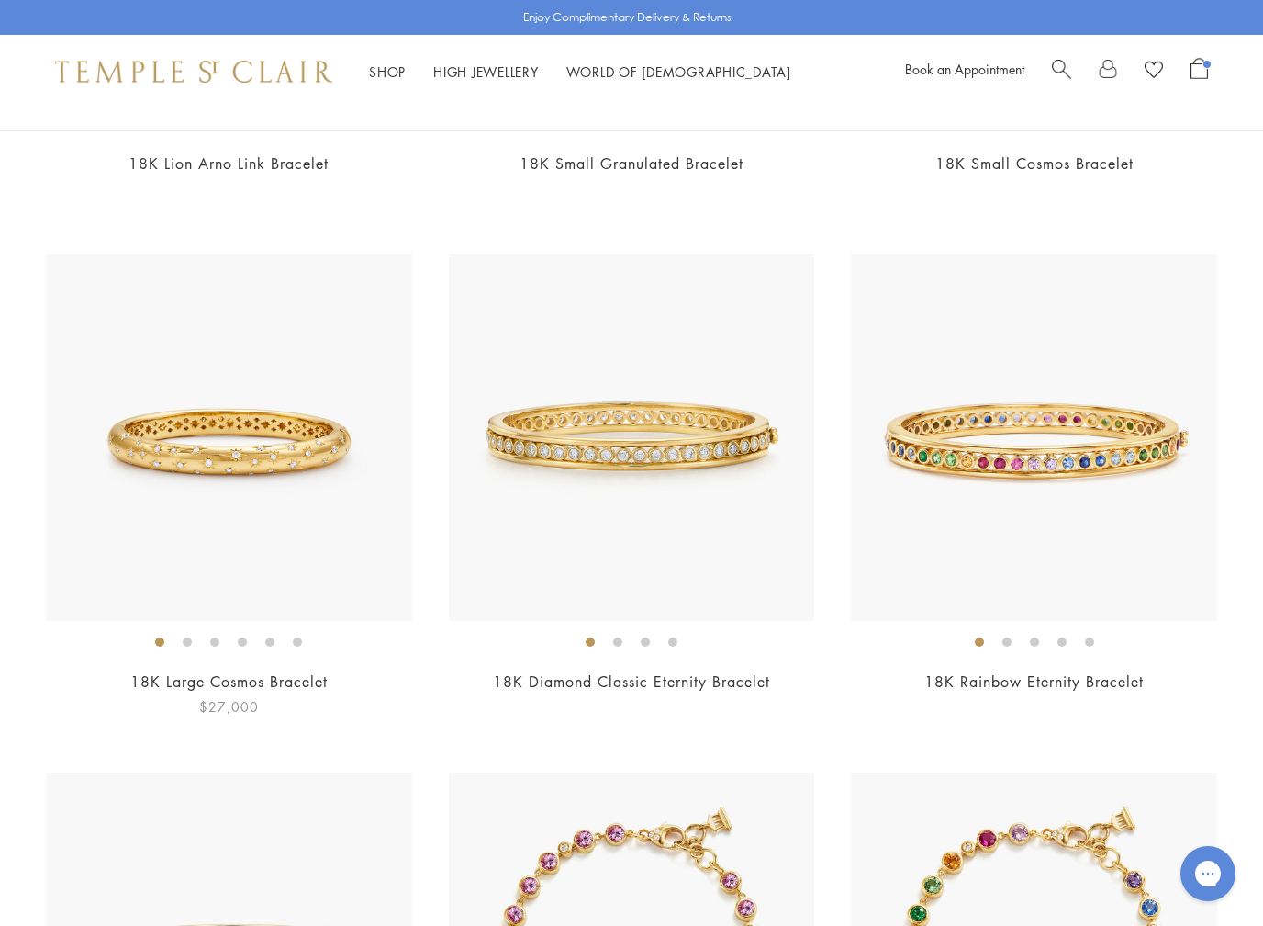
click at [142, 421] on img at bounding box center [229, 437] width 366 height 366
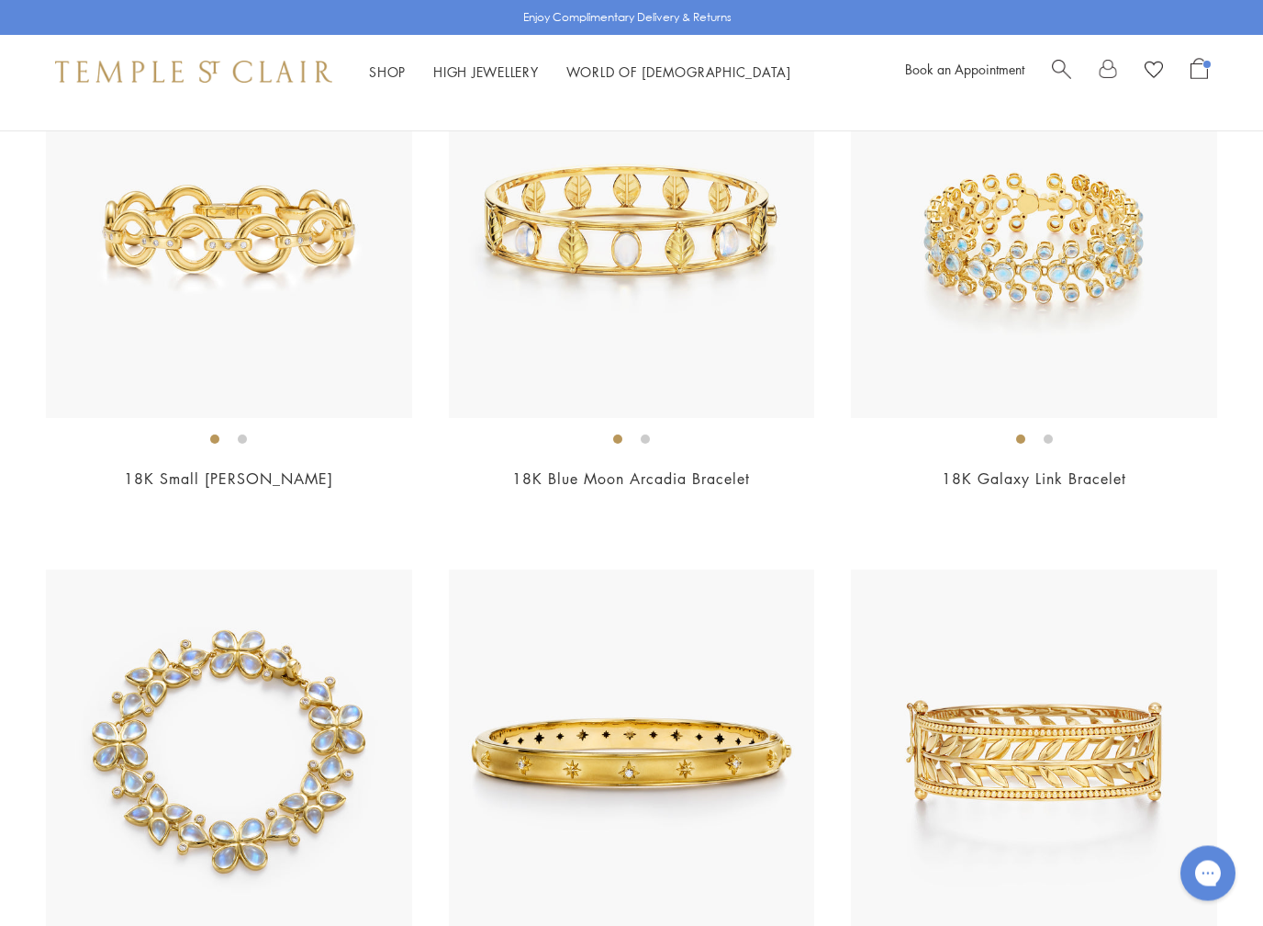
scroll to position [4965, 0]
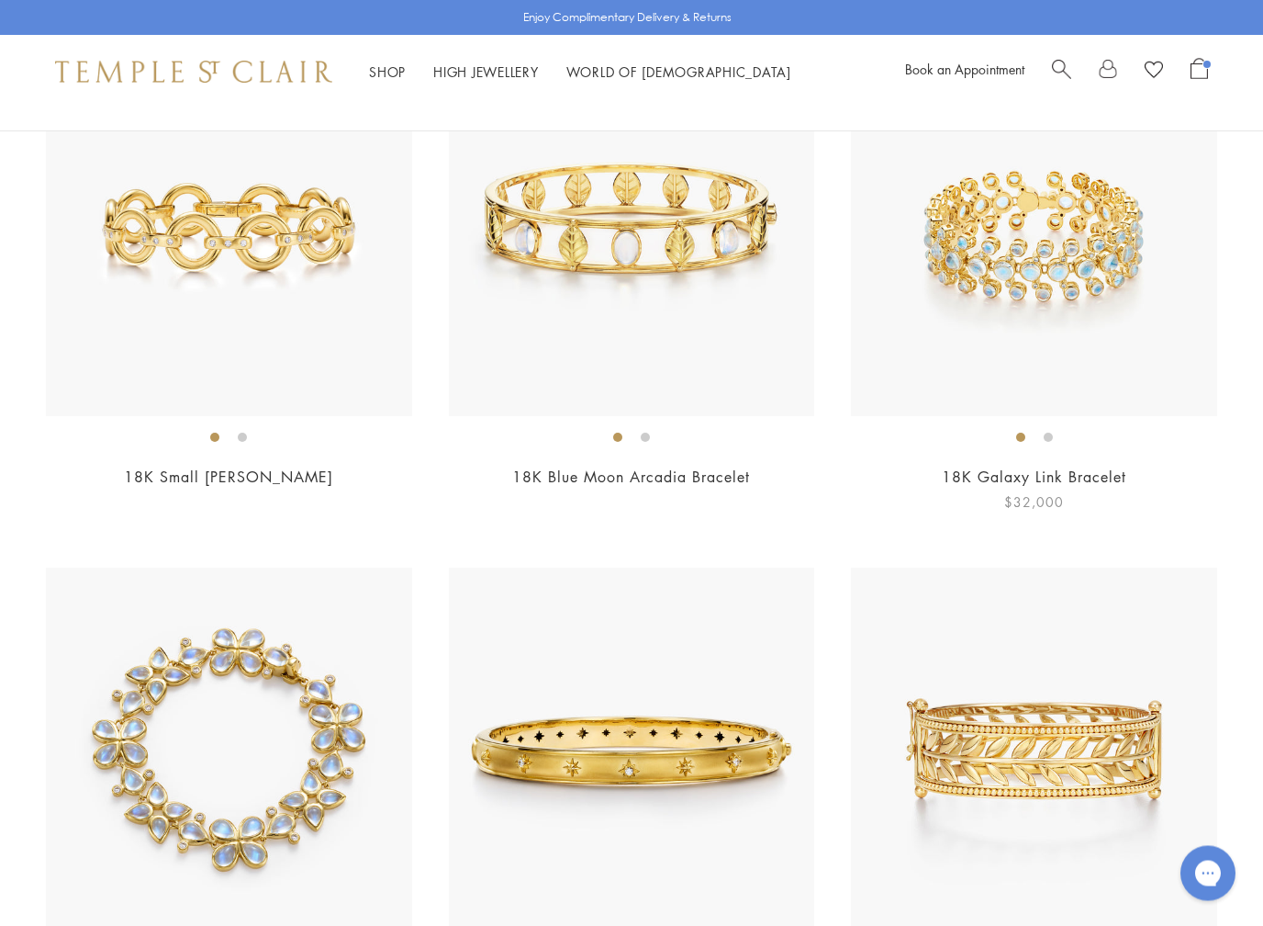
click at [963, 230] on img at bounding box center [1034, 233] width 366 height 366
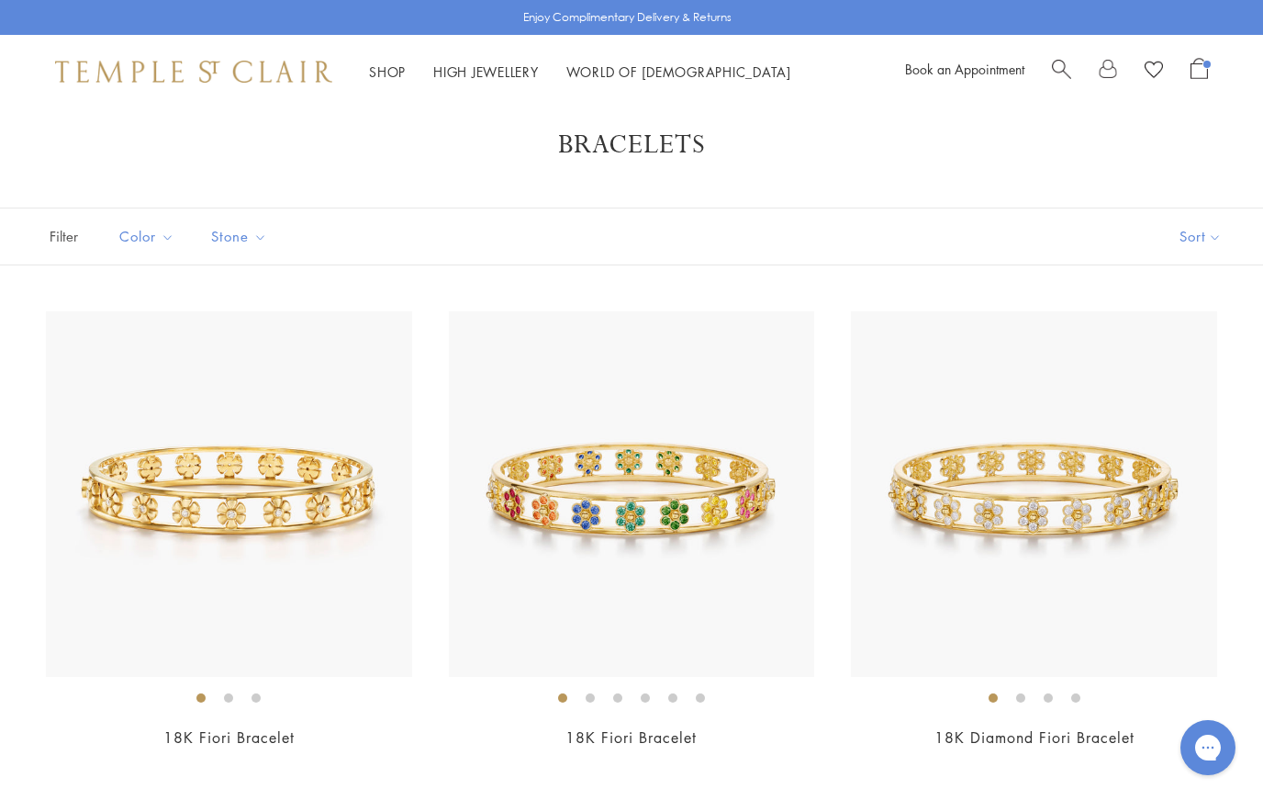
scroll to position [0, 0]
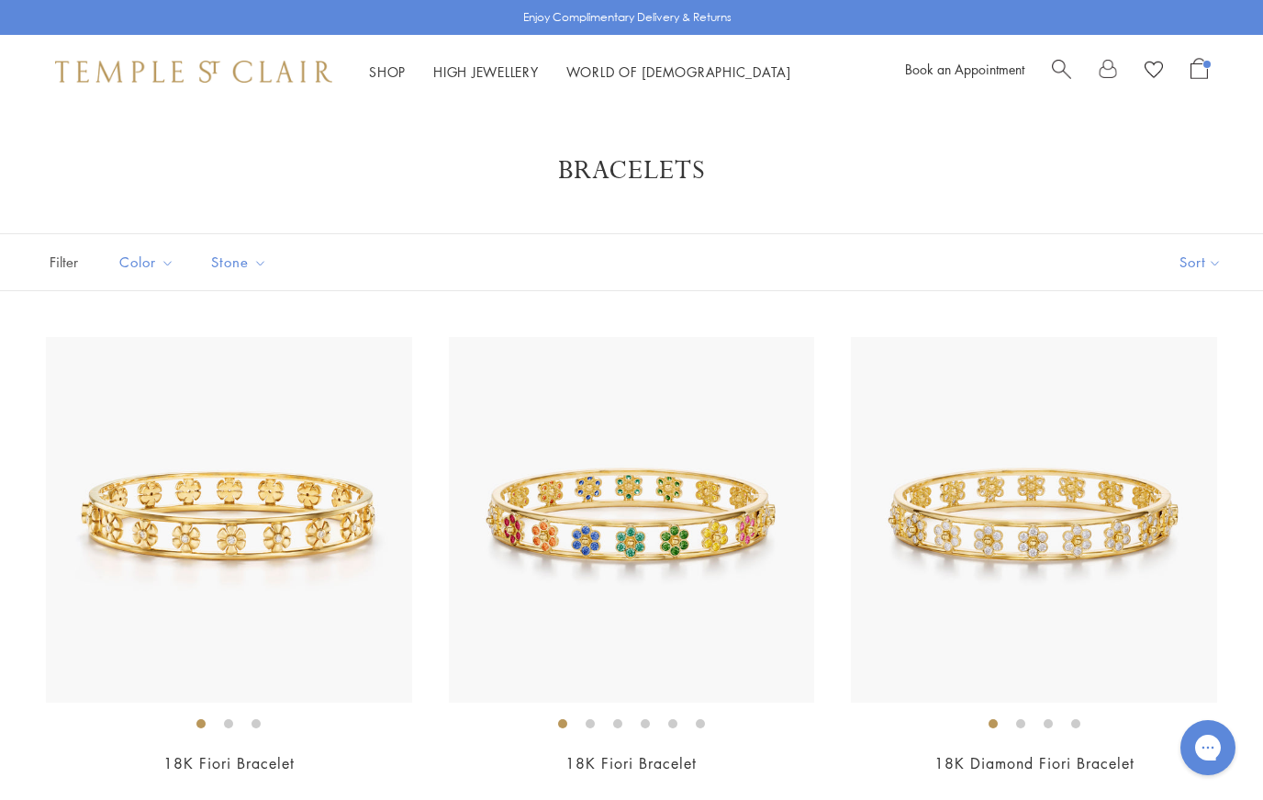
click at [388, 73] on link "Shop Shop" at bounding box center [387, 71] width 37 height 18
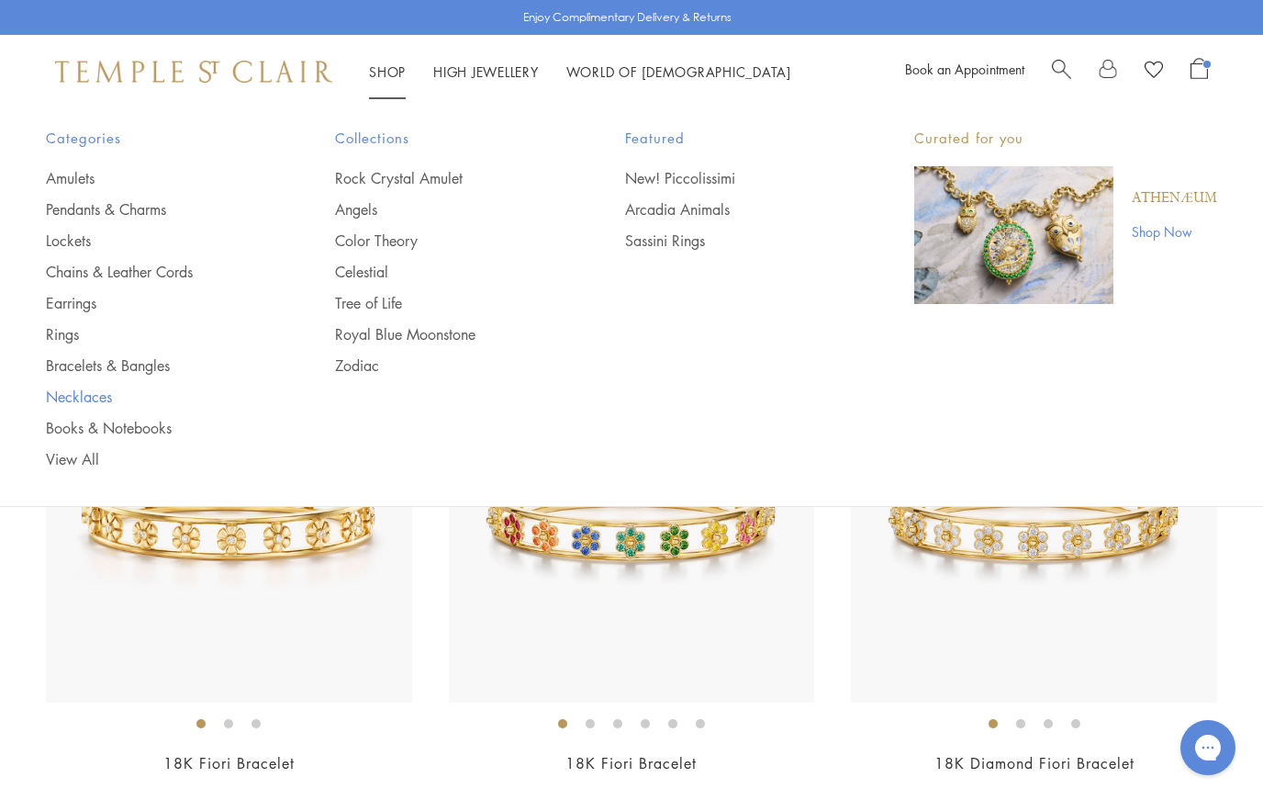
click at [55, 398] on link "Necklaces" at bounding box center [154, 397] width 216 height 20
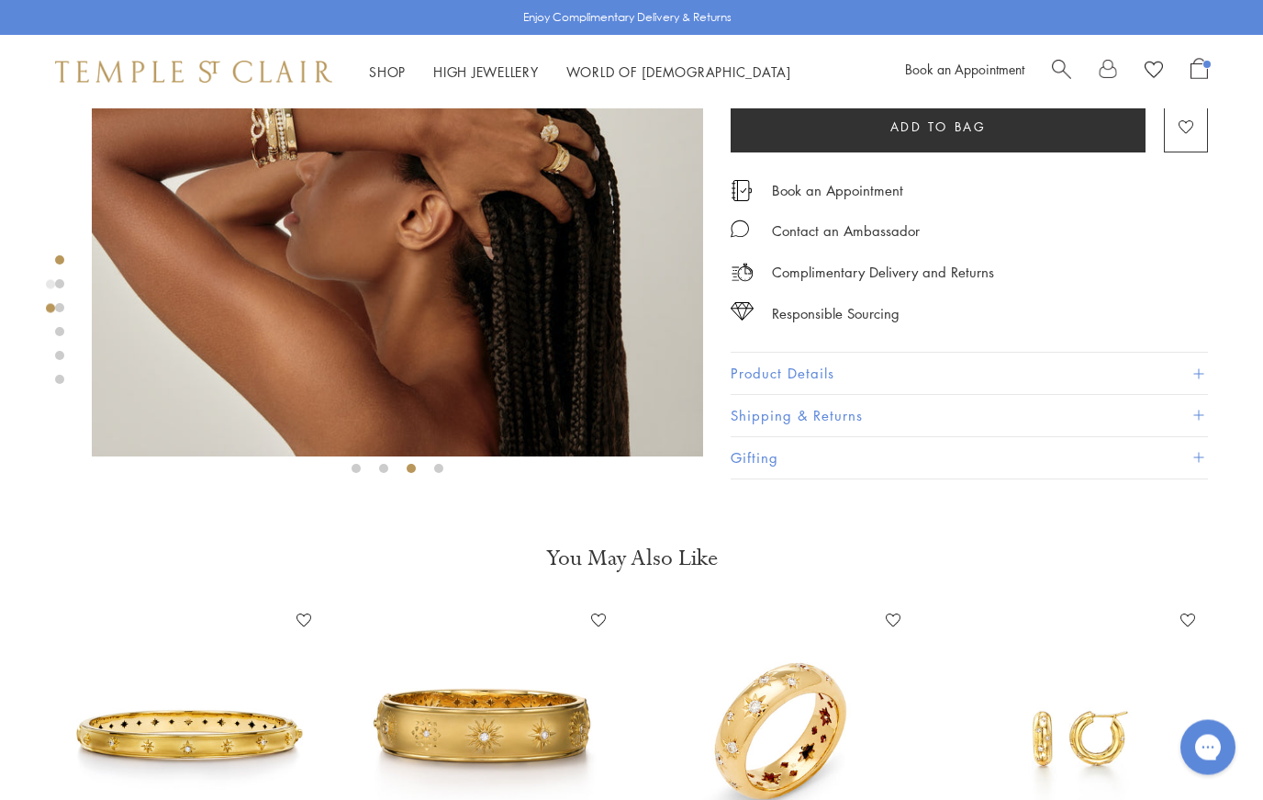
scroll to position [265, 0]
click at [415, 739] on img at bounding box center [484, 734] width 258 height 258
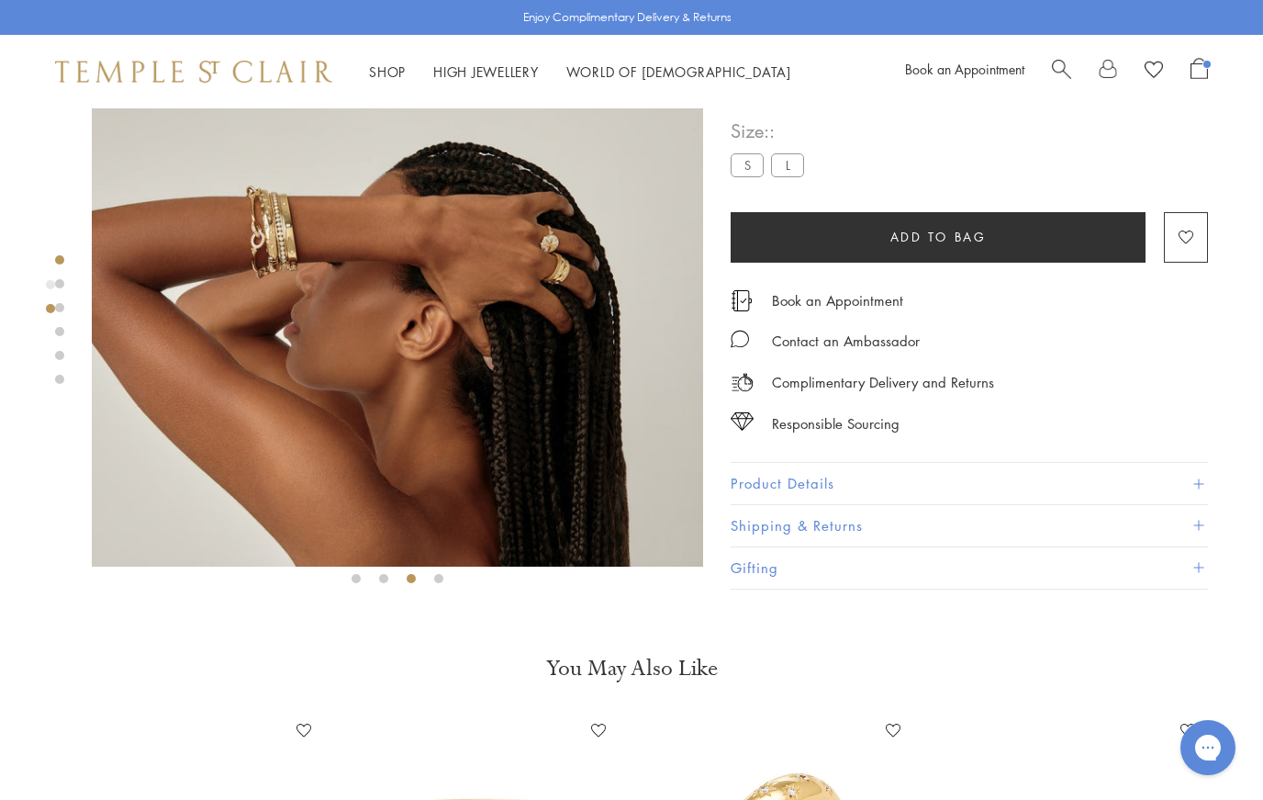
scroll to position [150, 0]
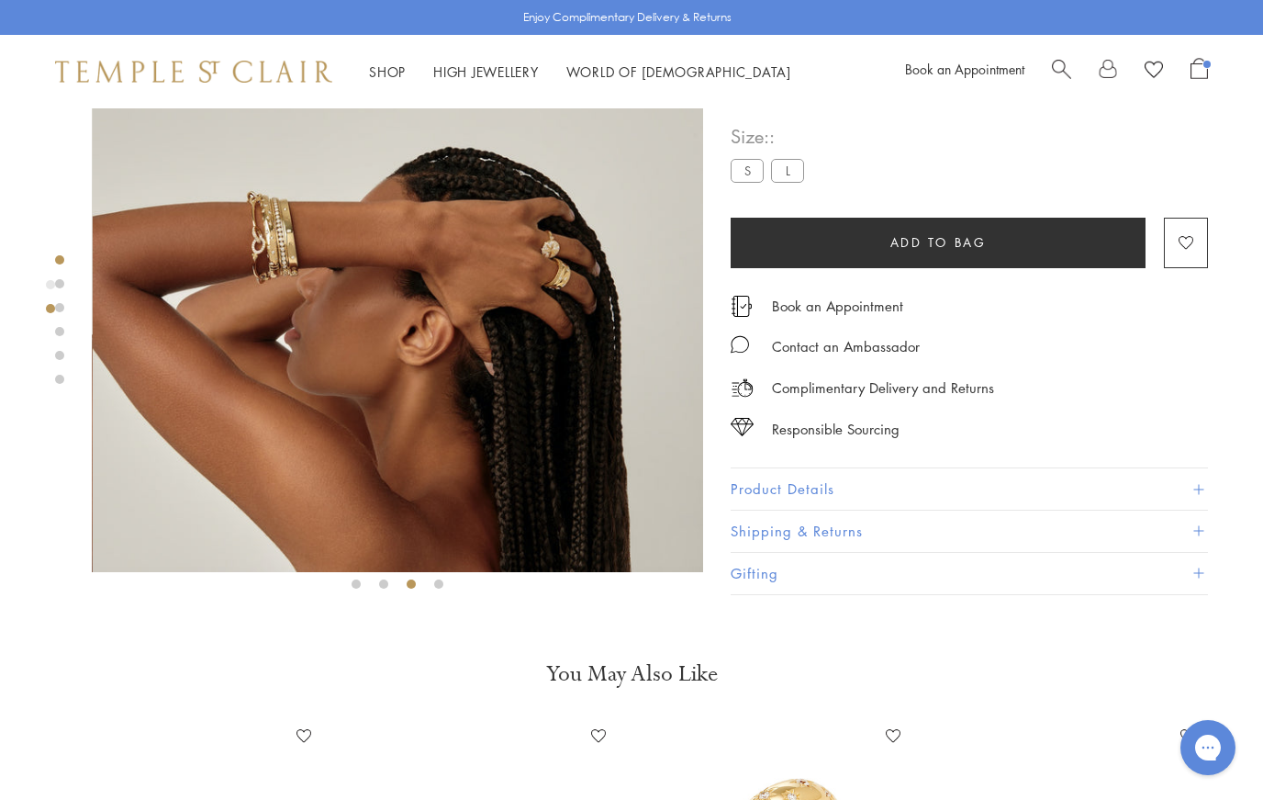
click at [289, 361] on img at bounding box center [399, 265] width 612 height 613
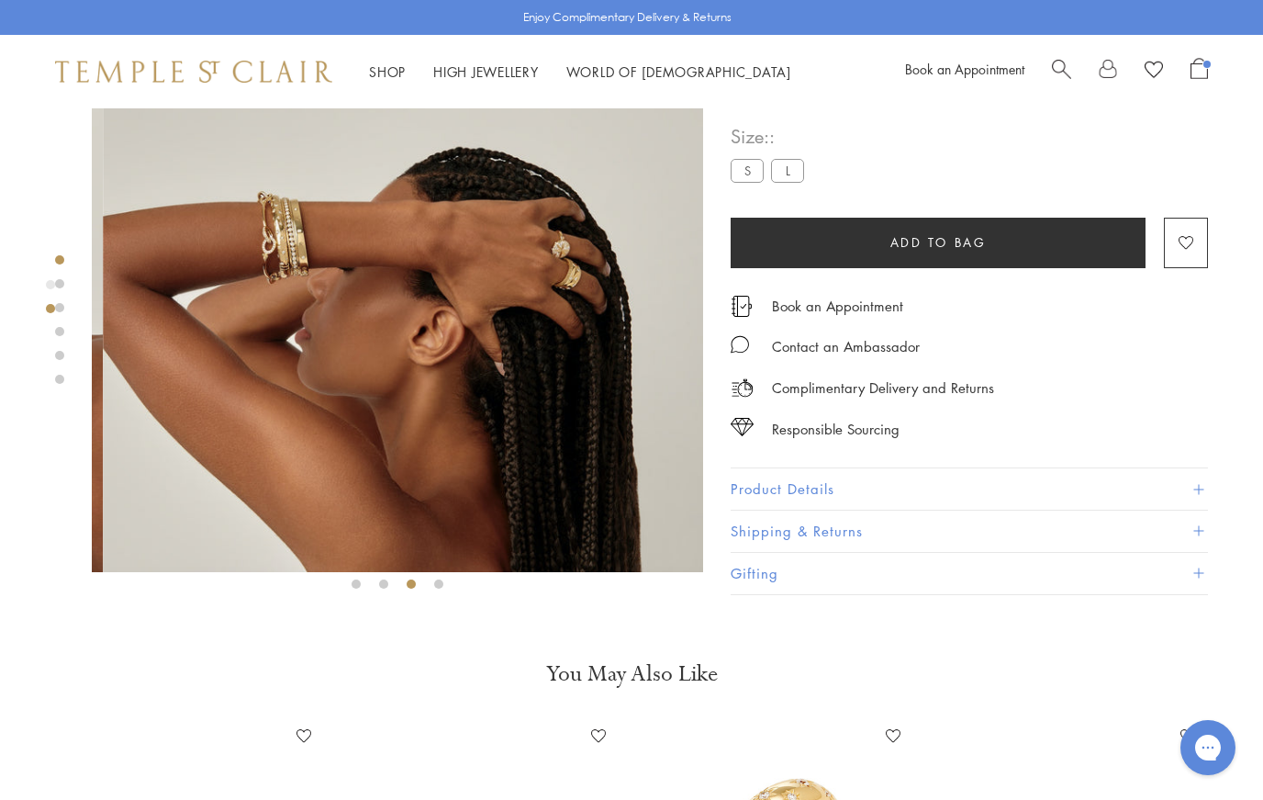
click at [293, 362] on img at bounding box center [409, 265] width 612 height 613
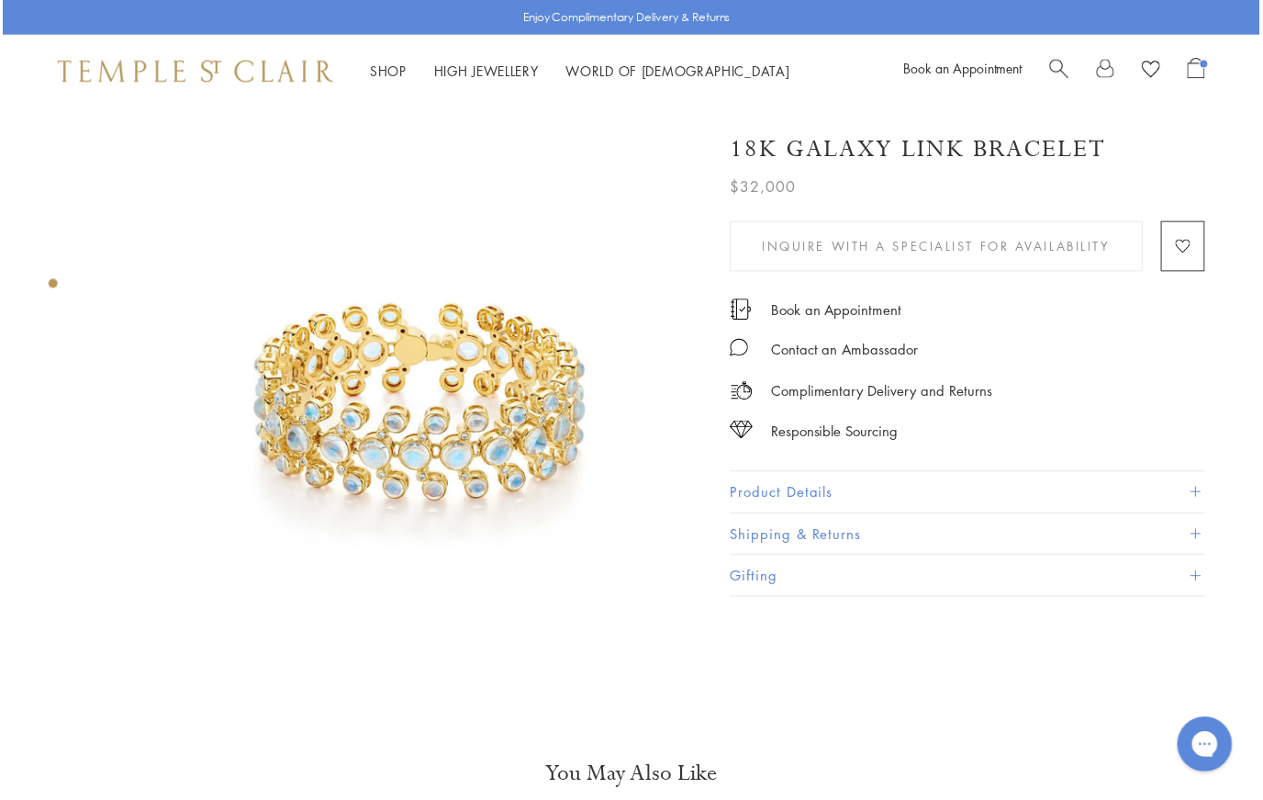
scroll to position [57, 4]
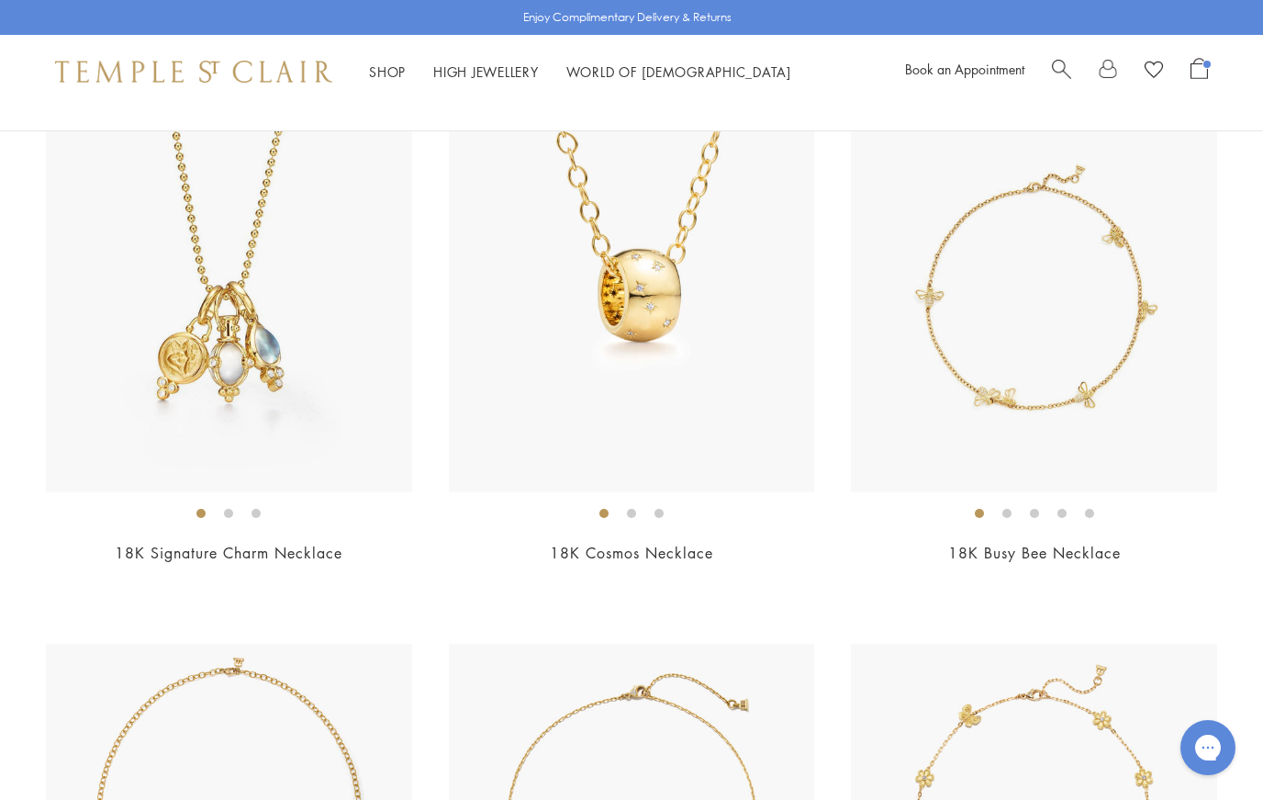
scroll to position [690, 0]
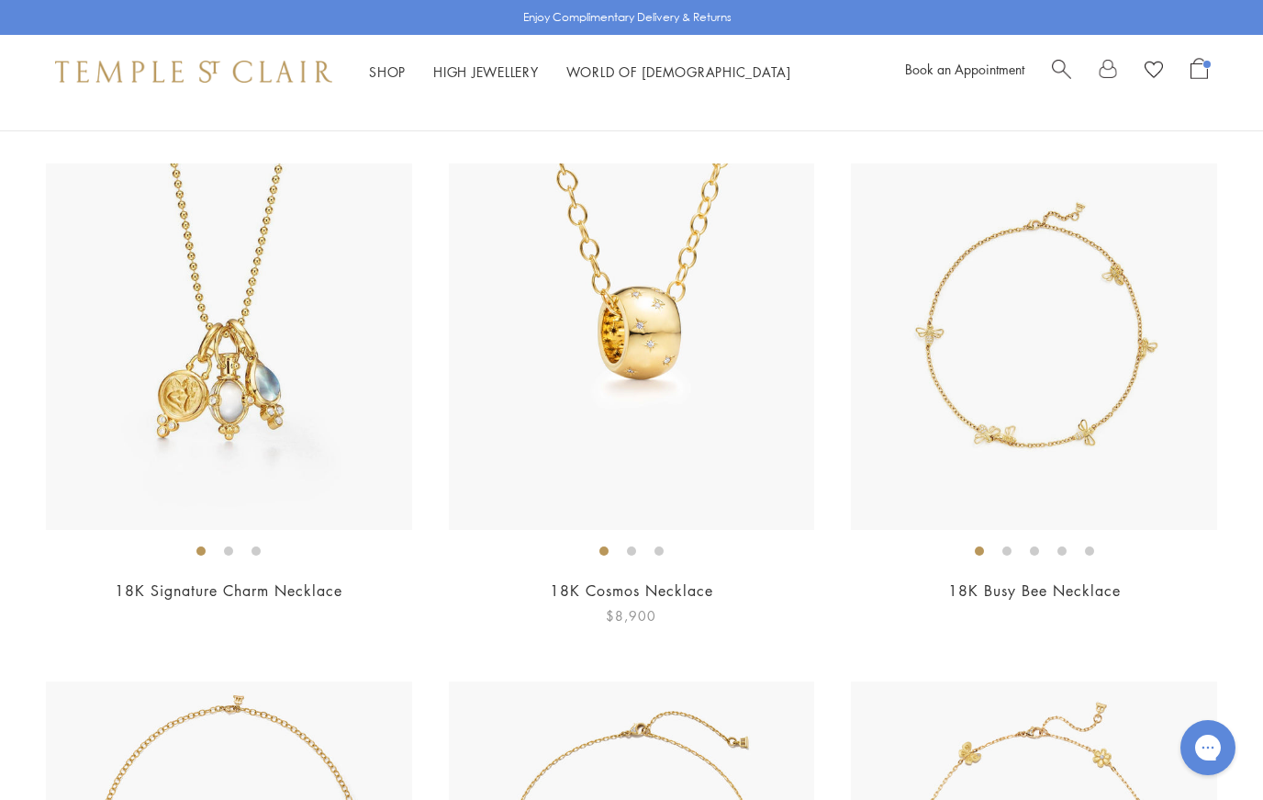
click at [623, 308] on img at bounding box center [632, 346] width 366 height 366
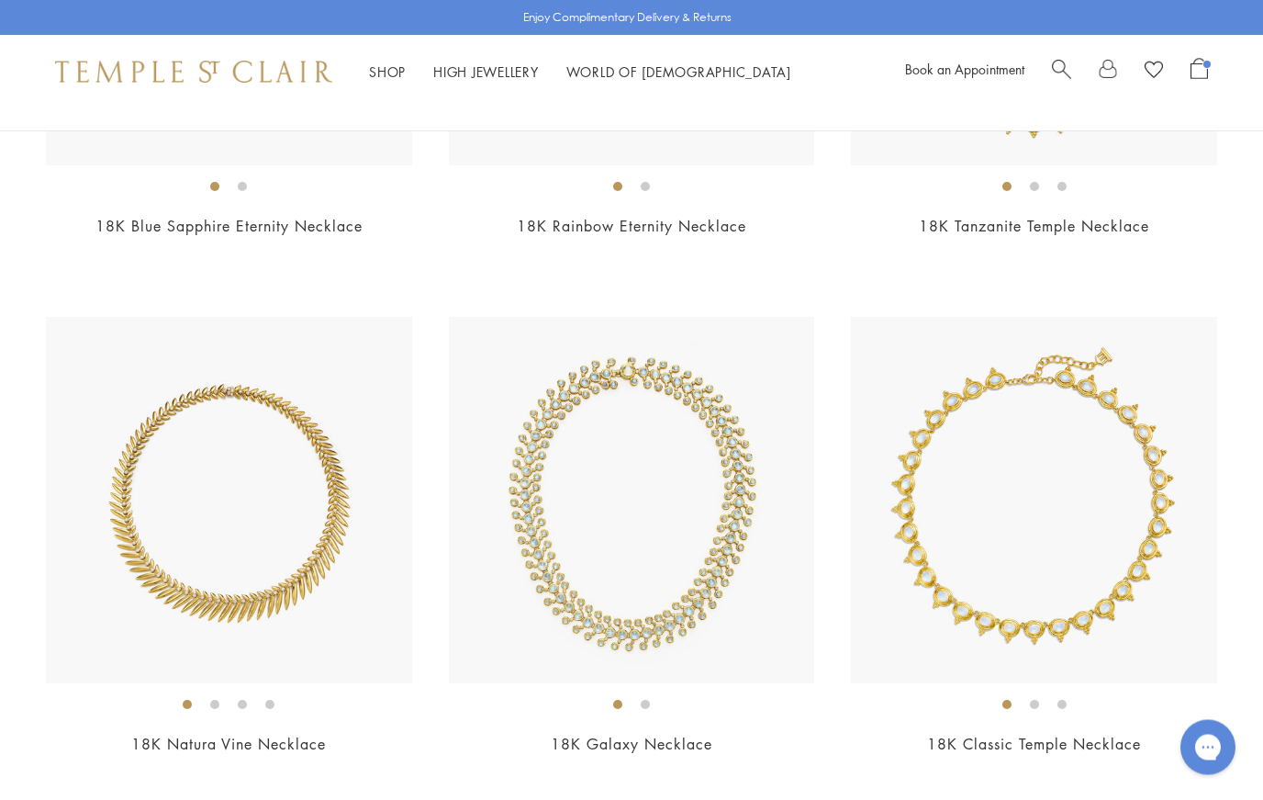
scroll to position [4668, 0]
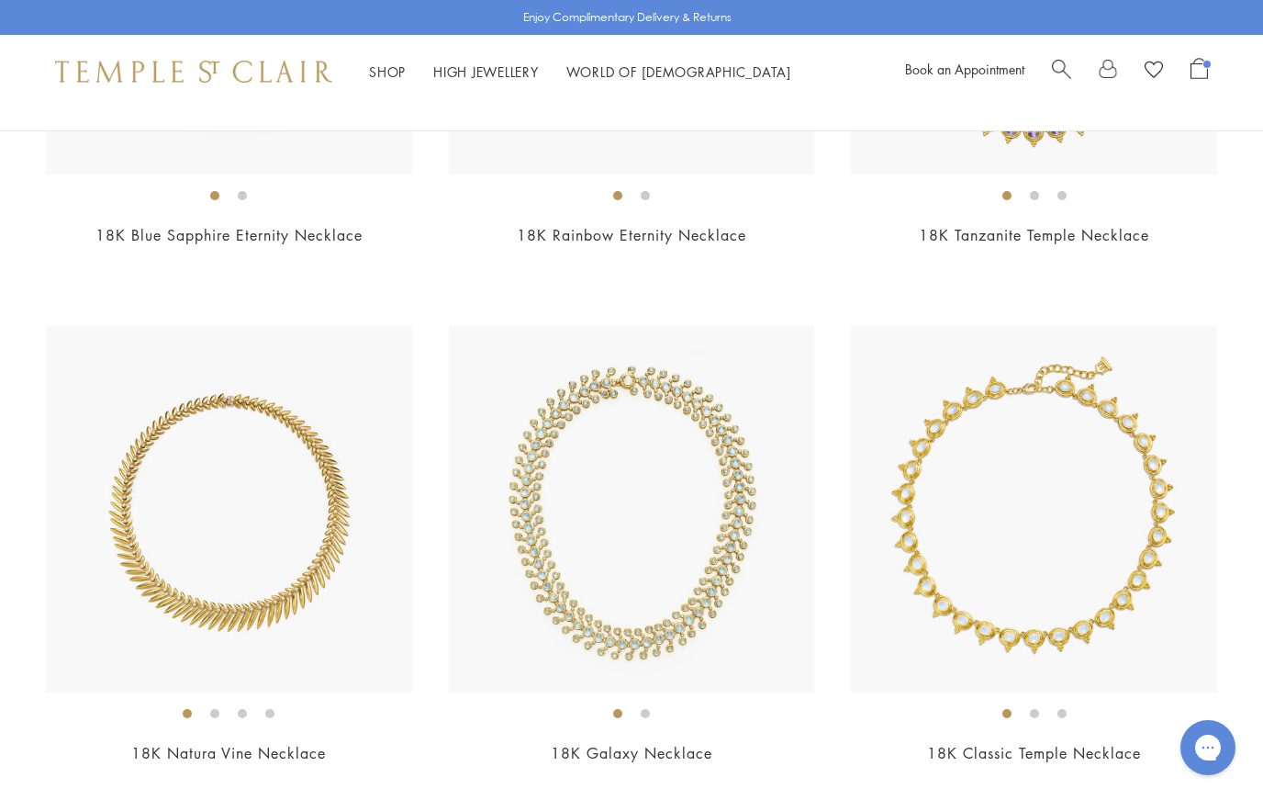
click at [1207, 65] on span "Open Shopping Bag" at bounding box center [1207, 64] width 7 height 7
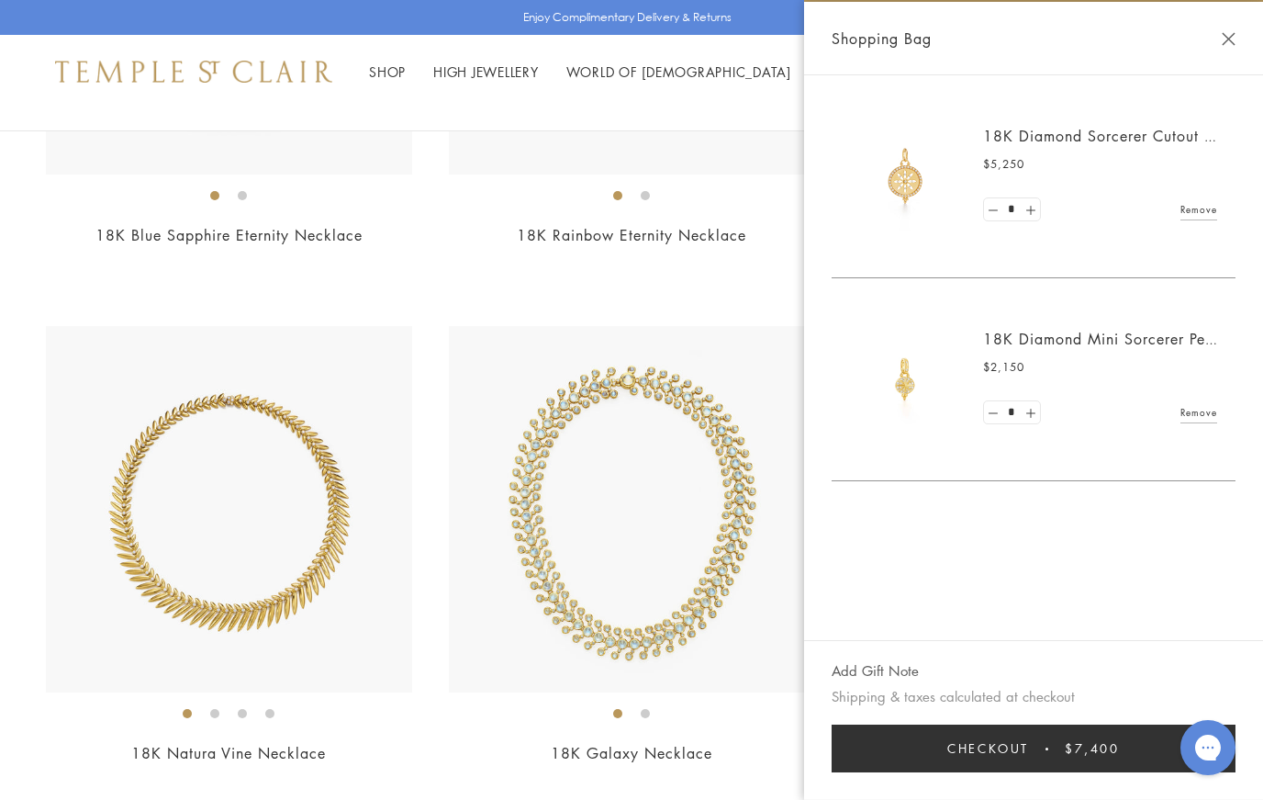
click at [905, 174] on img at bounding box center [905, 176] width 110 height 110
click at [1162, 133] on link "18K Diamond Sorcerer Cutout Pendant" at bounding box center [1121, 136] width 276 height 20
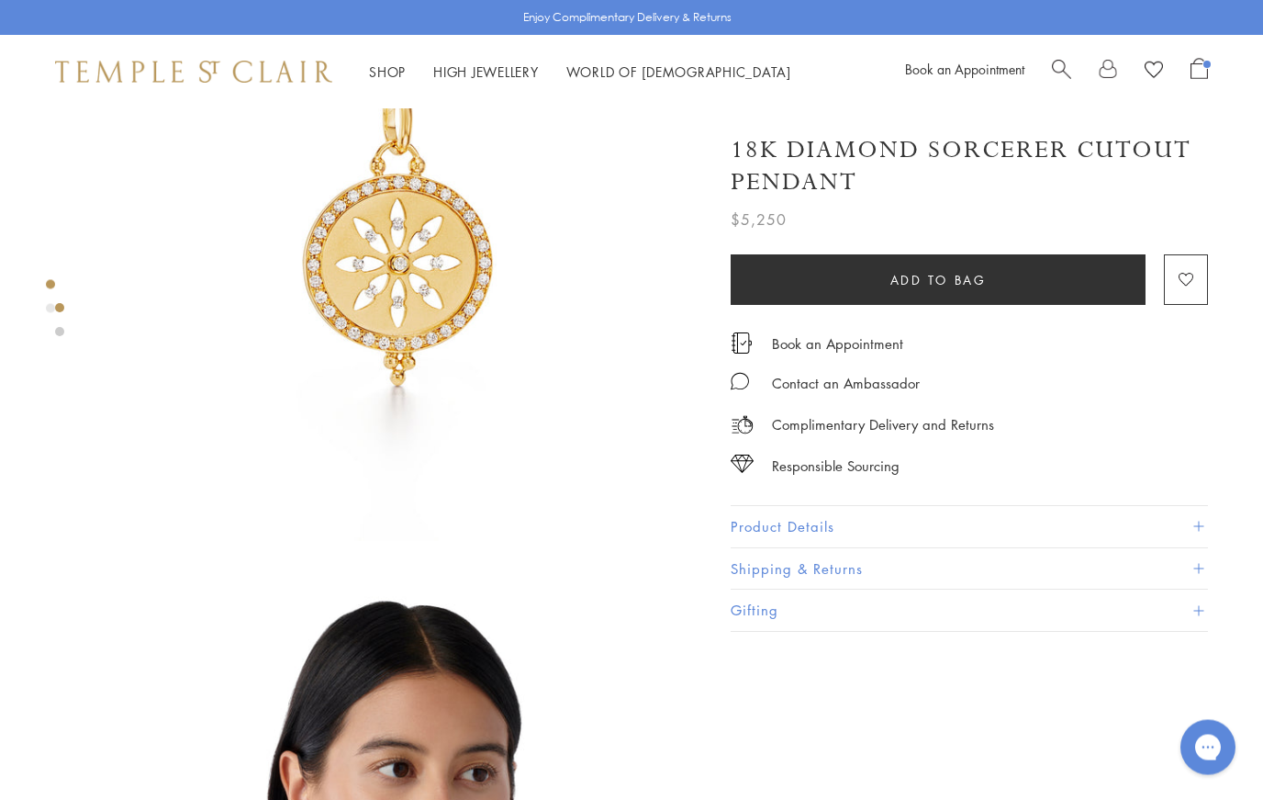
scroll to position [179, 0]
click at [1203, 73] on span "Open Shopping Bag" at bounding box center [1199, 68] width 17 height 21
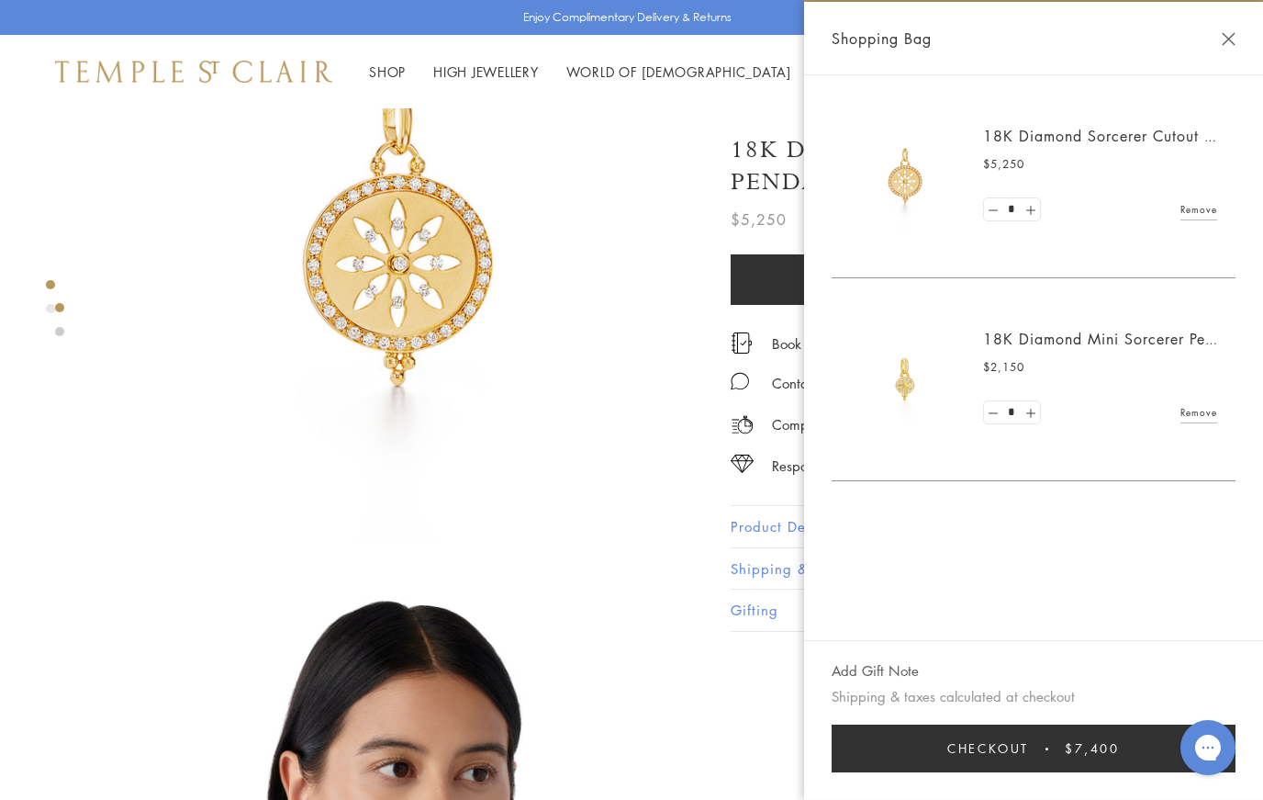
click at [1197, 214] on link "Remove" at bounding box center [1199, 209] width 37 height 20
click at [1137, 140] on link "18K Diamond Mini Sorcerer Pendant" at bounding box center [1114, 136] width 262 height 20
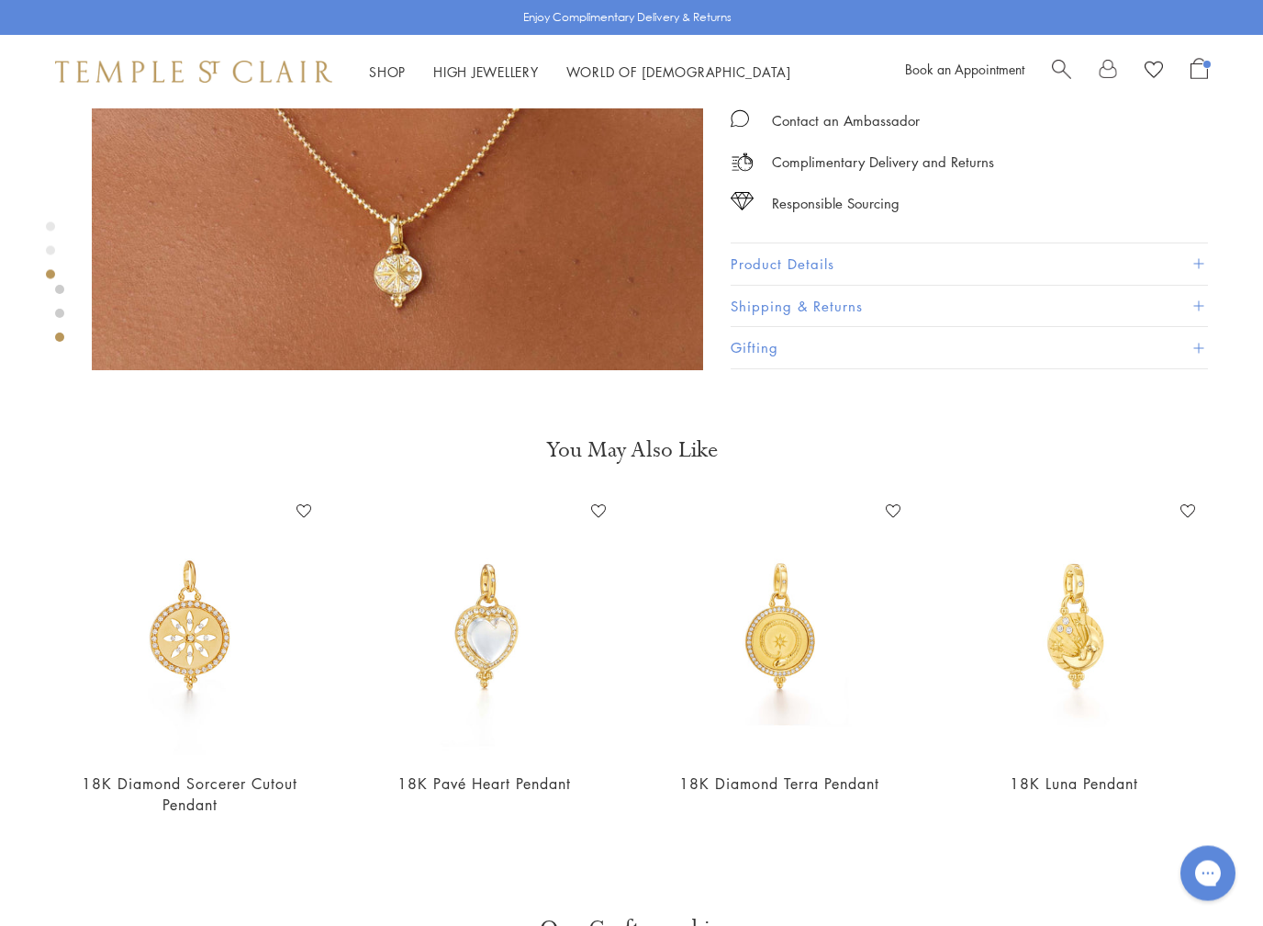
scroll to position [1698, 0]
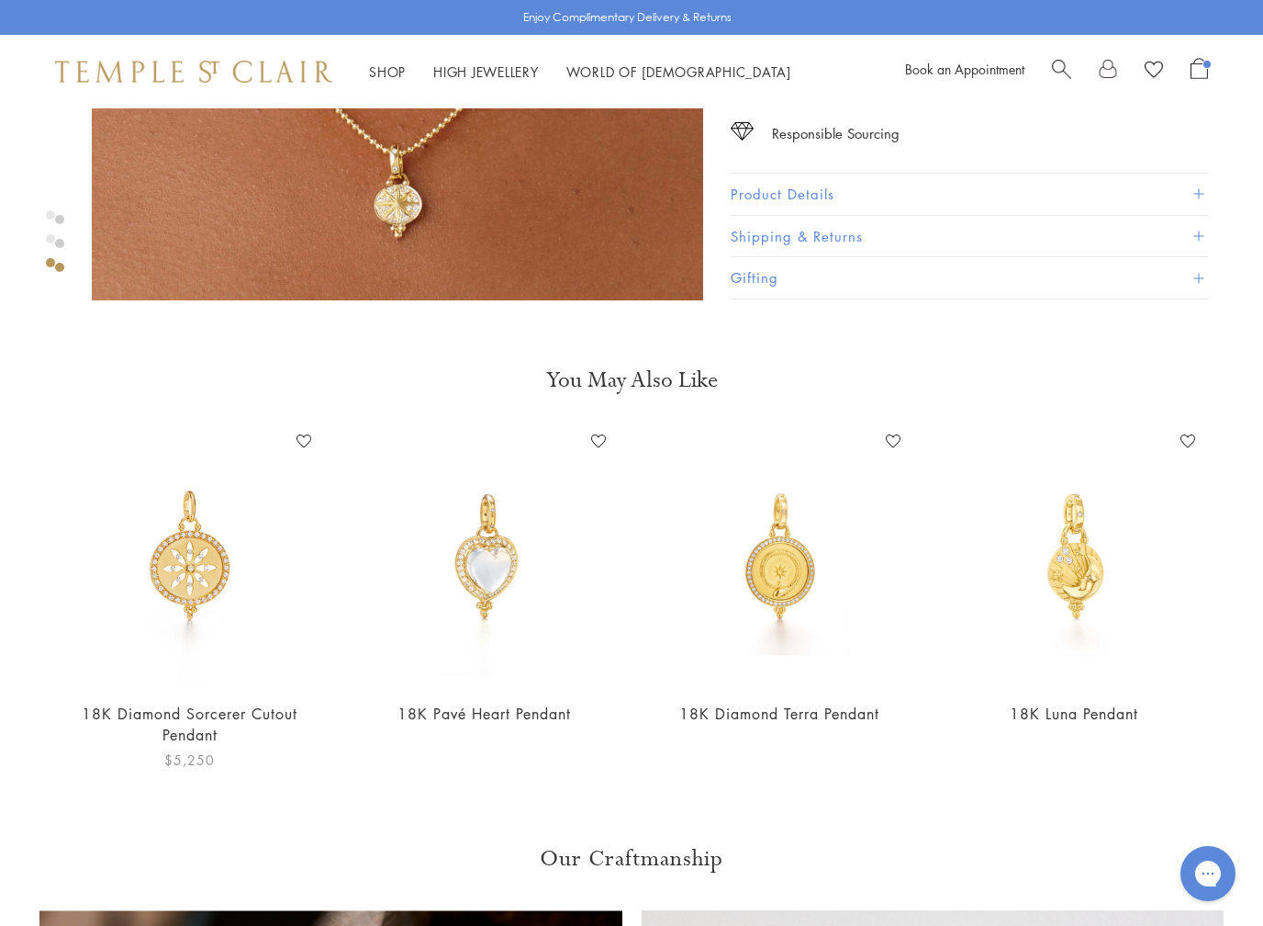
click at [163, 552] on img at bounding box center [190, 556] width 258 height 258
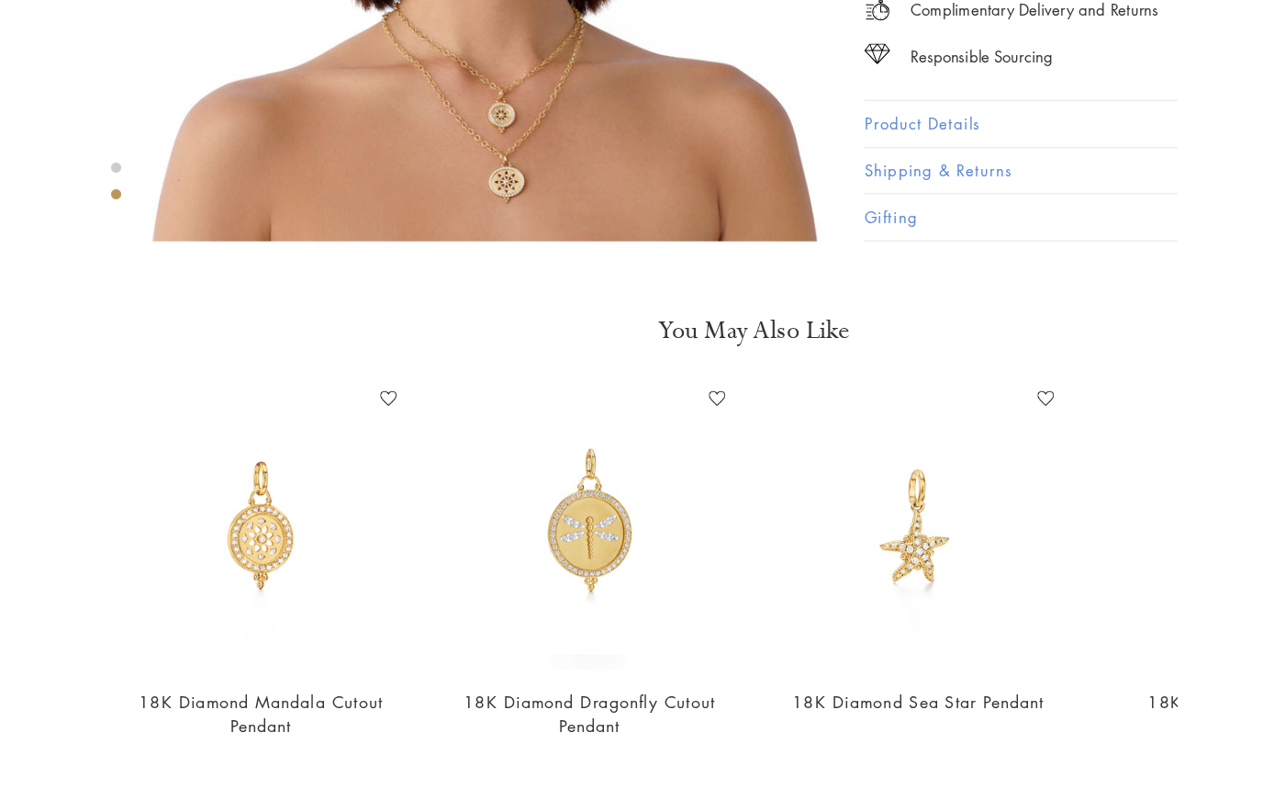
scroll to position [938, 4]
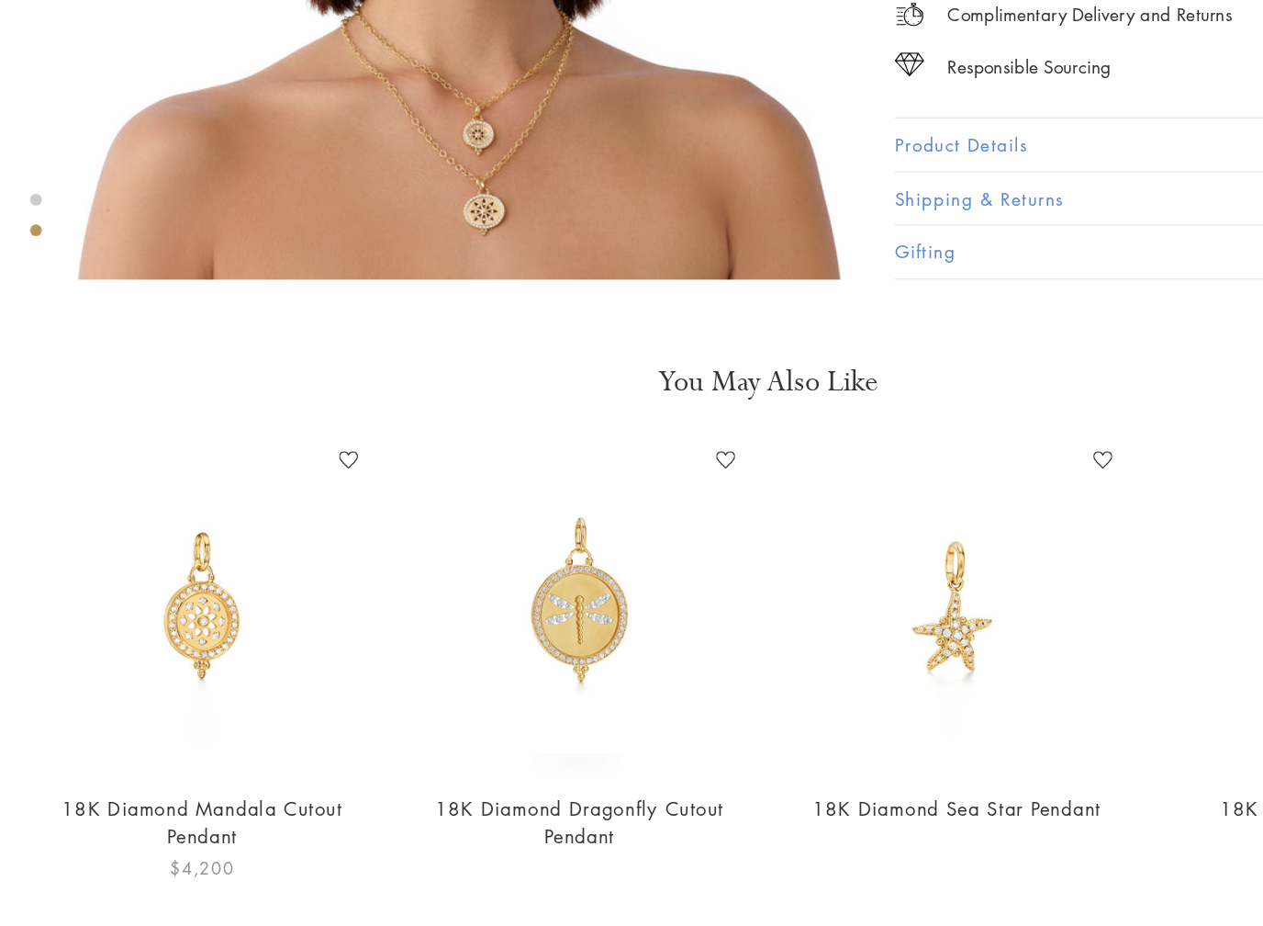
click at [140, 547] on img at bounding box center [186, 676] width 258 height 258
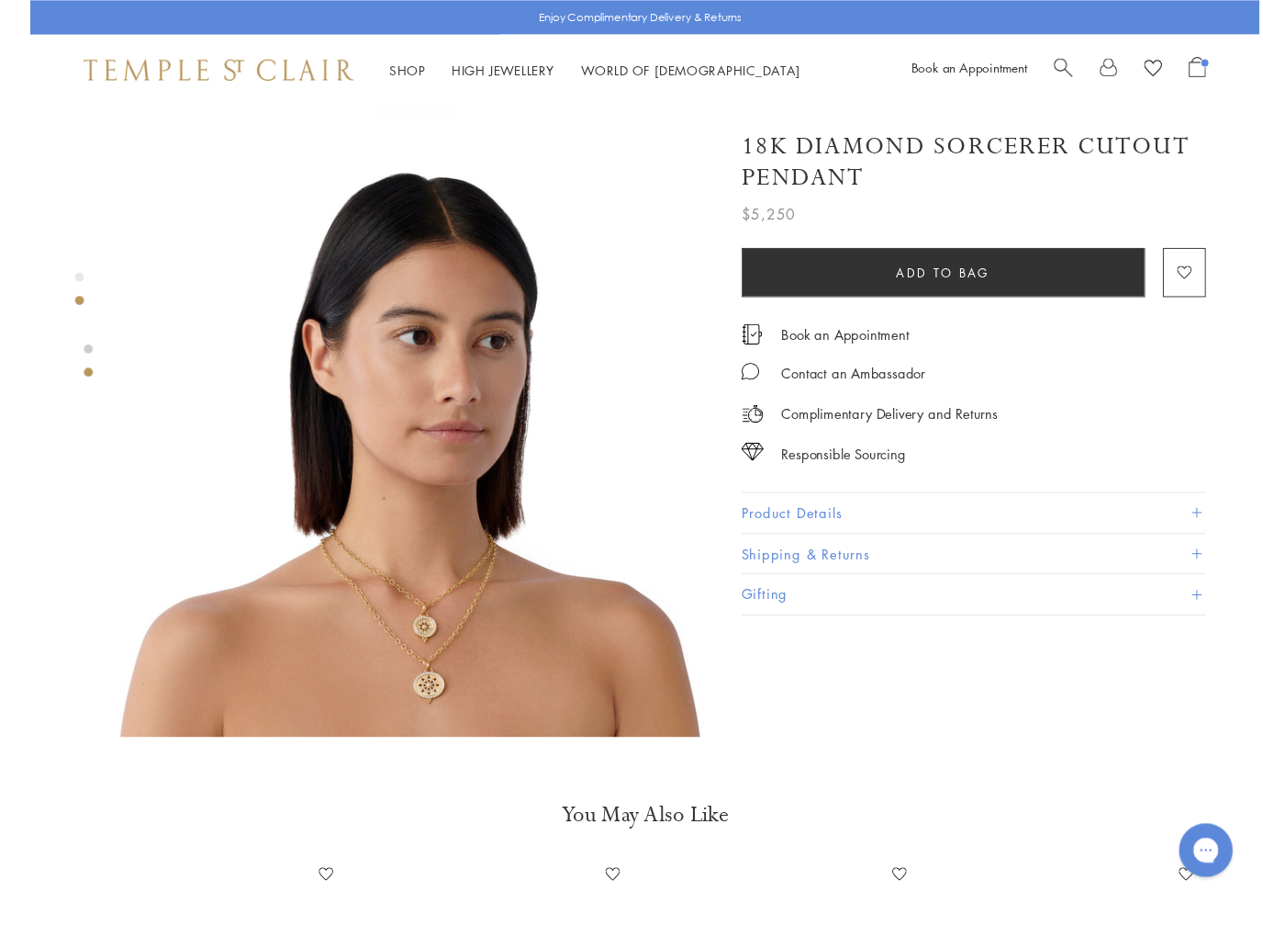
scroll to position [757, 4]
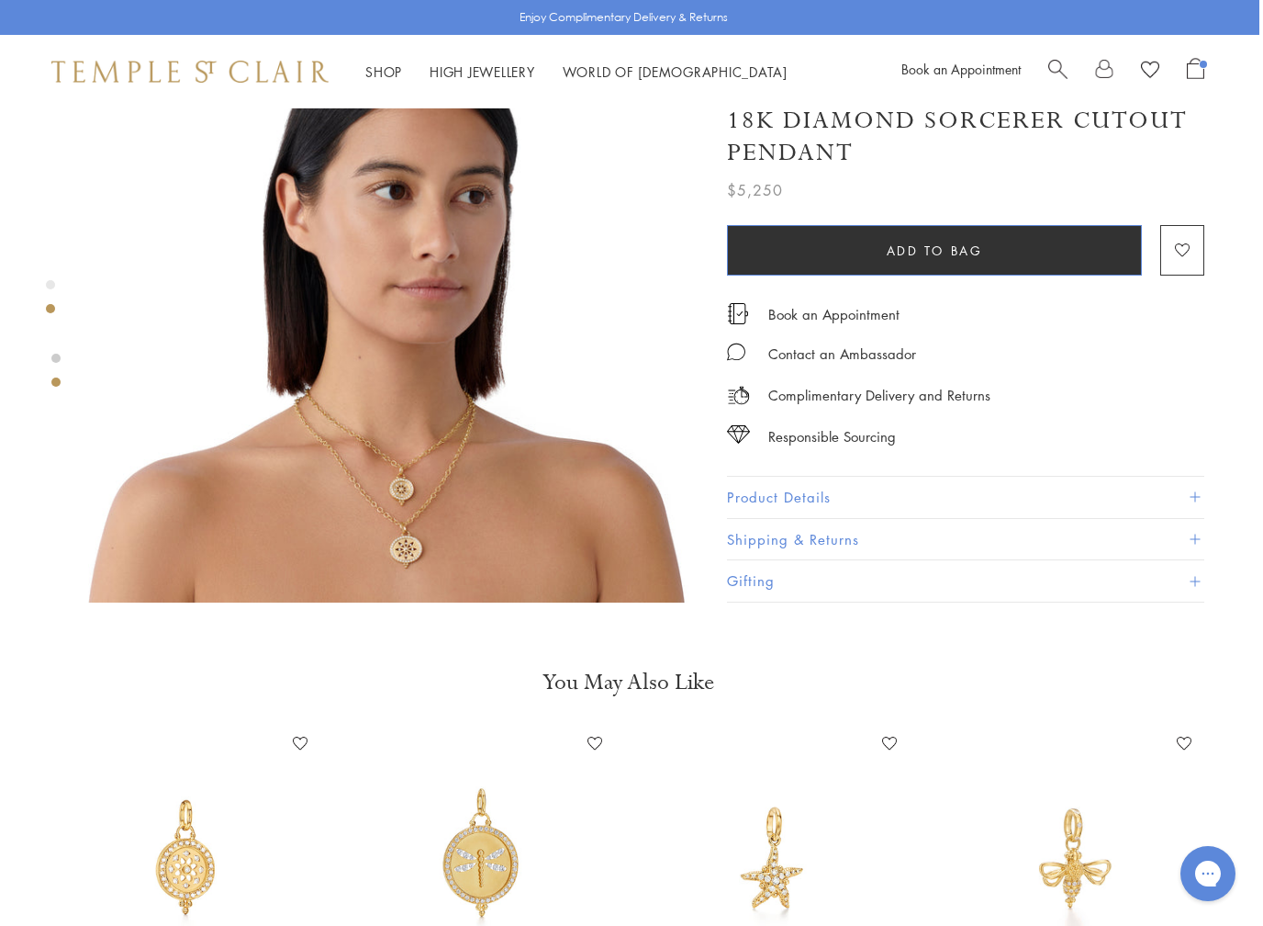
click at [1019, 256] on button "Add to bag" at bounding box center [934, 250] width 415 height 50
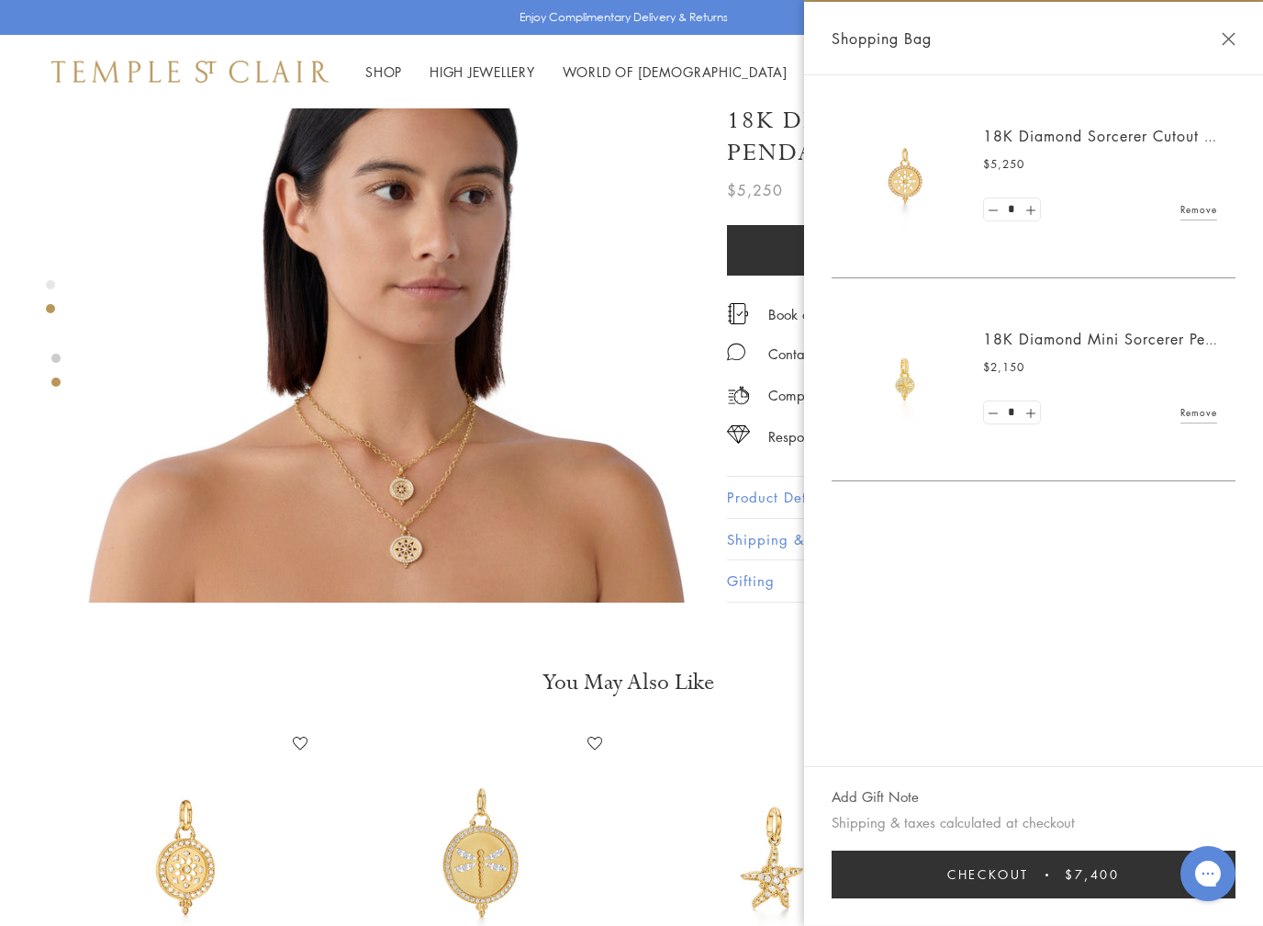
click at [1137, 338] on link "18K Diamond Mini Sorcerer Pendant" at bounding box center [1114, 339] width 262 height 20
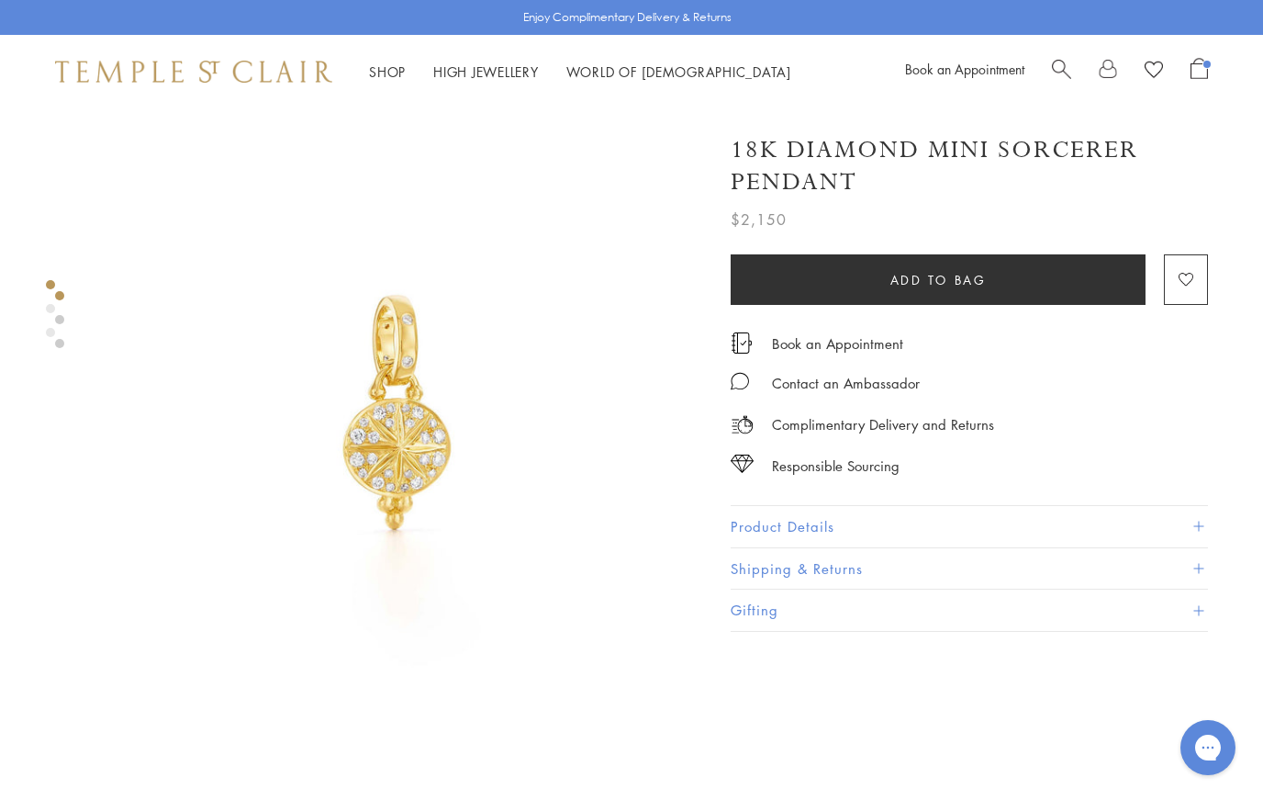
click at [1206, 67] on span "Open Shopping Bag" at bounding box center [1207, 64] width 7 height 7
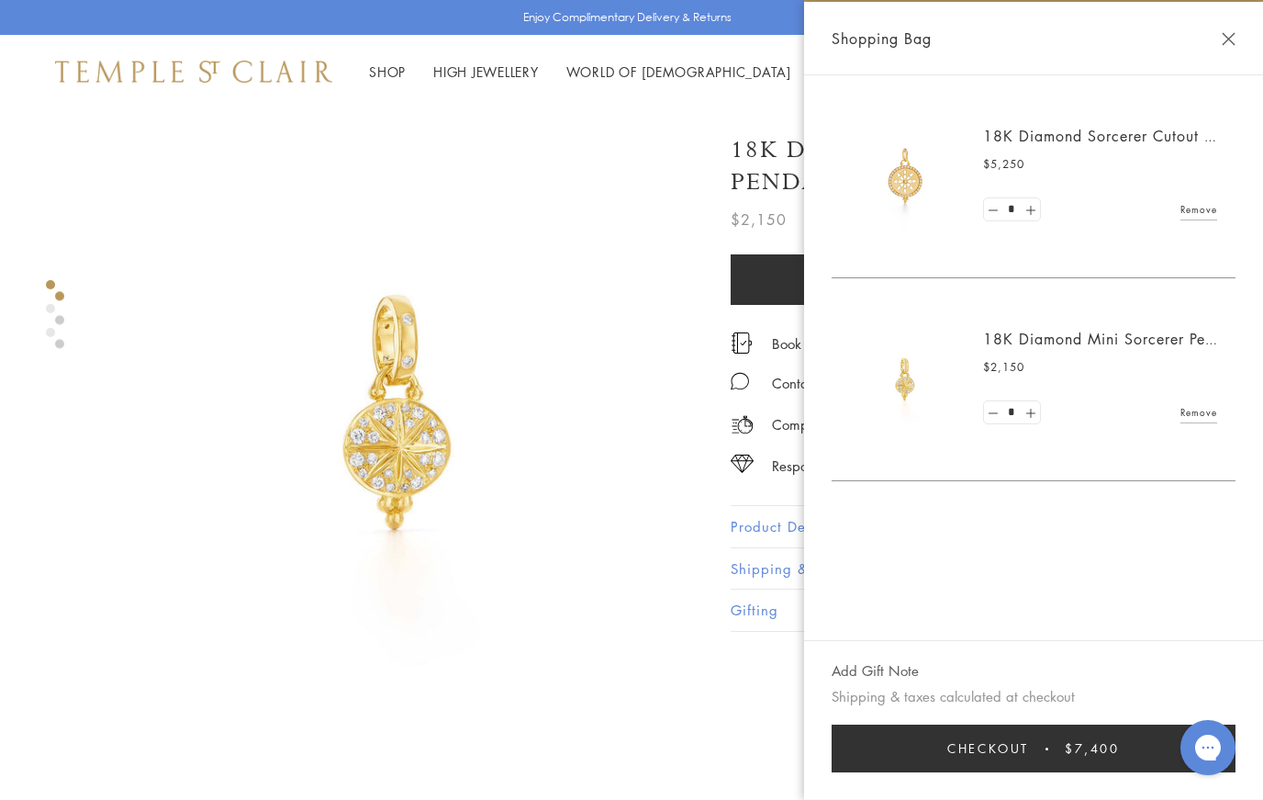
click at [1208, 422] on link "Remove" at bounding box center [1199, 412] width 37 height 20
click at [1097, 748] on span "$5,250" at bounding box center [1092, 748] width 55 height 20
